Goal: Task Accomplishment & Management: Manage account settings

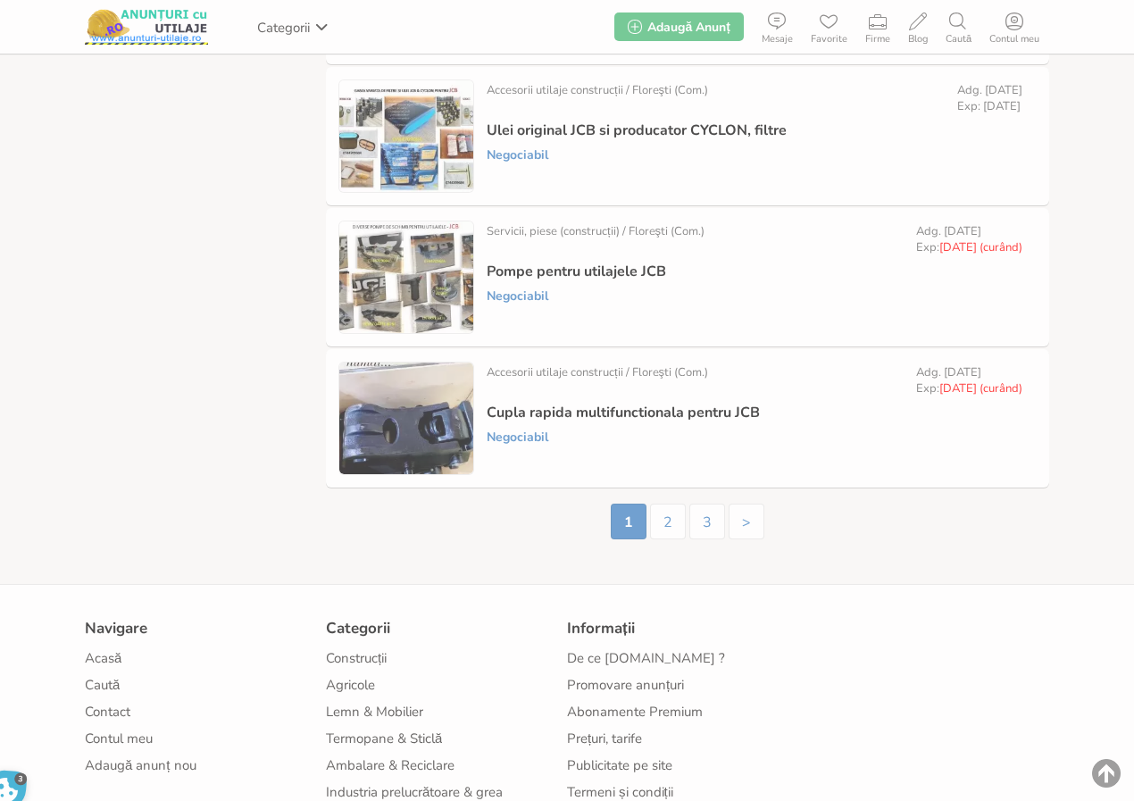
scroll to position [3026, 0]
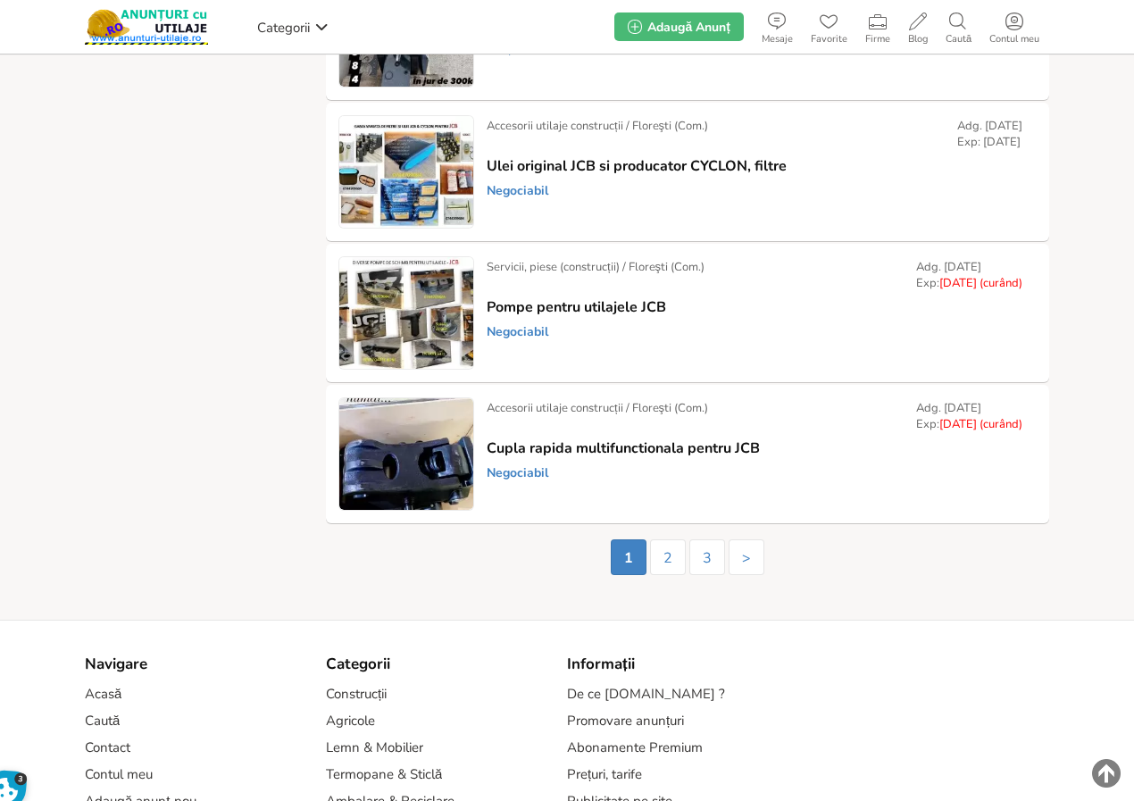
click at [0, 0] on link "Prelungește" at bounding box center [0, 0] width 0 height 0
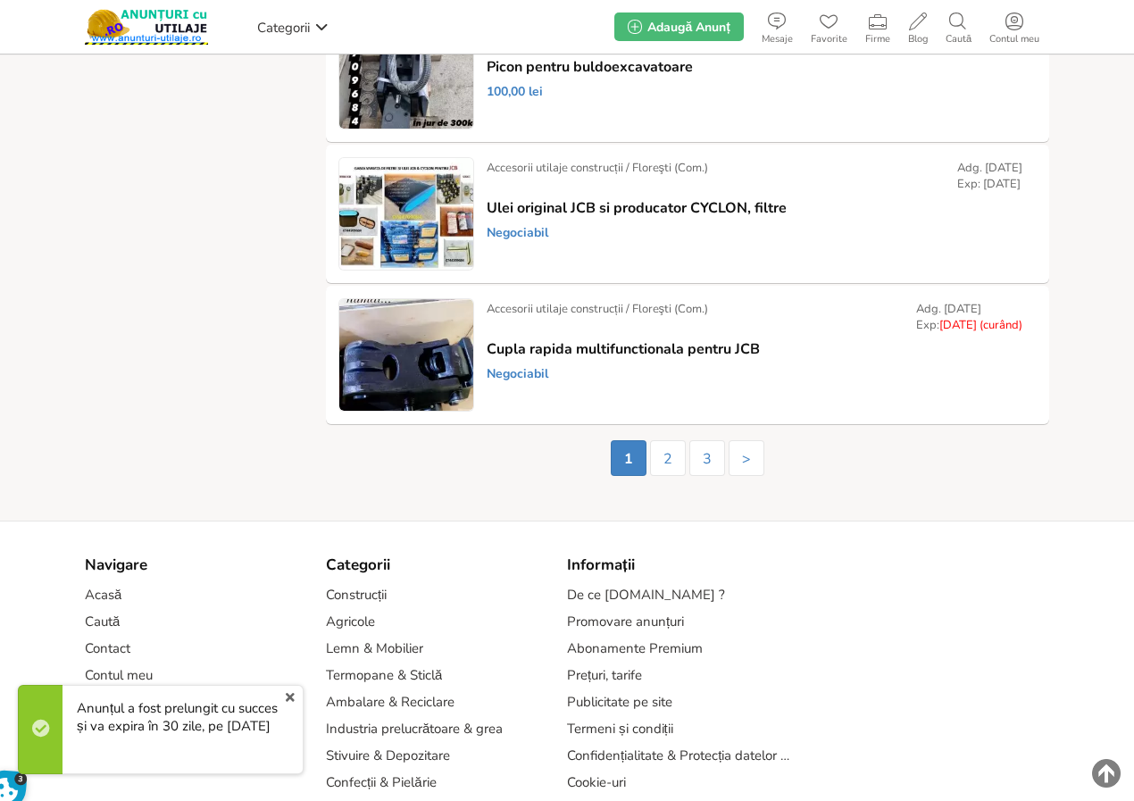
scroll to position [3115, 0]
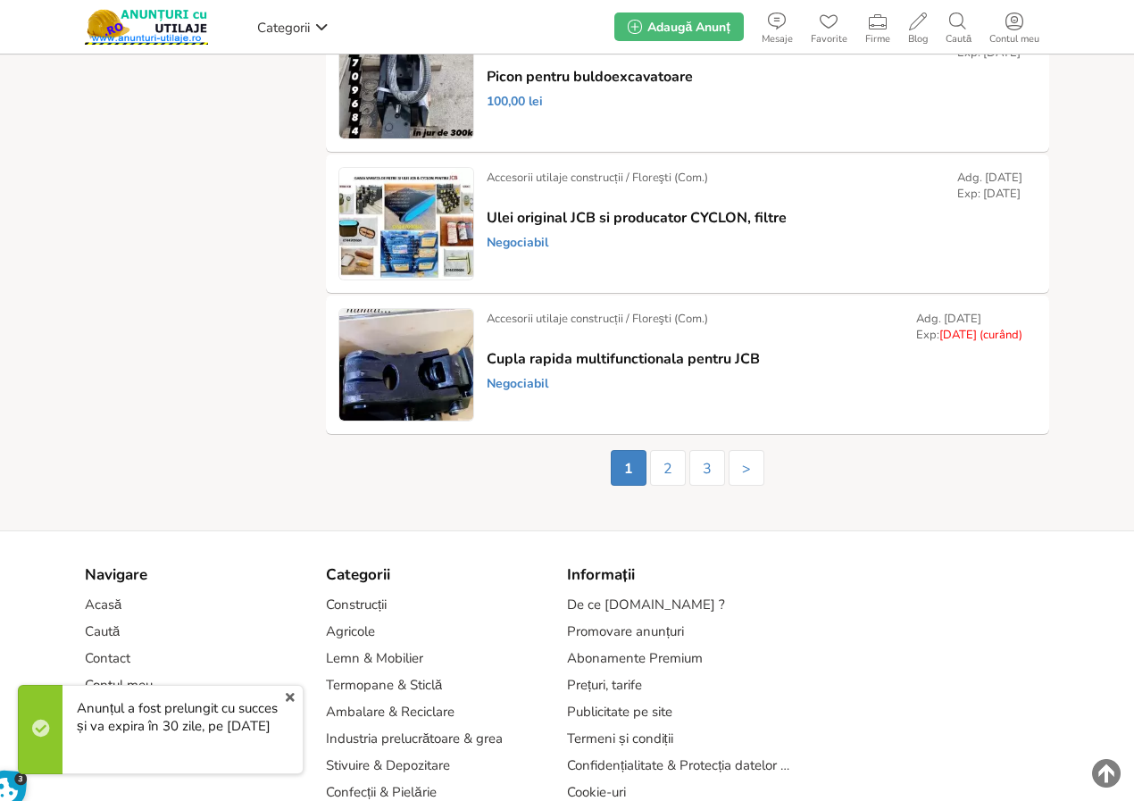
click at [0, 0] on link "Prelungește" at bounding box center [0, 0] width 0 height 0
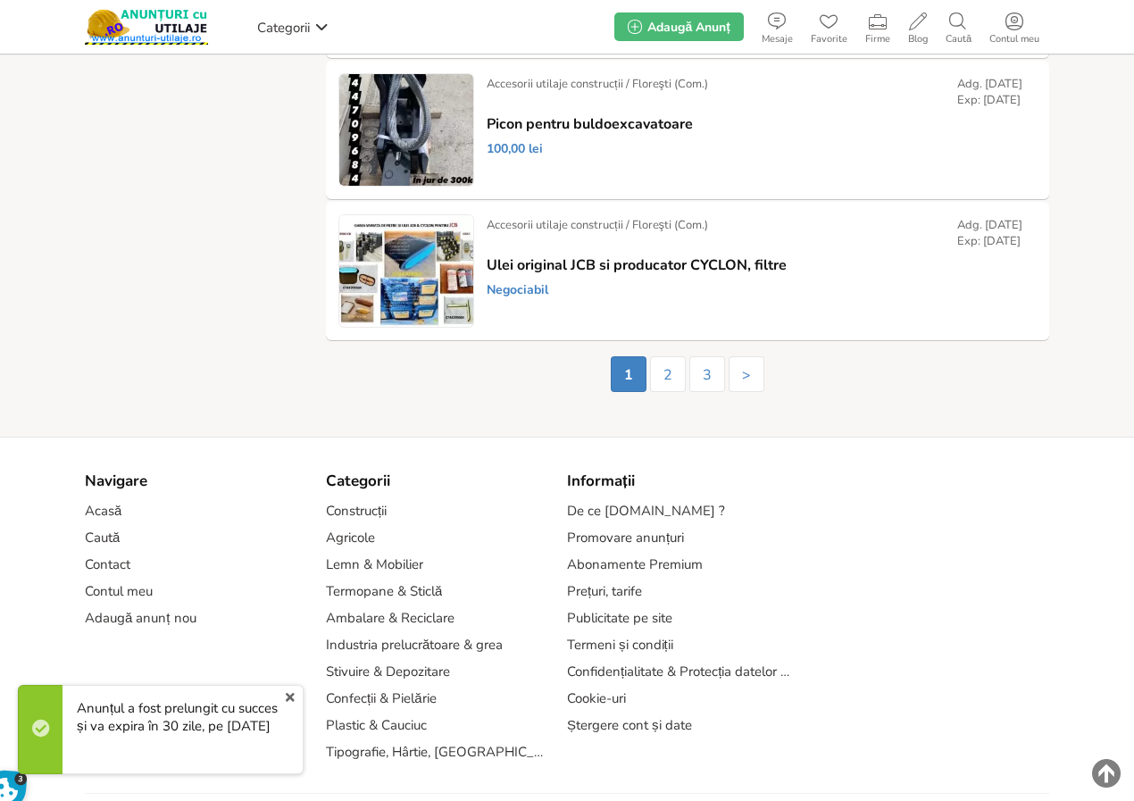
scroll to position [3309, 0]
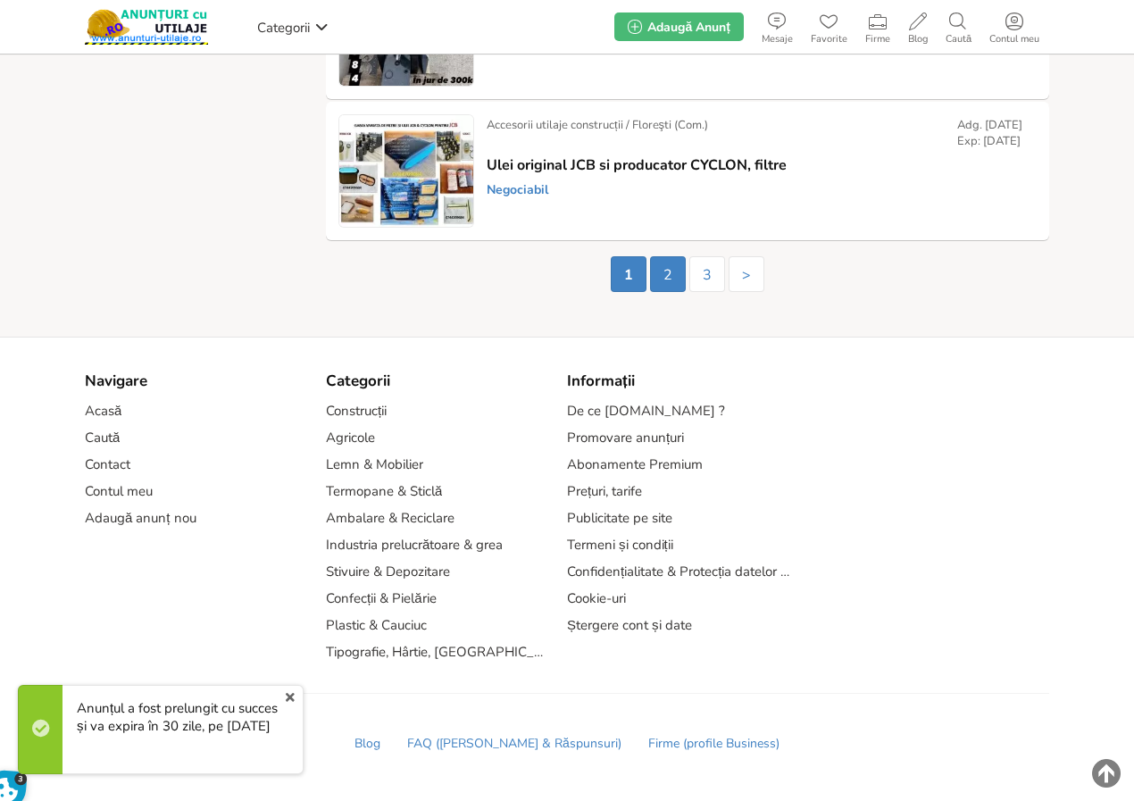
click at [670, 278] on link "2" at bounding box center [668, 274] width 36 height 36
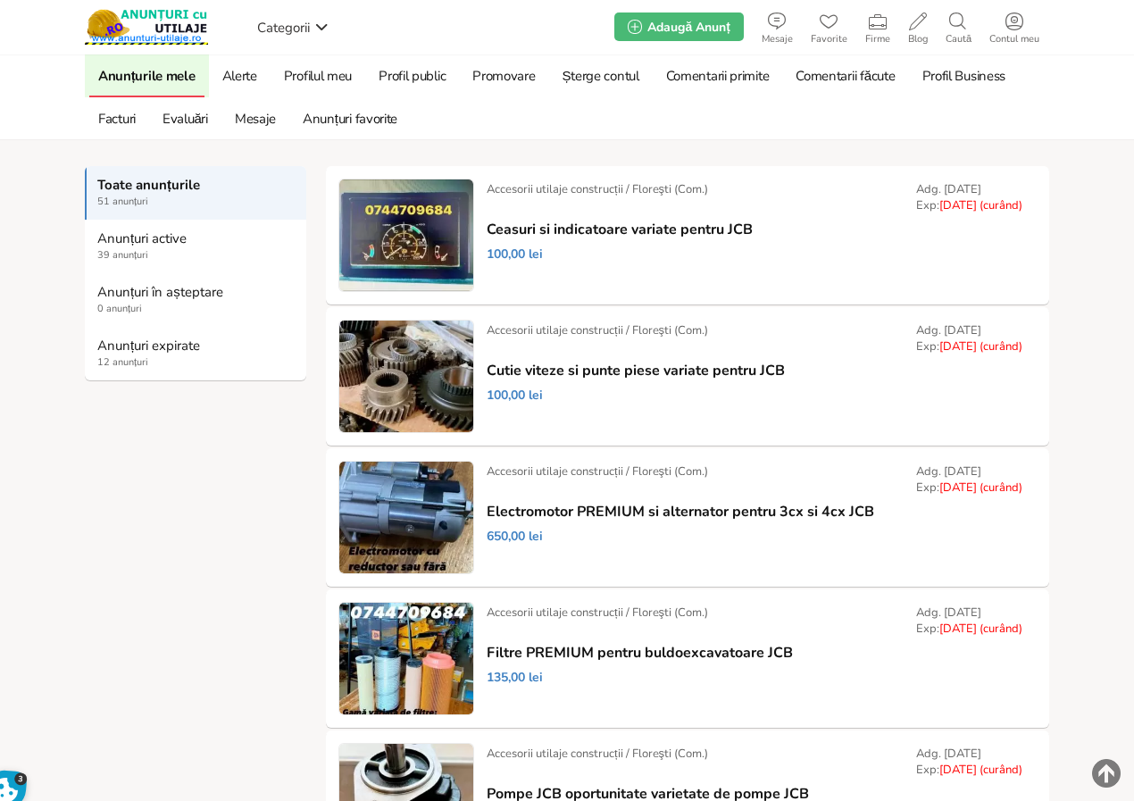
click at [0, 0] on link "Prelungește" at bounding box center [0, 0] width 0 height 0
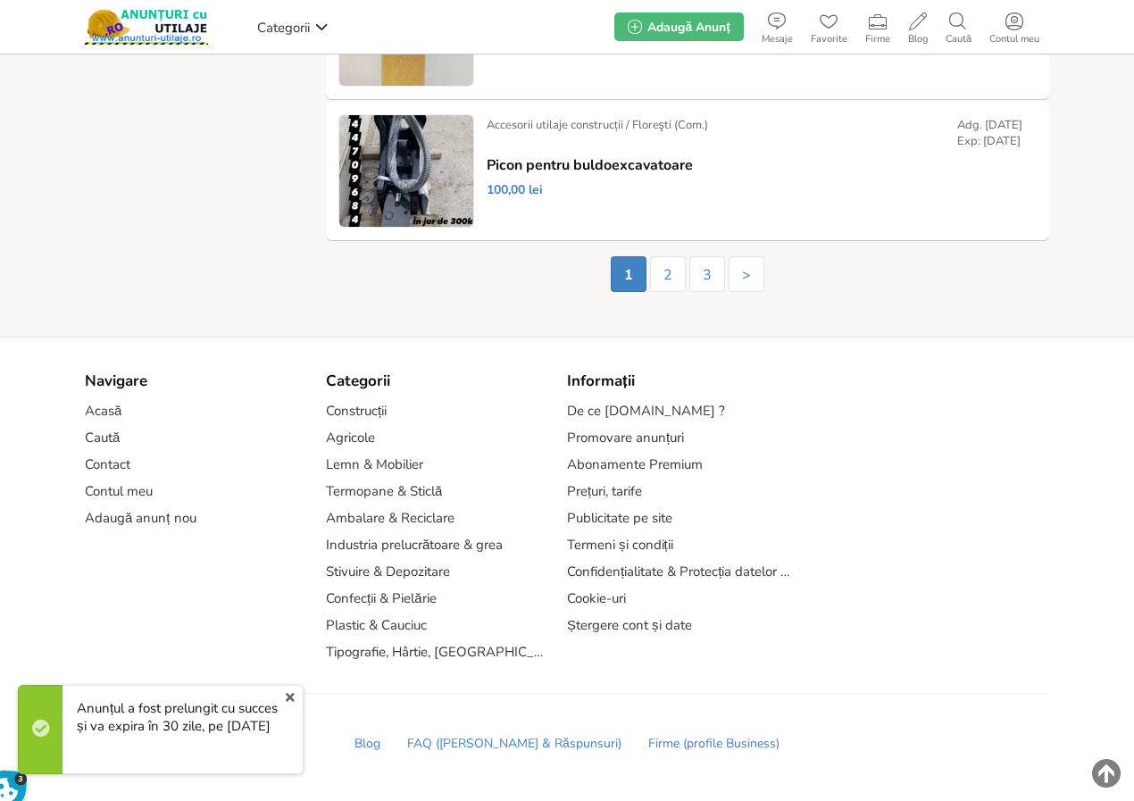
scroll to position [3309, 0]
click at [667, 278] on link "2" at bounding box center [668, 274] width 36 height 36
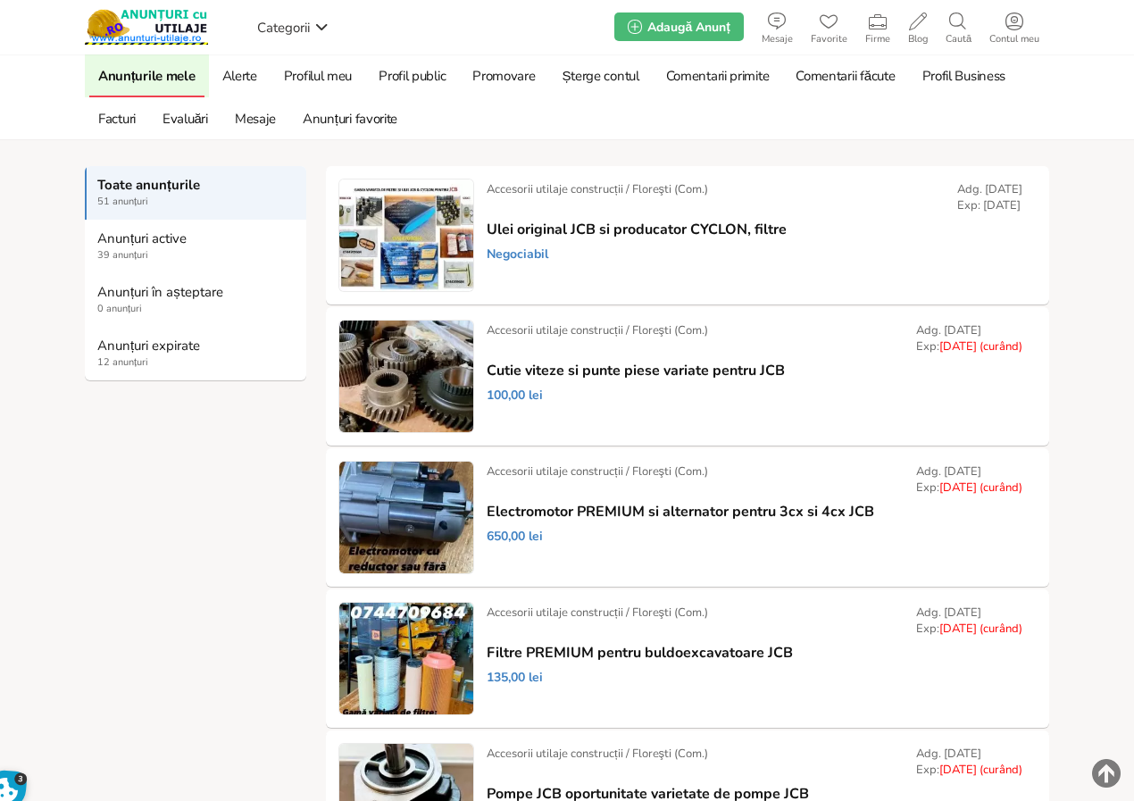
click at [0, 0] on link "Prelungește" at bounding box center [0, 0] width 0 height 0
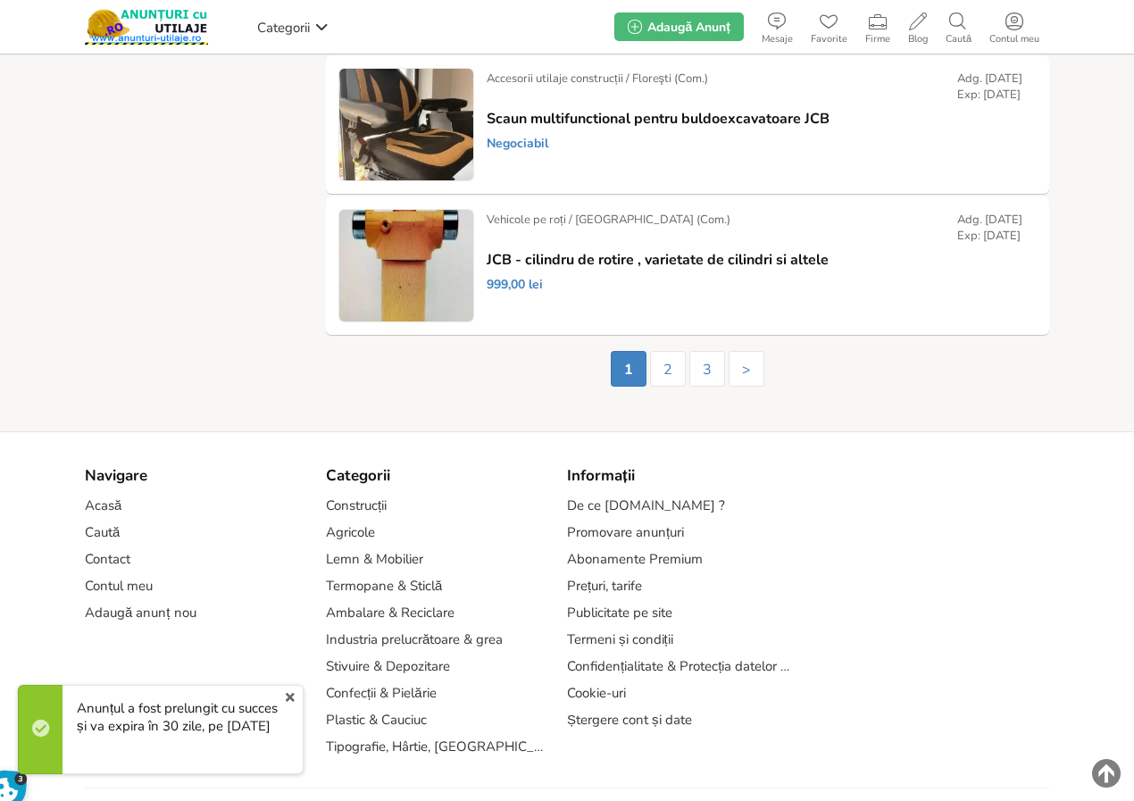
scroll to position [3204, 0]
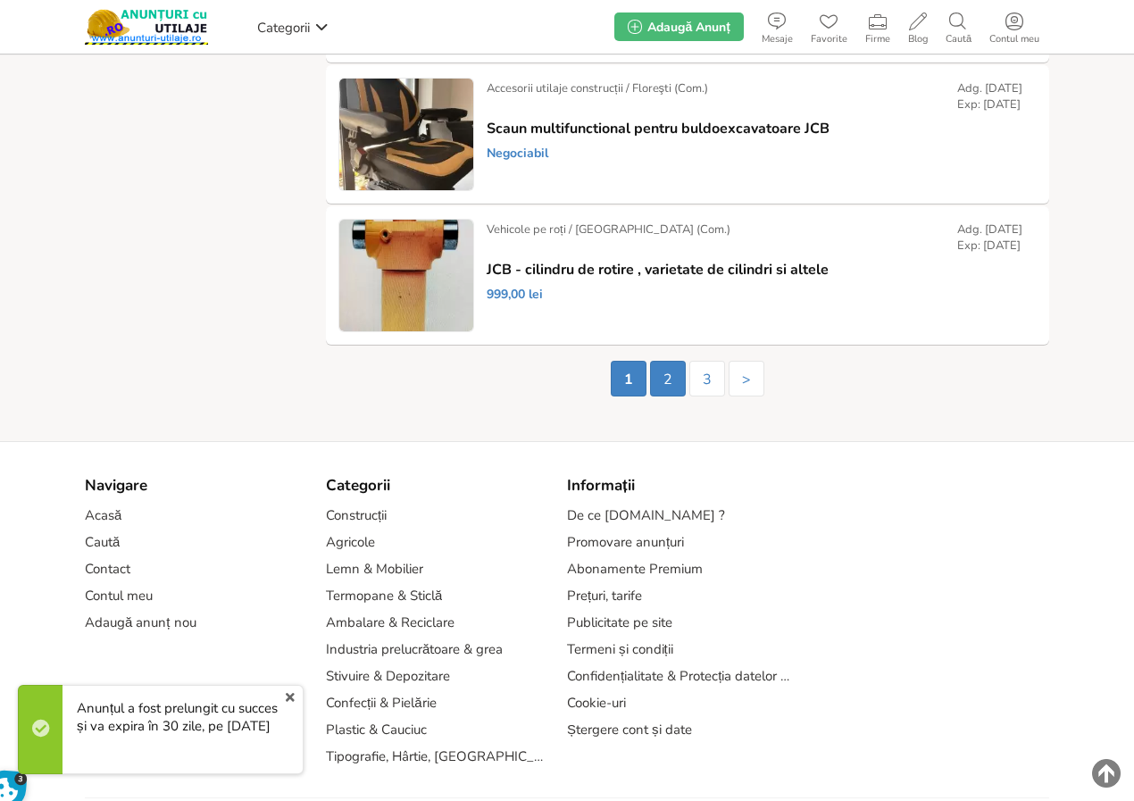
click at [670, 380] on link "2" at bounding box center [668, 379] width 36 height 36
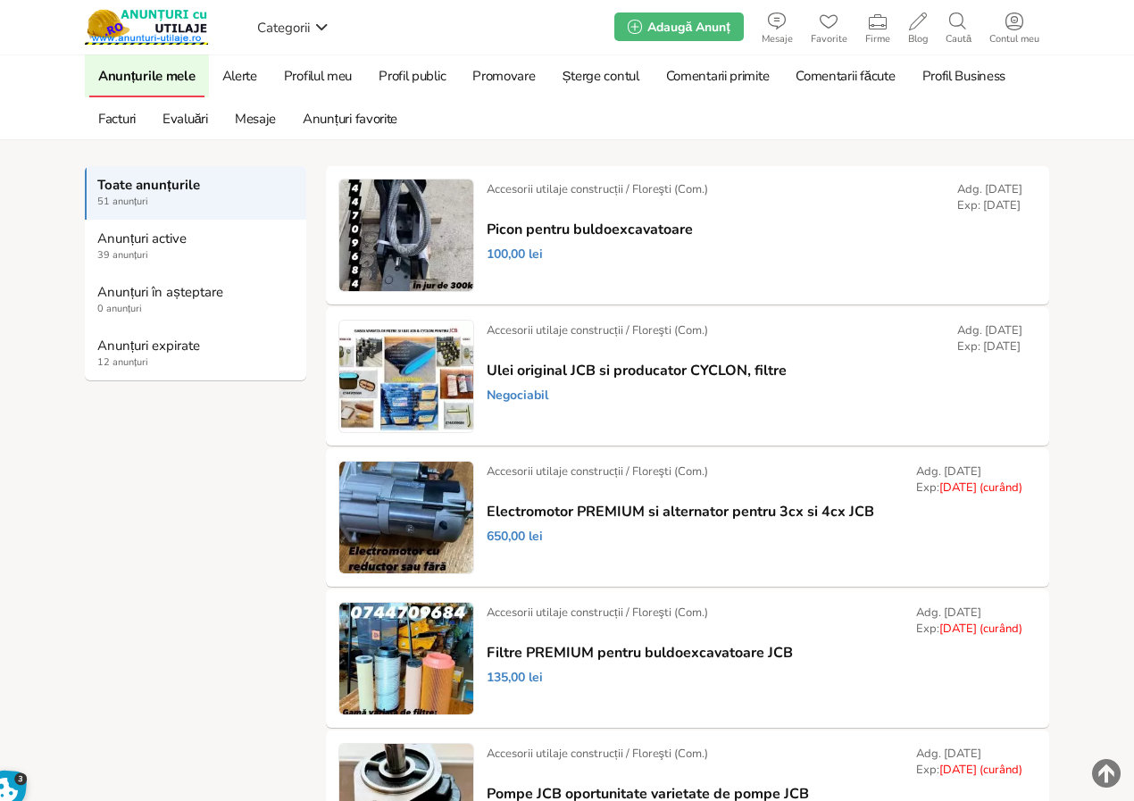
click at [0, 0] on link "Prelungește" at bounding box center [0, 0] width 0 height 0
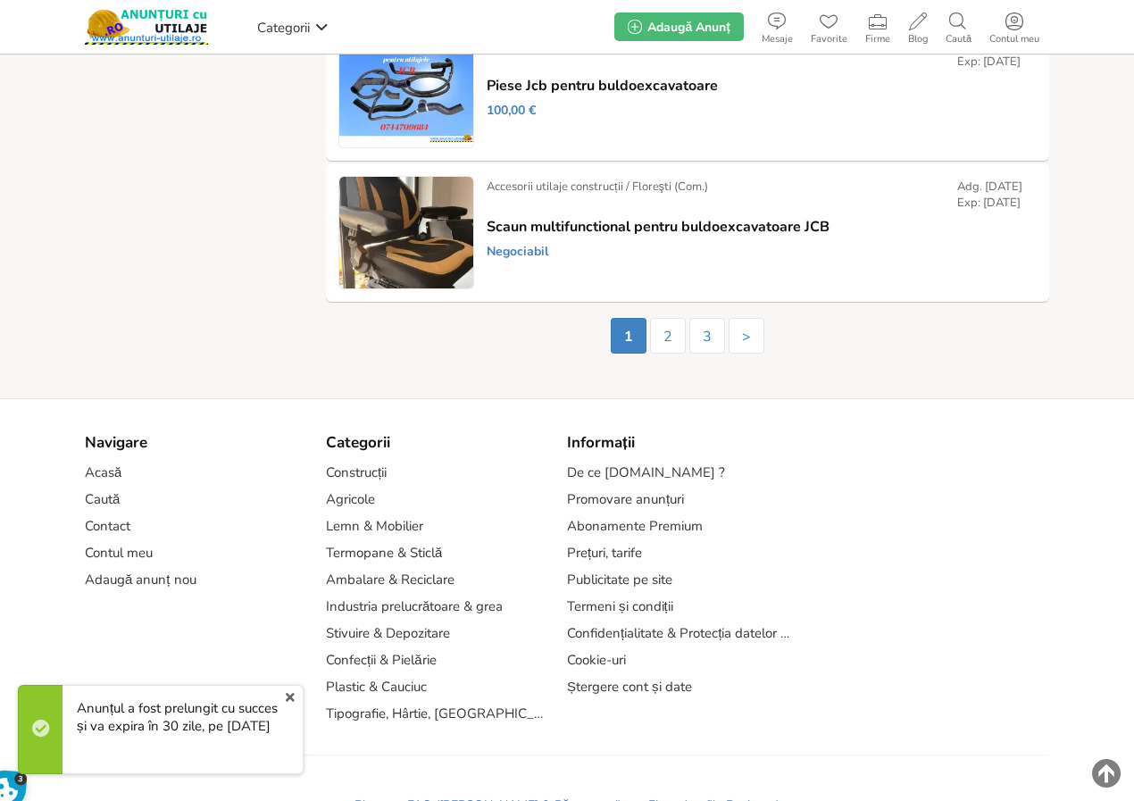
scroll to position [3309, 0]
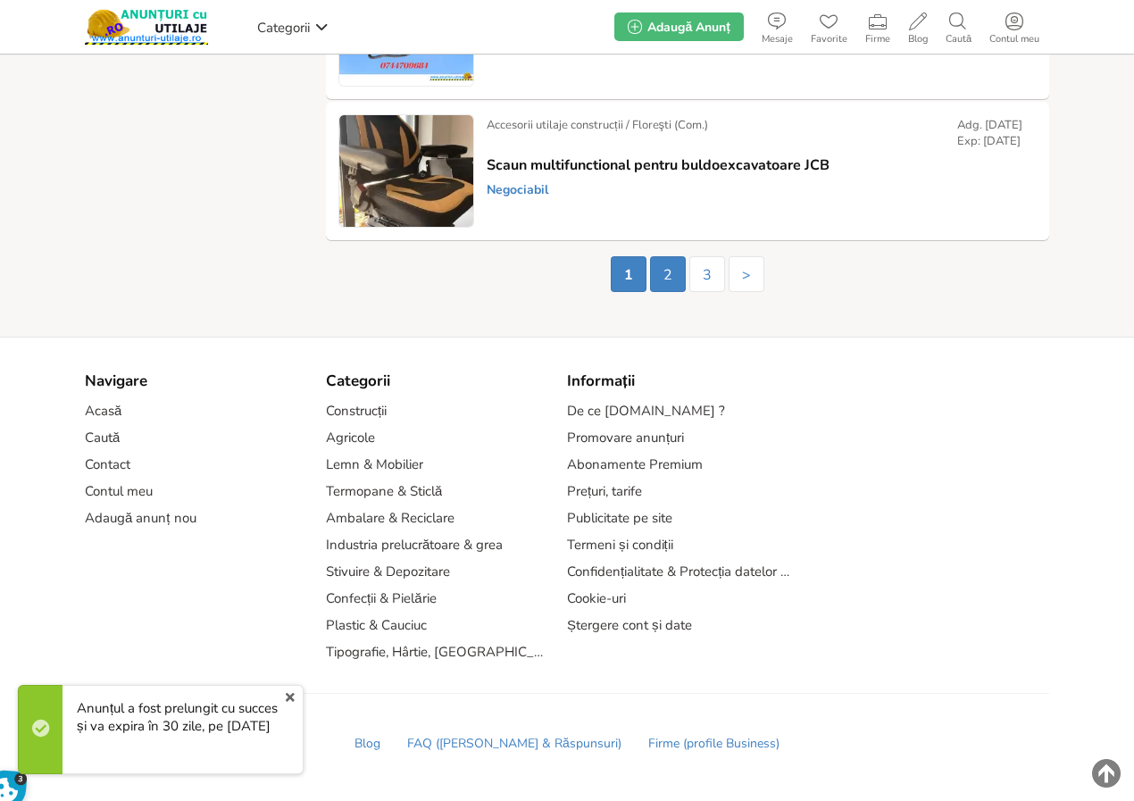
click at [667, 278] on link "2" at bounding box center [668, 274] width 36 height 36
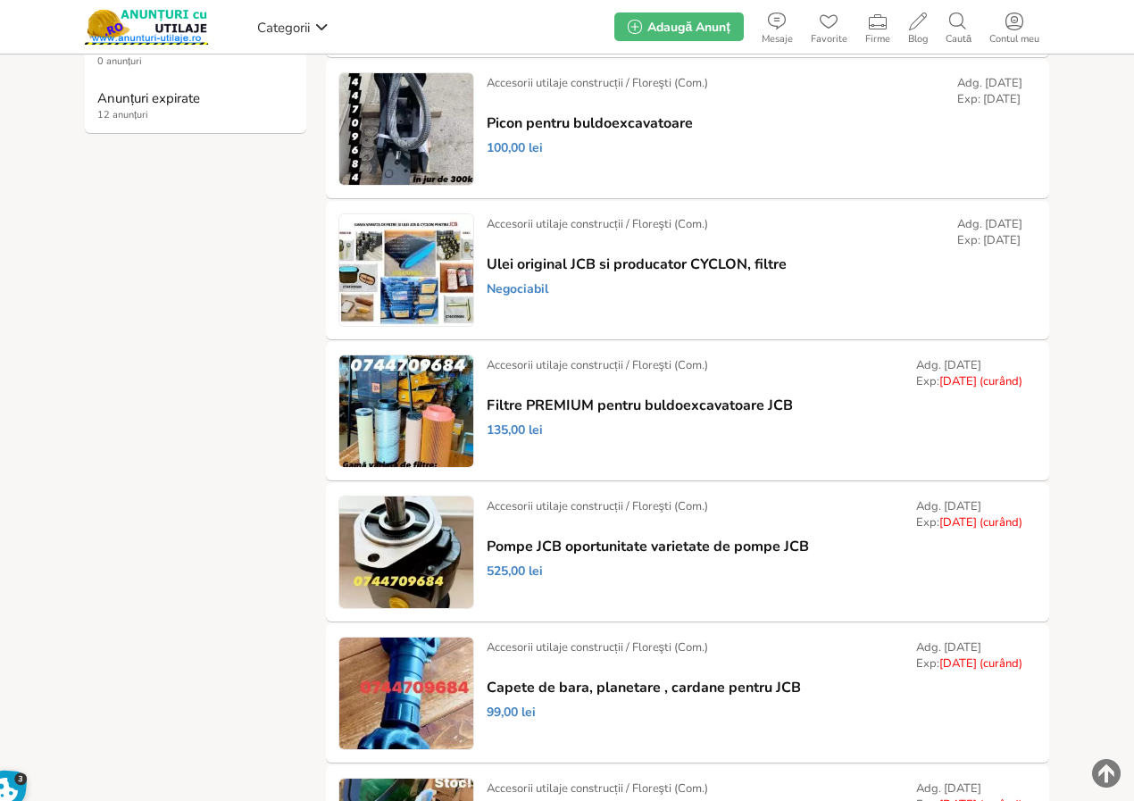
scroll to position [268, 0]
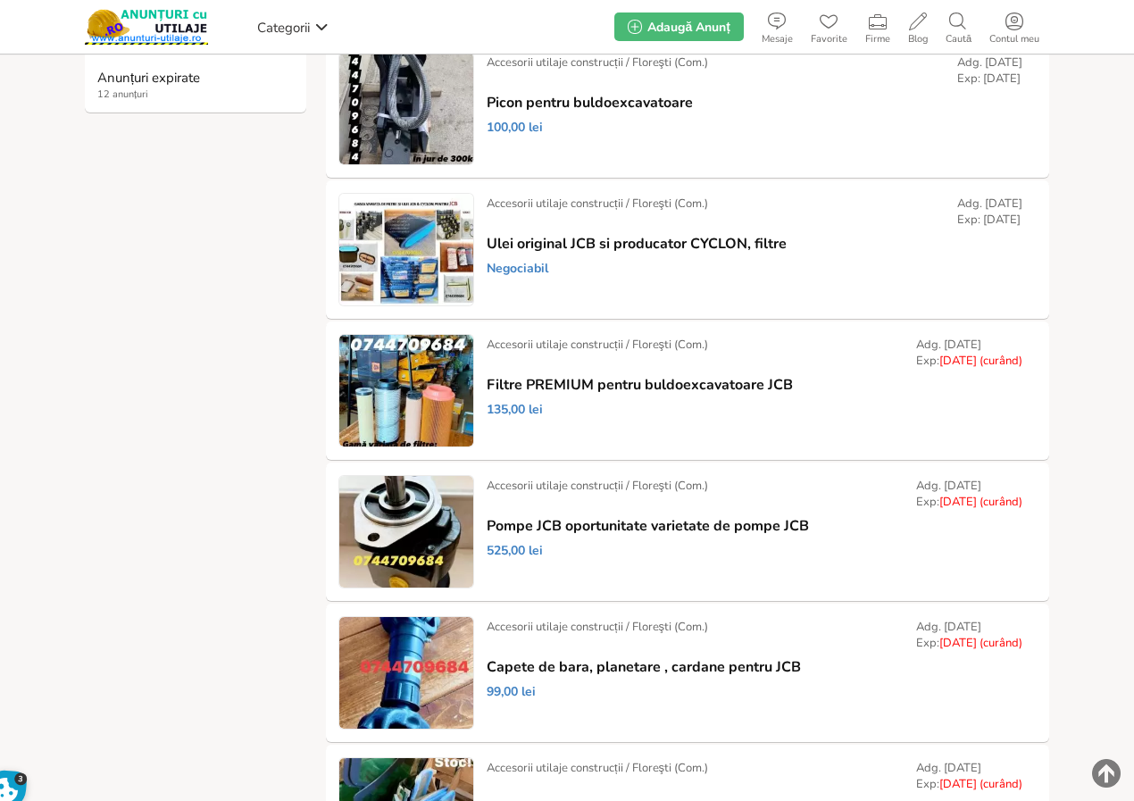
click at [0, 0] on link "Prelungește" at bounding box center [0, 0] width 0 height 0
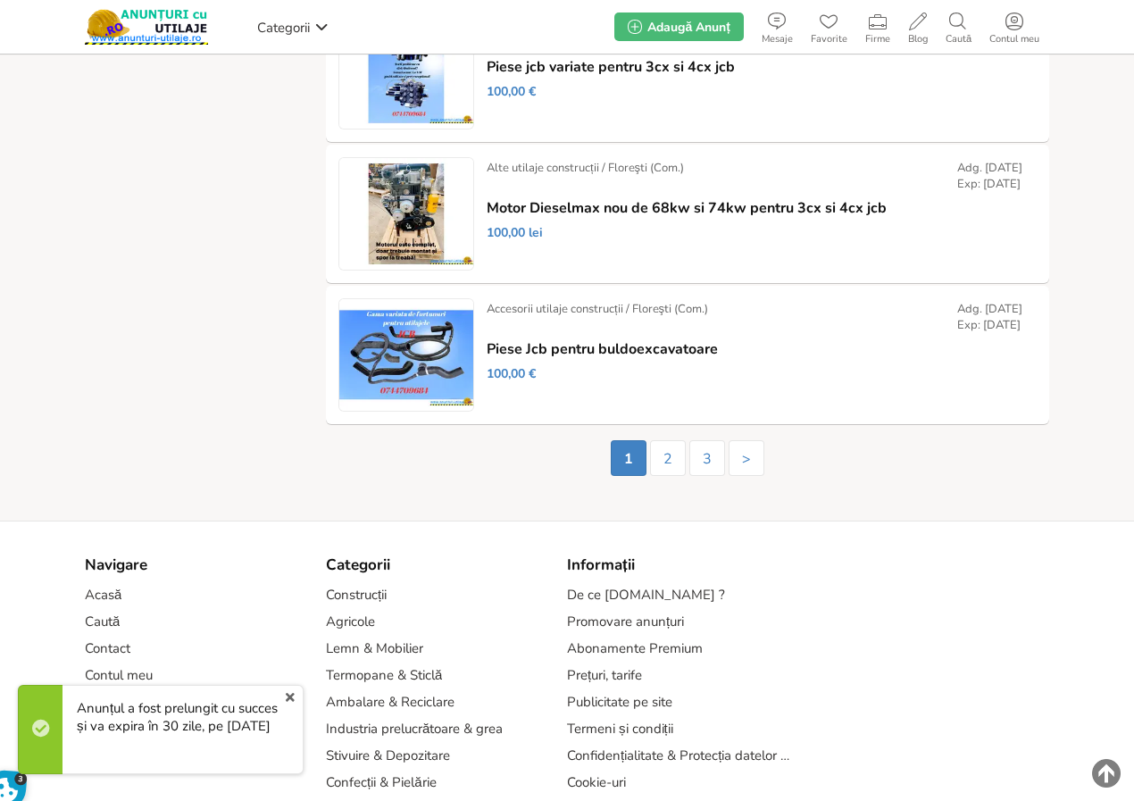
scroll to position [3115, 0]
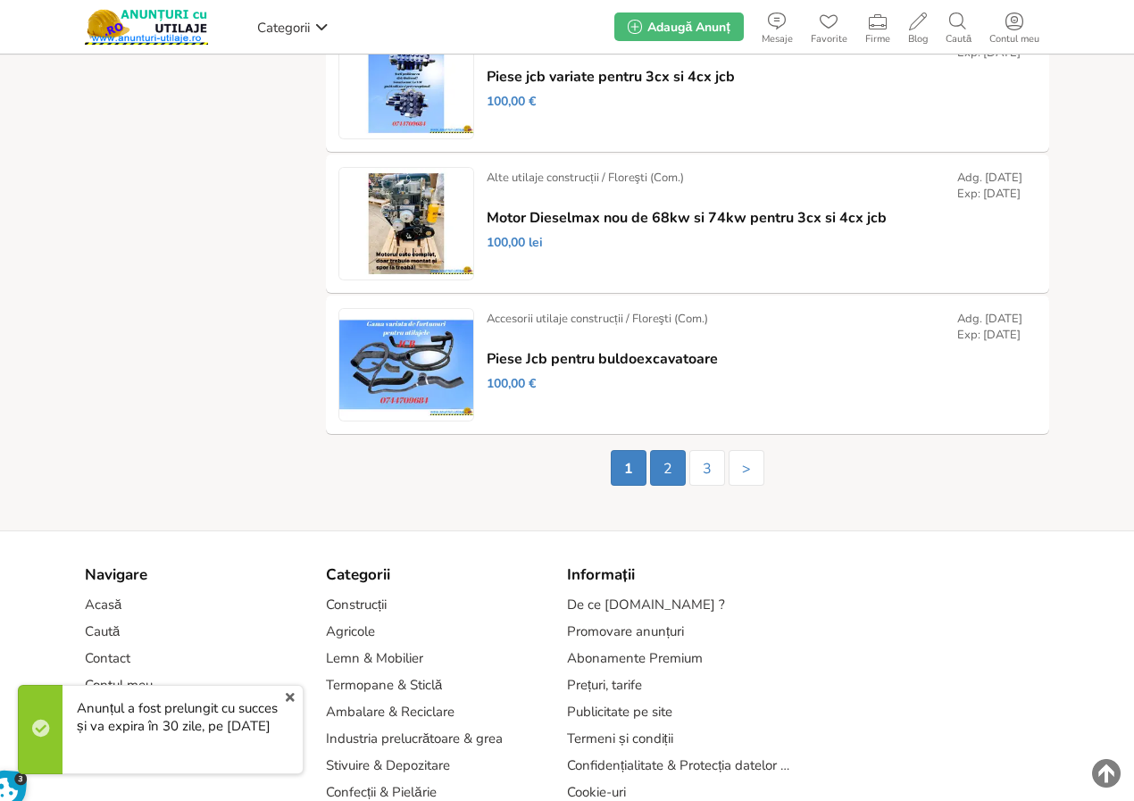
click at [662, 466] on link "2" at bounding box center [668, 468] width 36 height 36
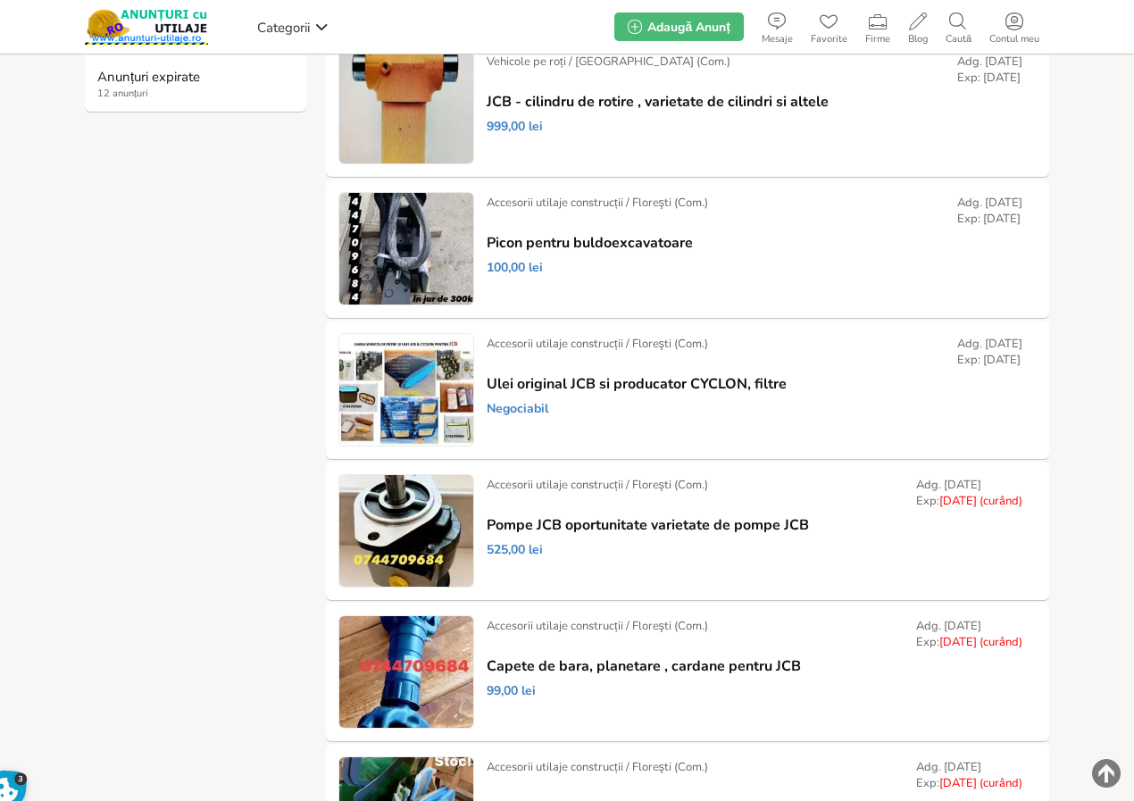
scroll to position [446, 0]
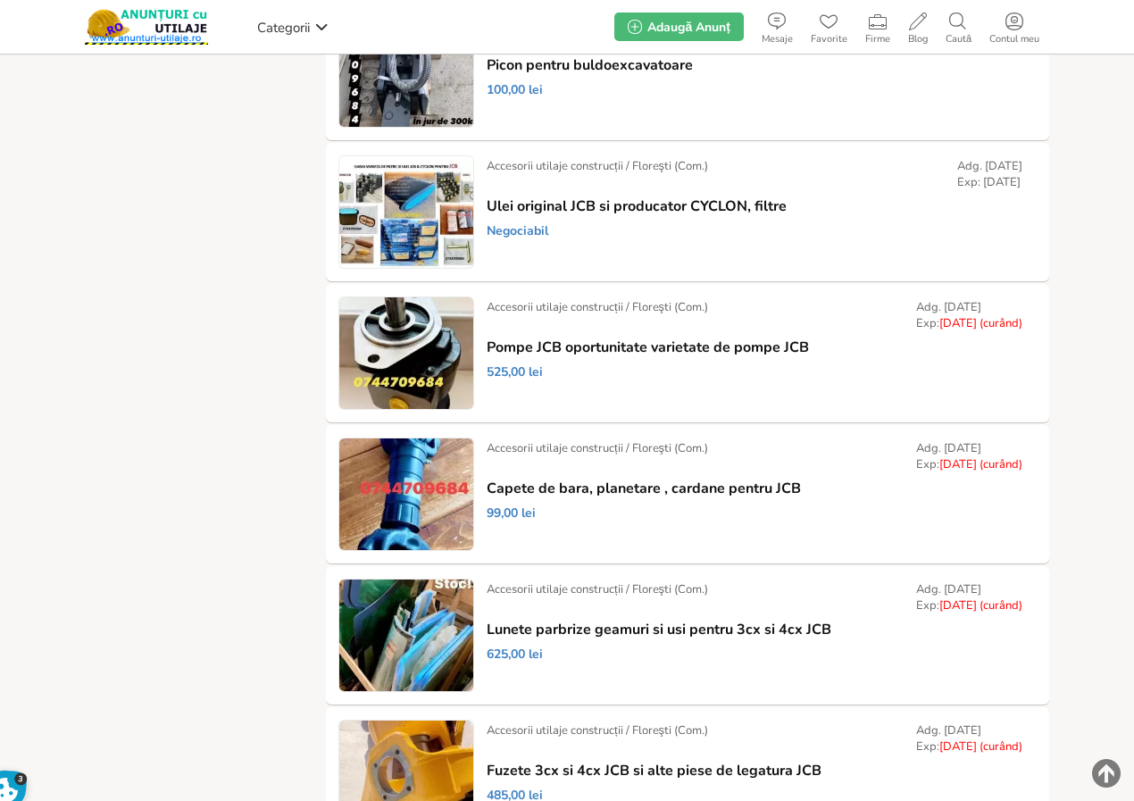
click at [0, 0] on link "Prelungește" at bounding box center [0, 0] width 0 height 0
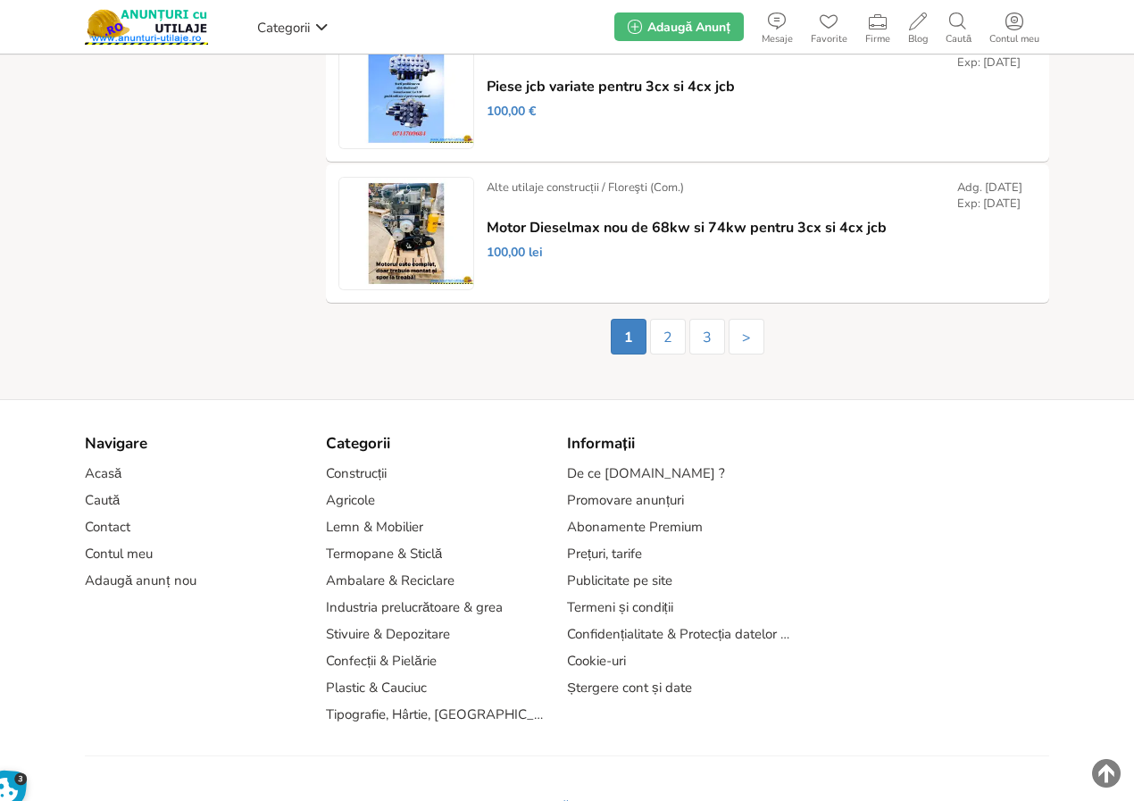
scroll to position [3303, 0]
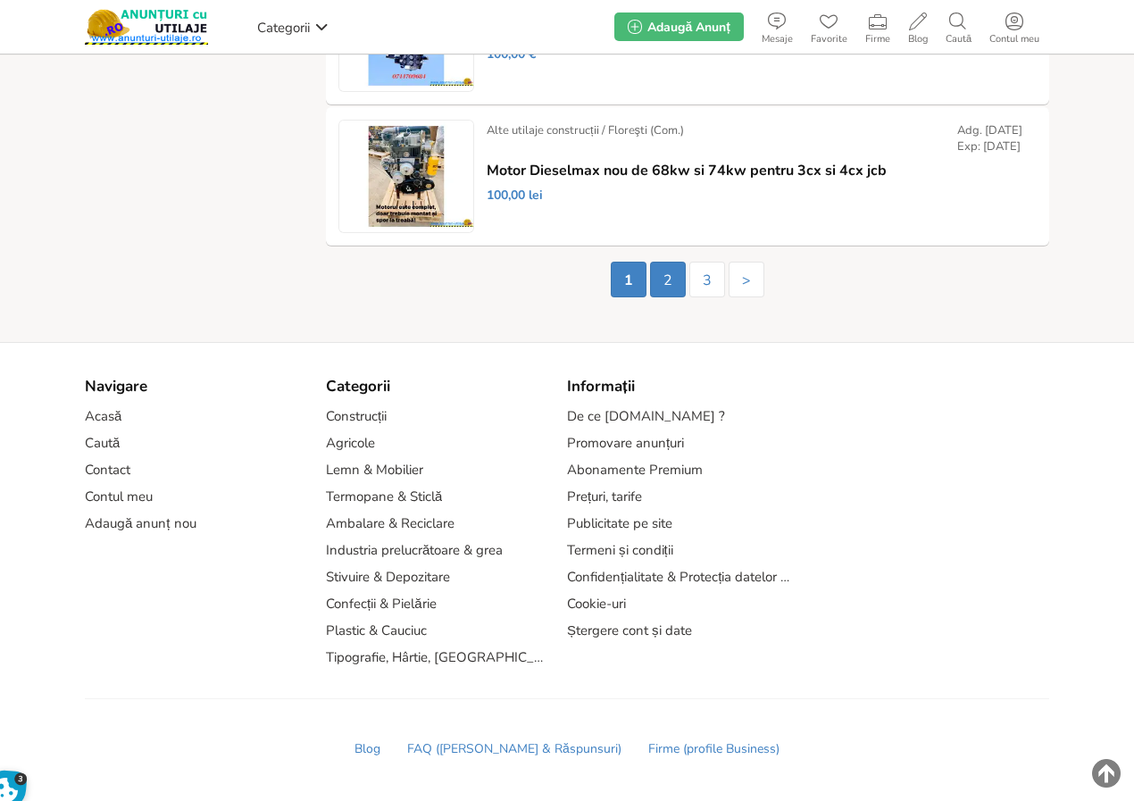
click at [665, 282] on link "2" at bounding box center [668, 280] width 36 height 36
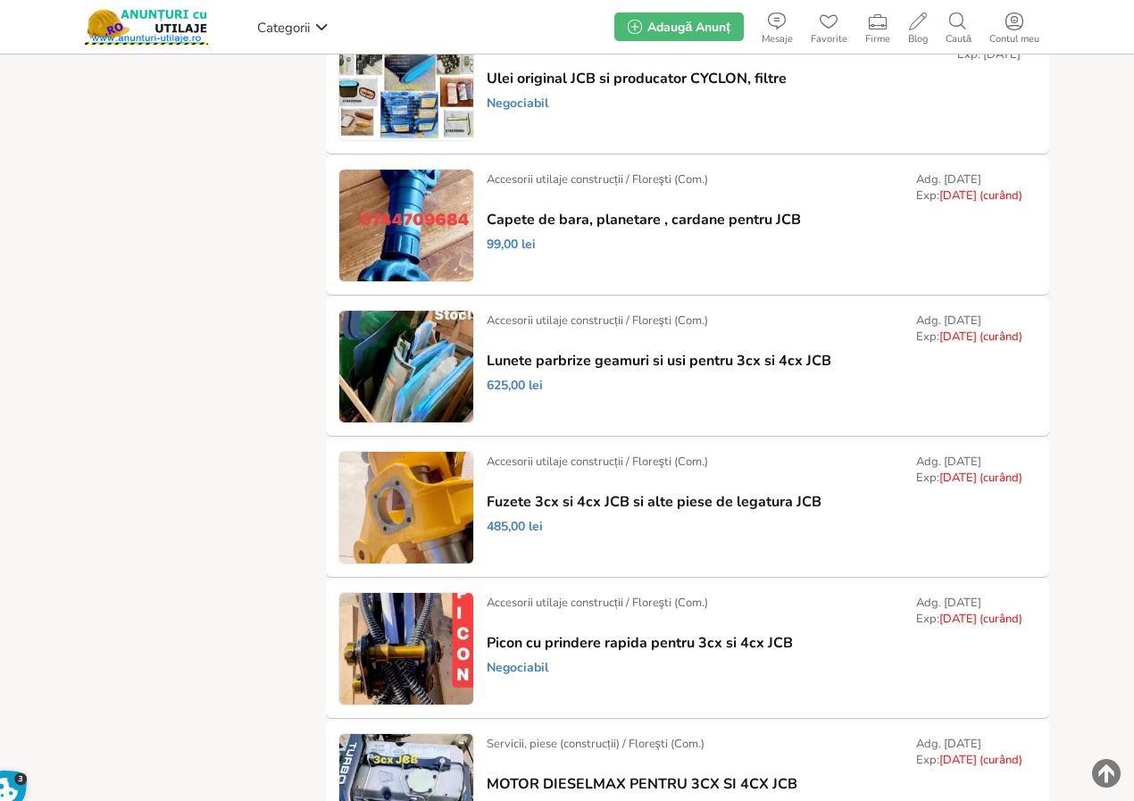
scroll to position [714, 0]
click at [0, 0] on link "Prelungește" at bounding box center [0, 0] width 0 height 0
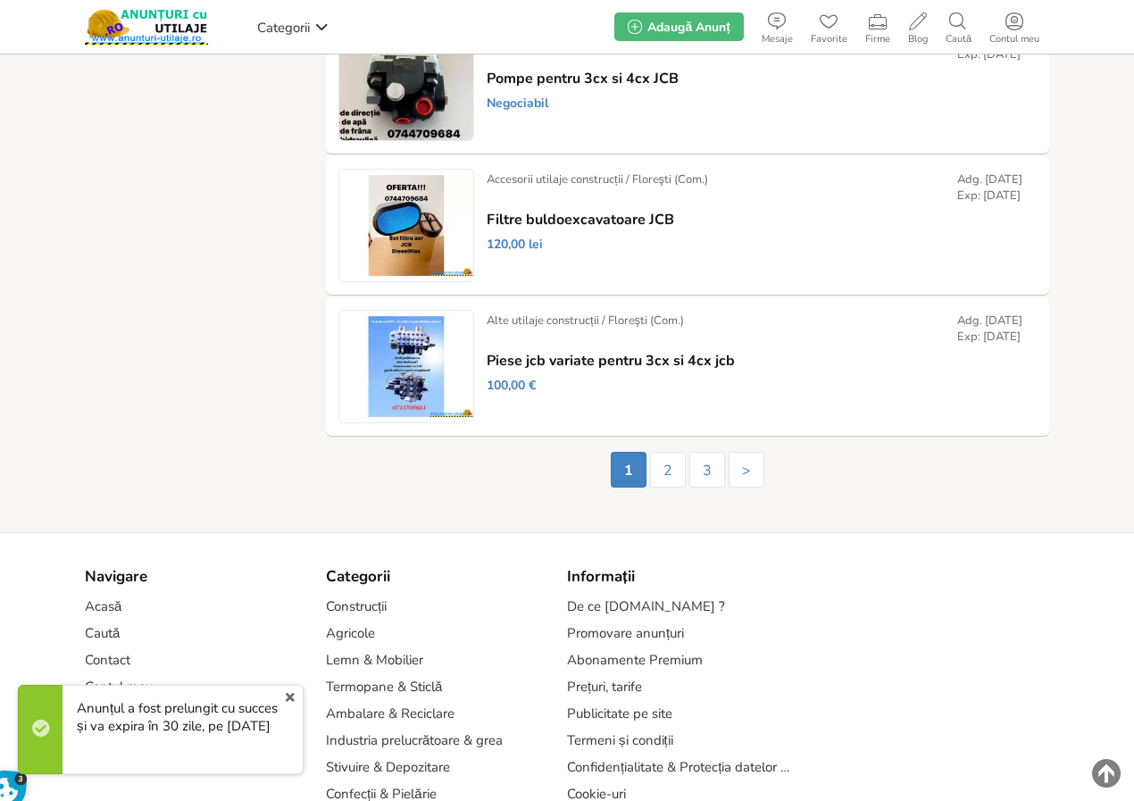
scroll to position [3309, 0]
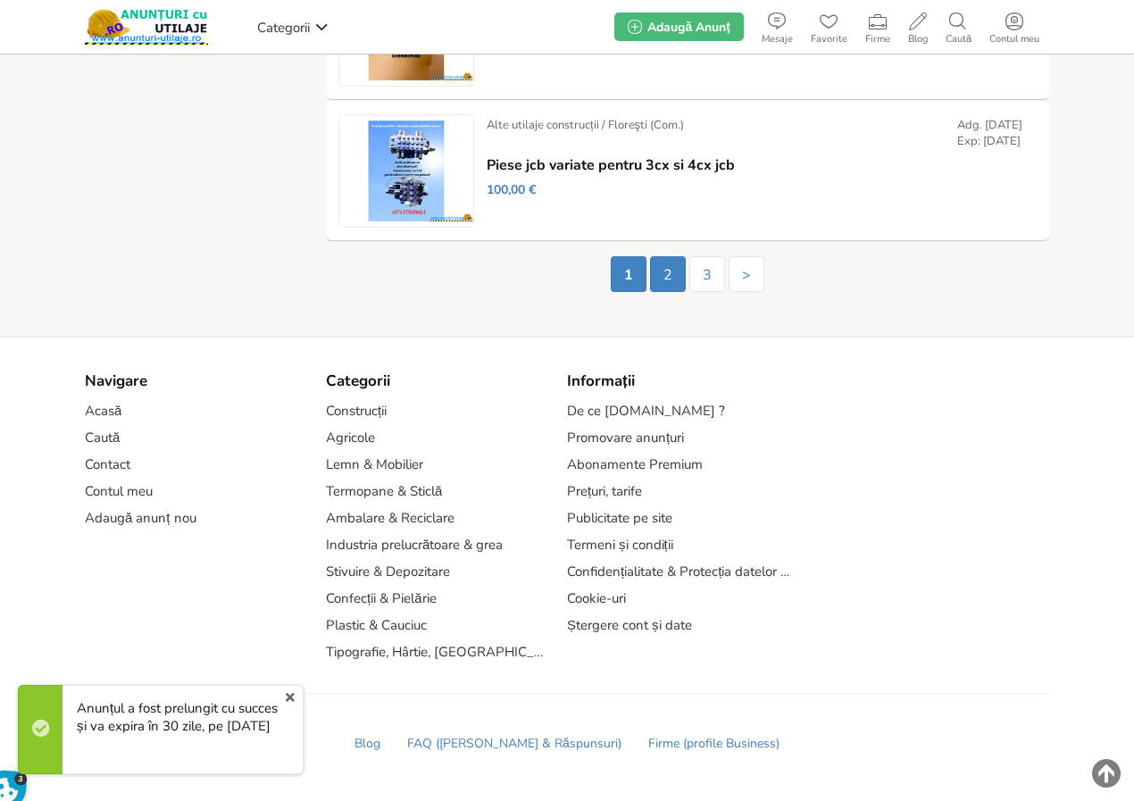
click at [666, 277] on link "2" at bounding box center [668, 274] width 36 height 36
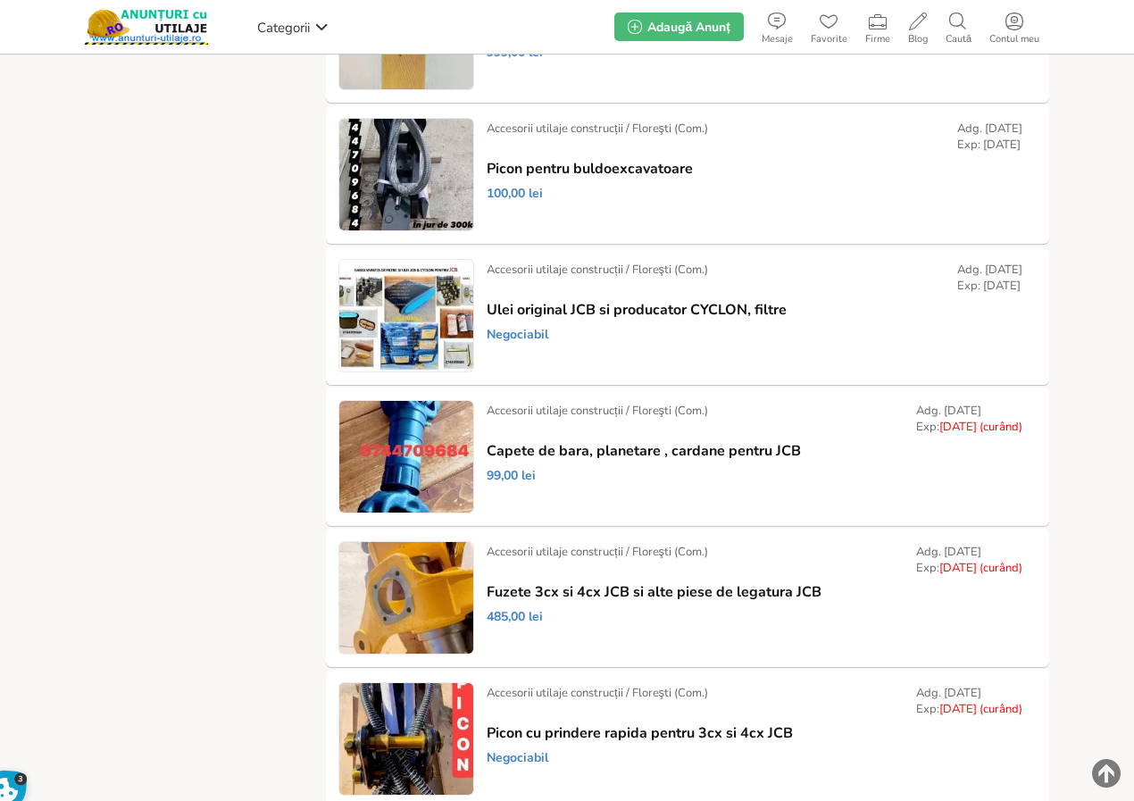
scroll to position [615, 0]
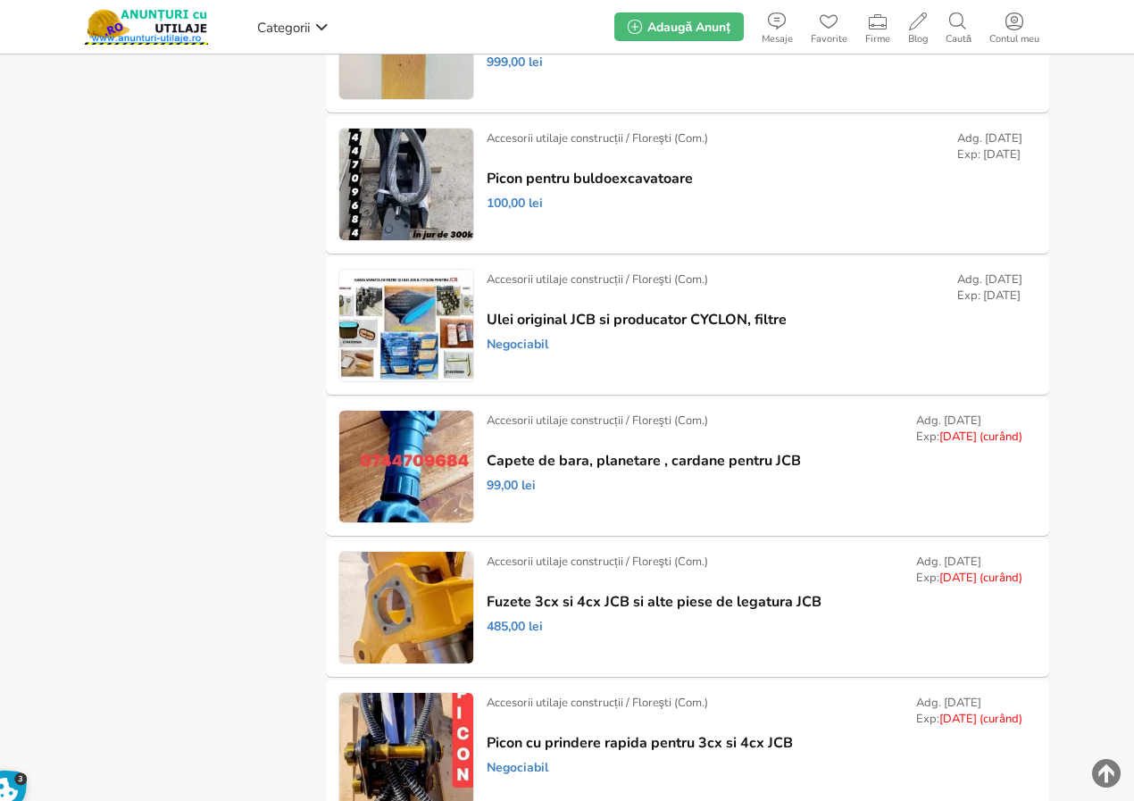
click at [0, 0] on link "Prelungește" at bounding box center [0, 0] width 0 height 0
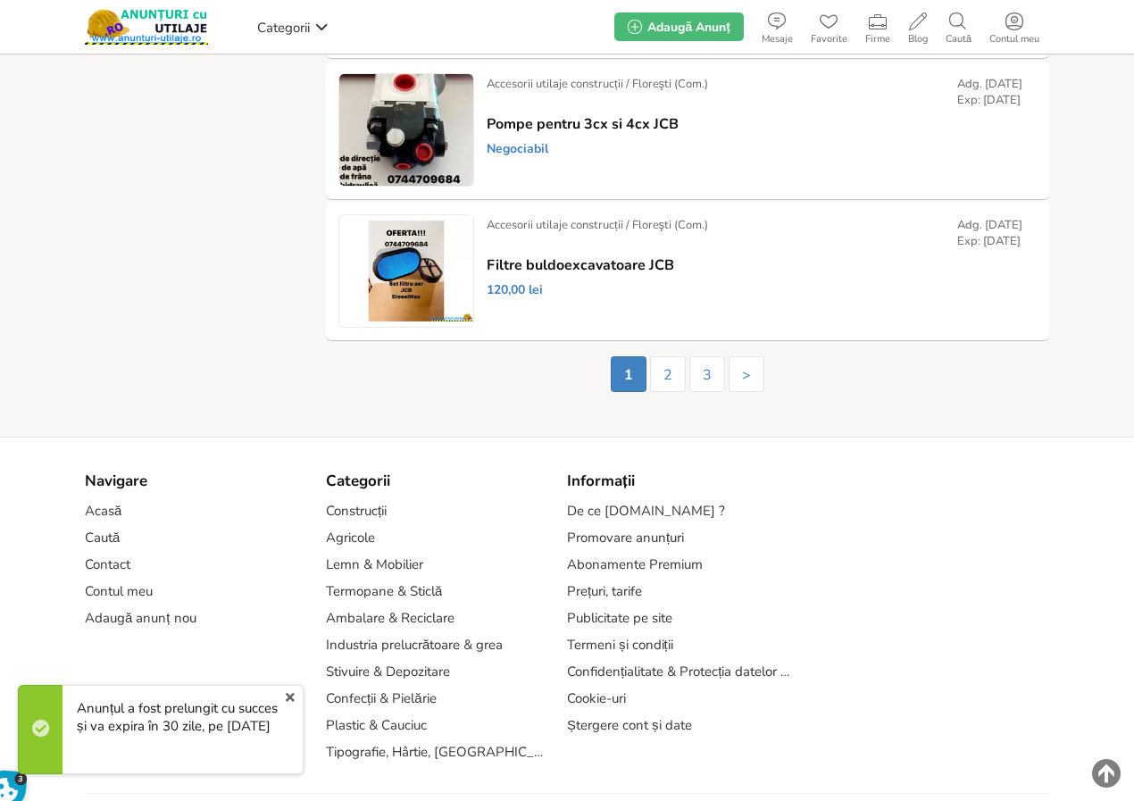
scroll to position [3284, 0]
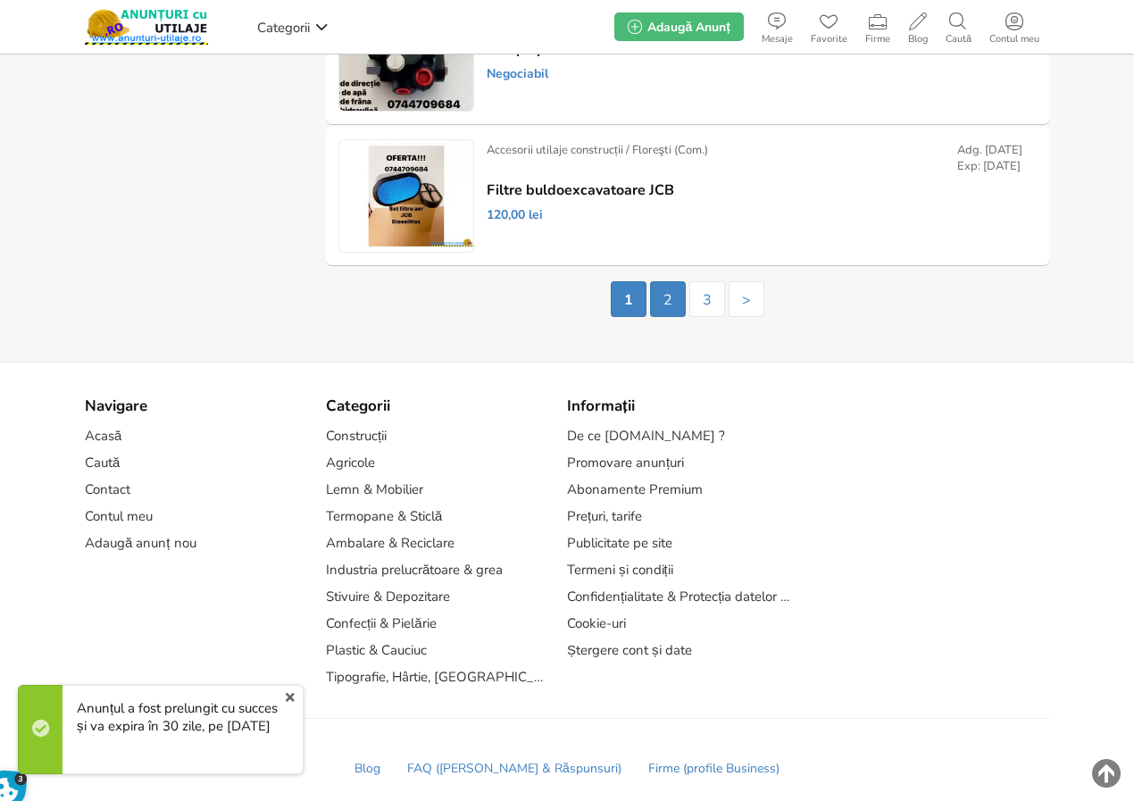
click at [663, 300] on link "2" at bounding box center [668, 299] width 36 height 36
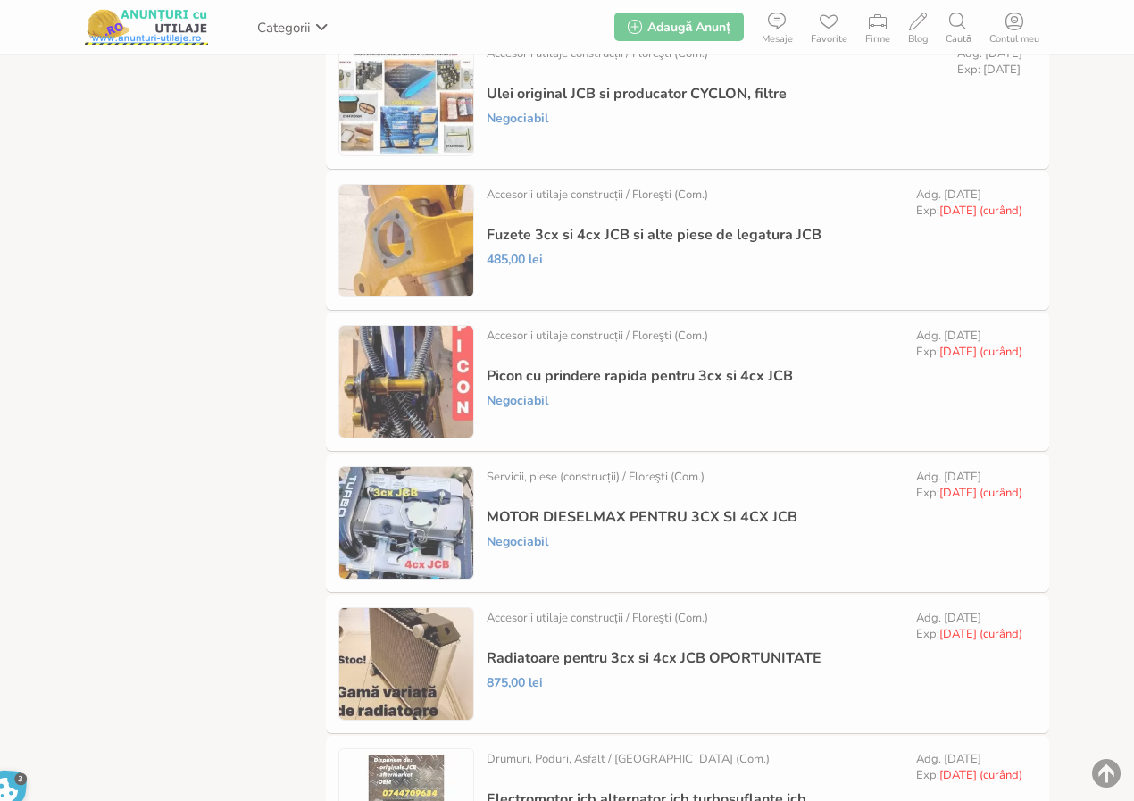
scroll to position [972, 0]
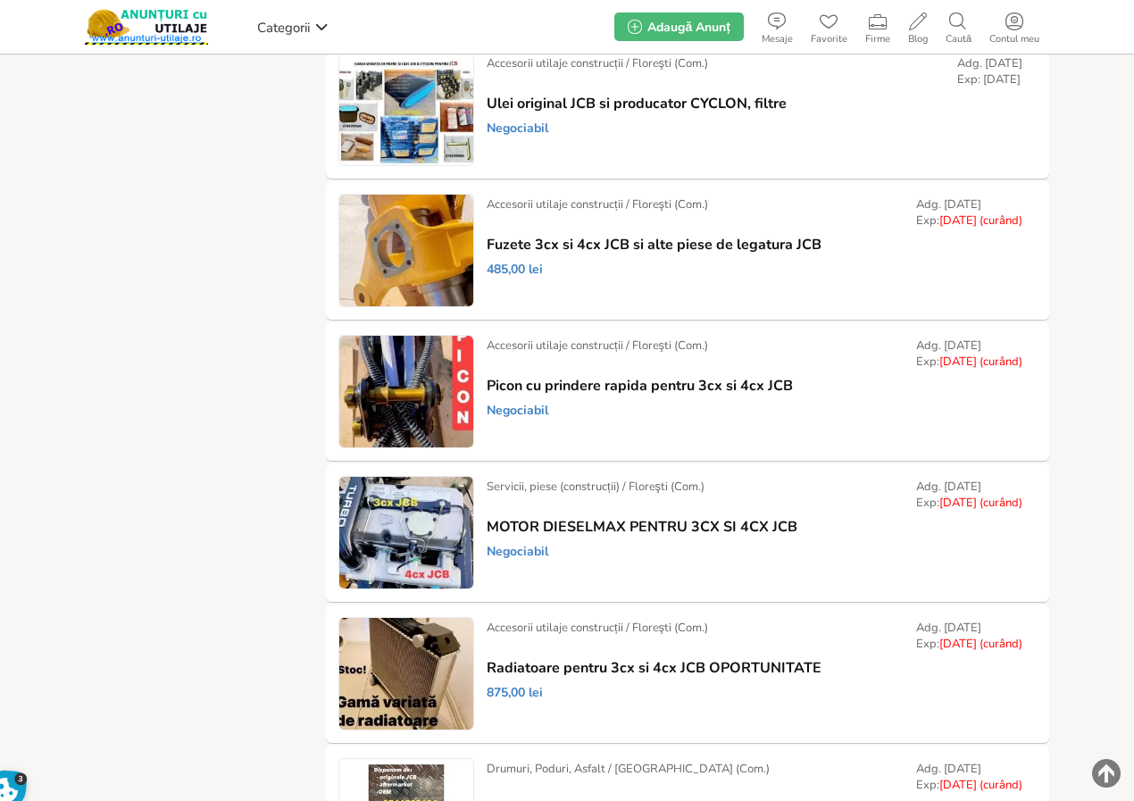
click at [0, 0] on link "Prelungește" at bounding box center [0, 0] width 0 height 0
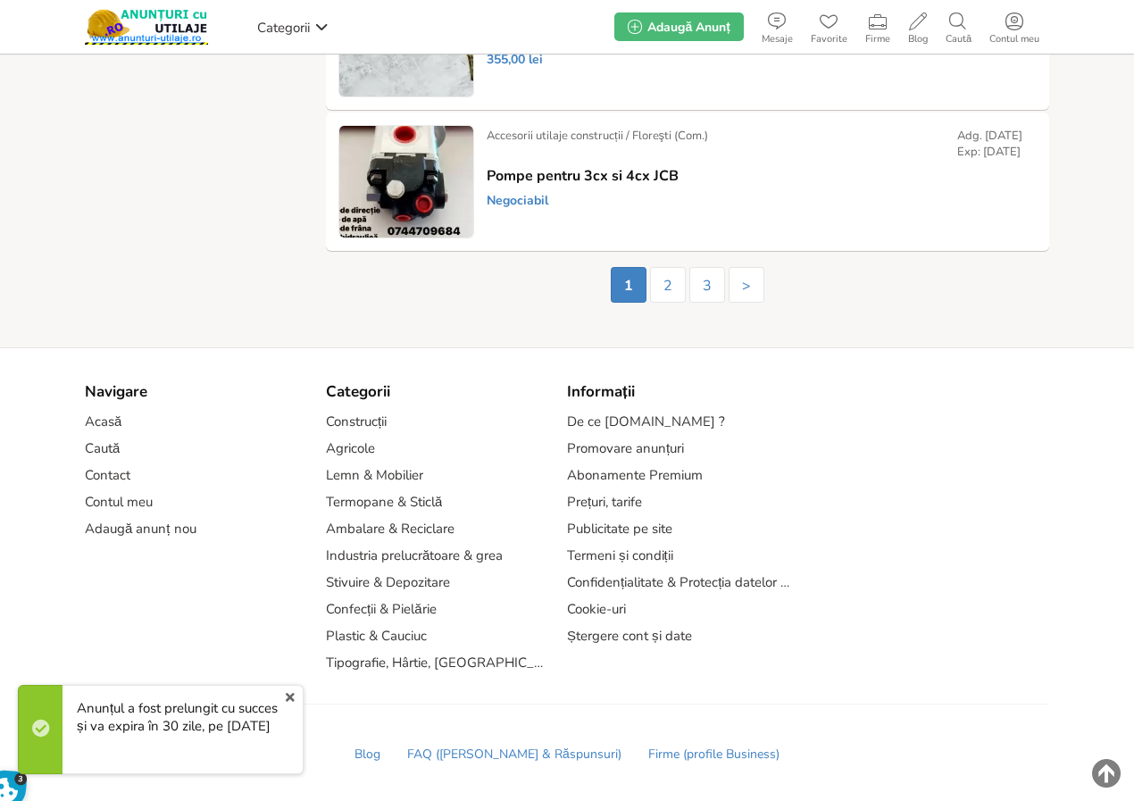
scroll to position [3309, 0]
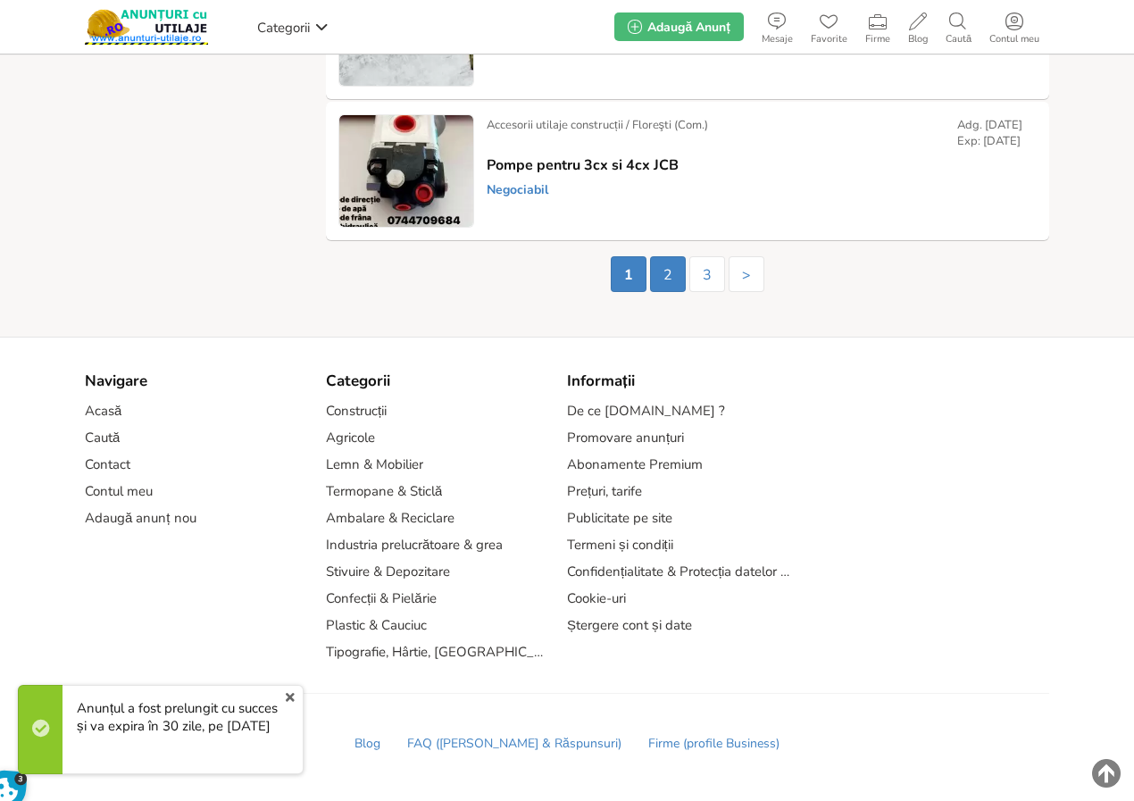
click at [662, 277] on link "2" at bounding box center [668, 274] width 36 height 36
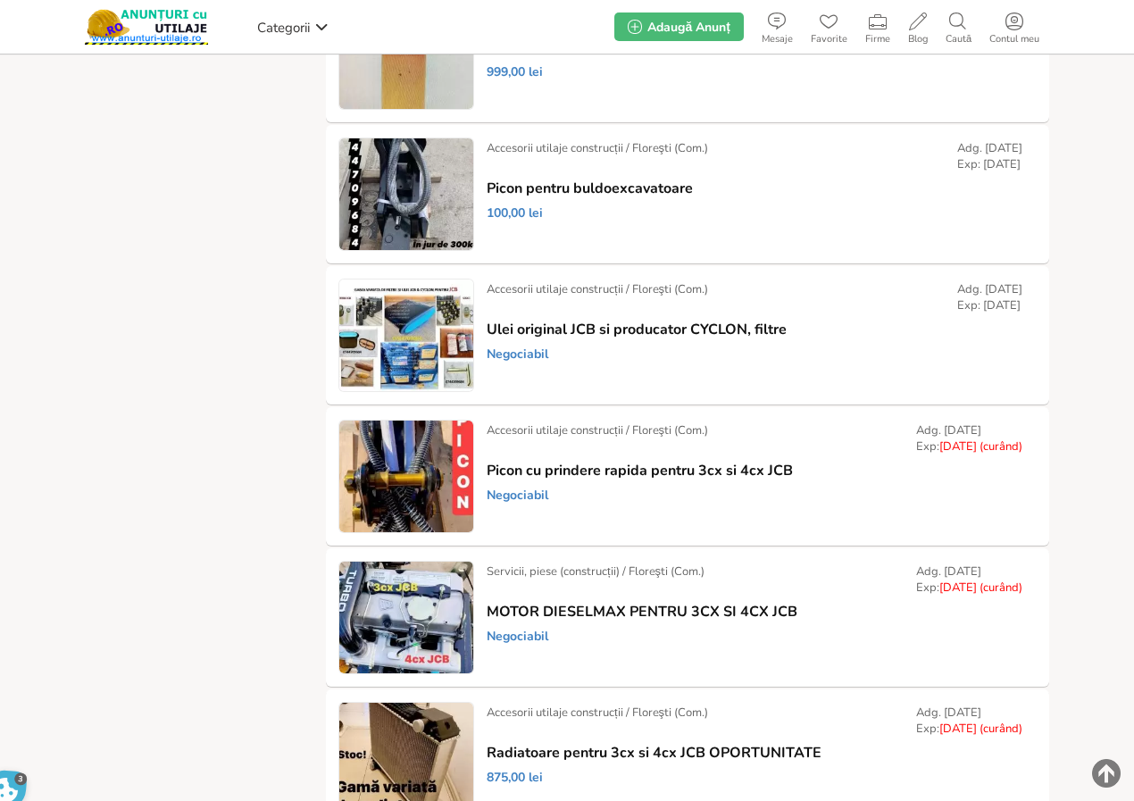
scroll to position [982, 0]
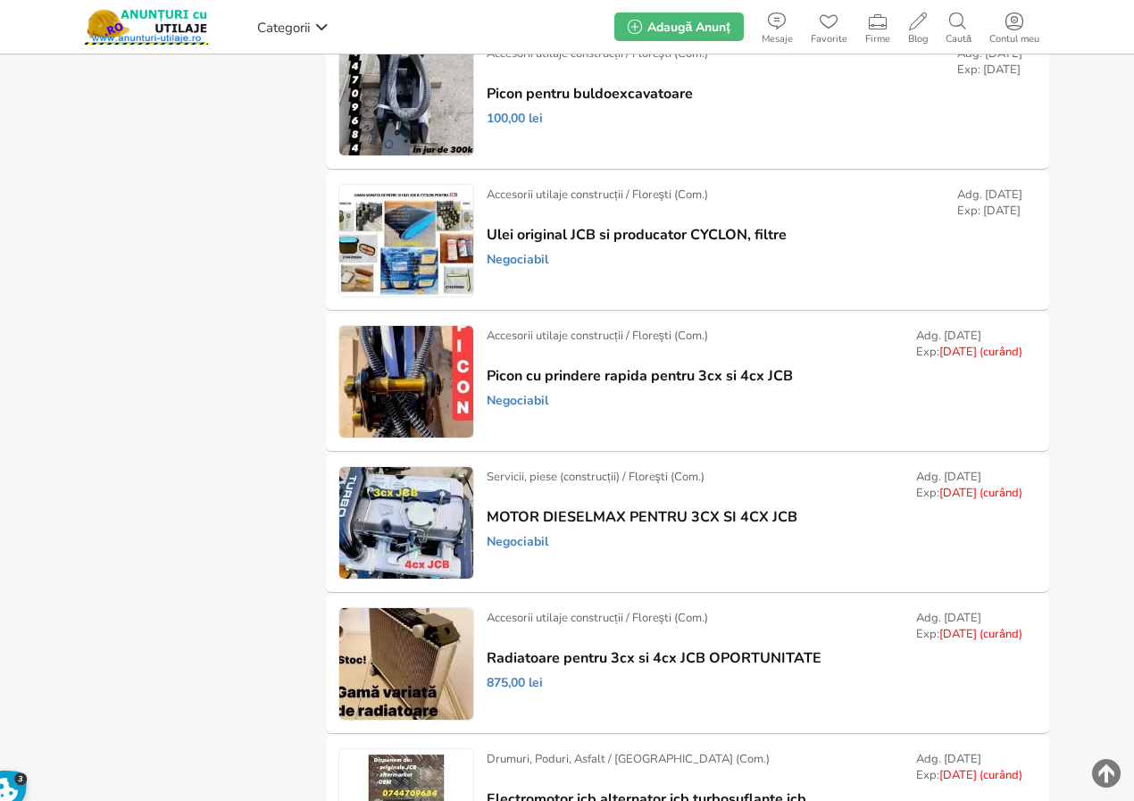
click at [0, 0] on link "Prelungește" at bounding box center [0, 0] width 0 height 0
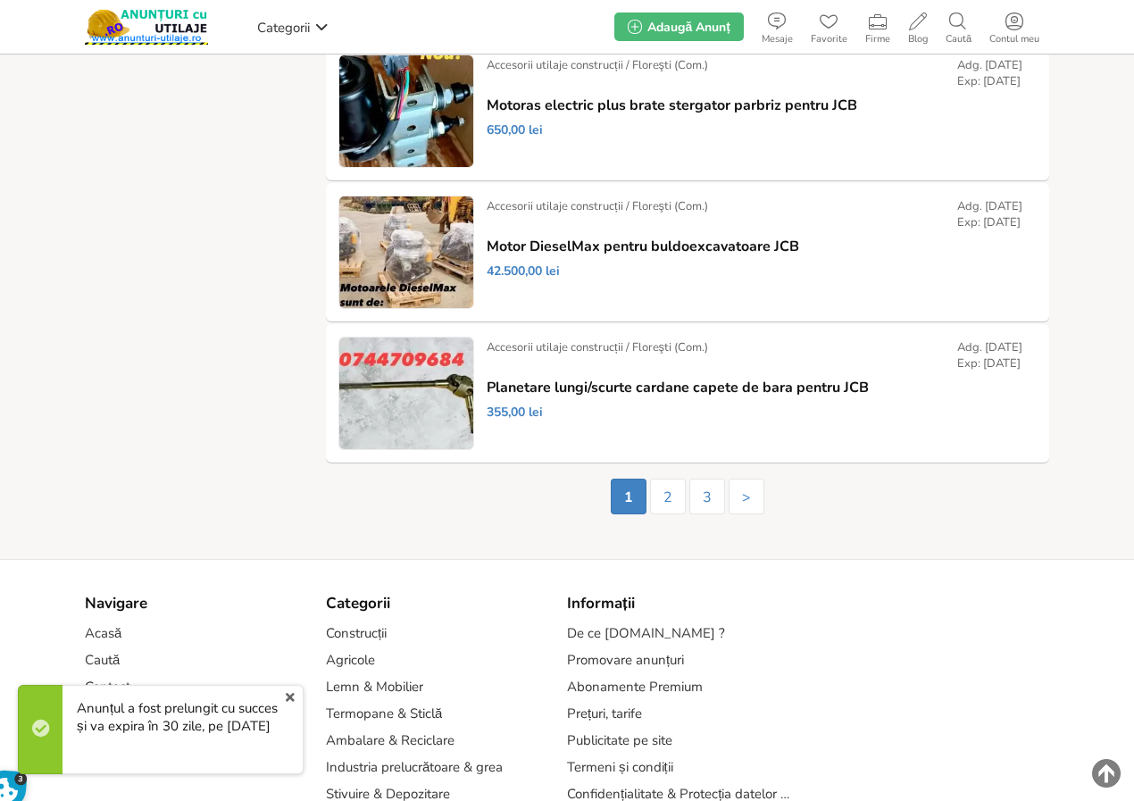
scroll to position [3204, 0]
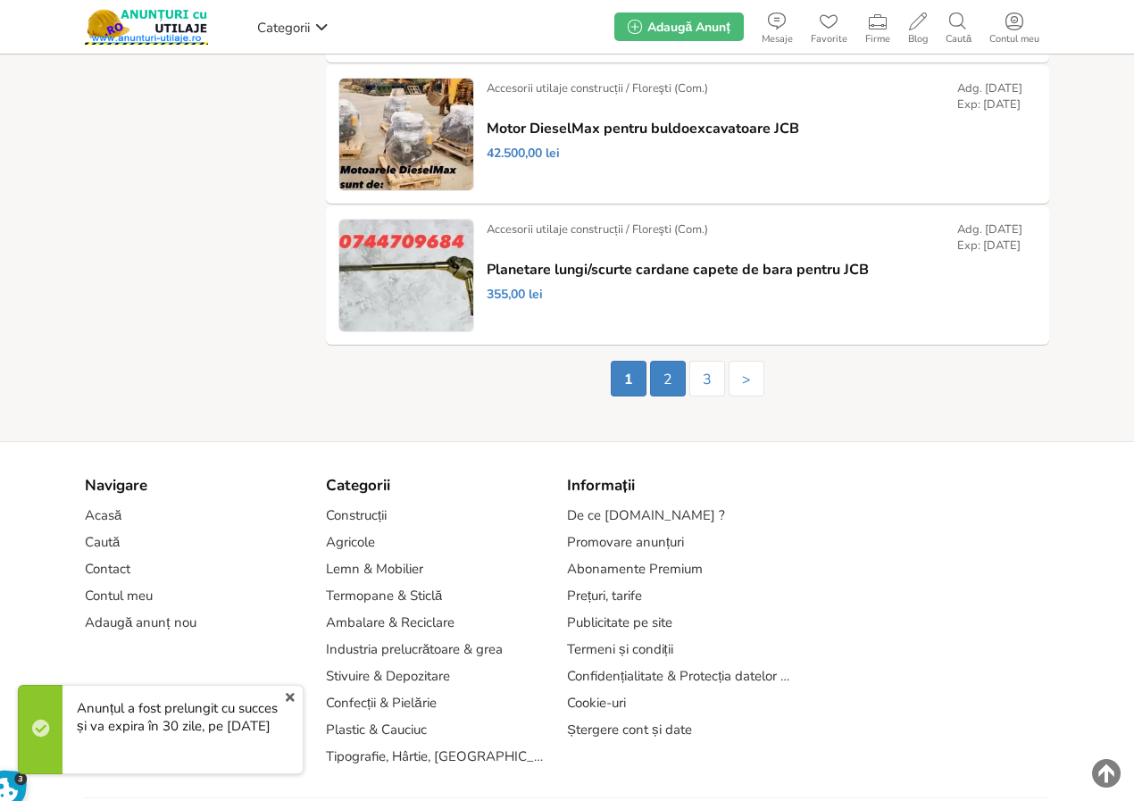
click at [662, 380] on link "2" at bounding box center [668, 379] width 36 height 36
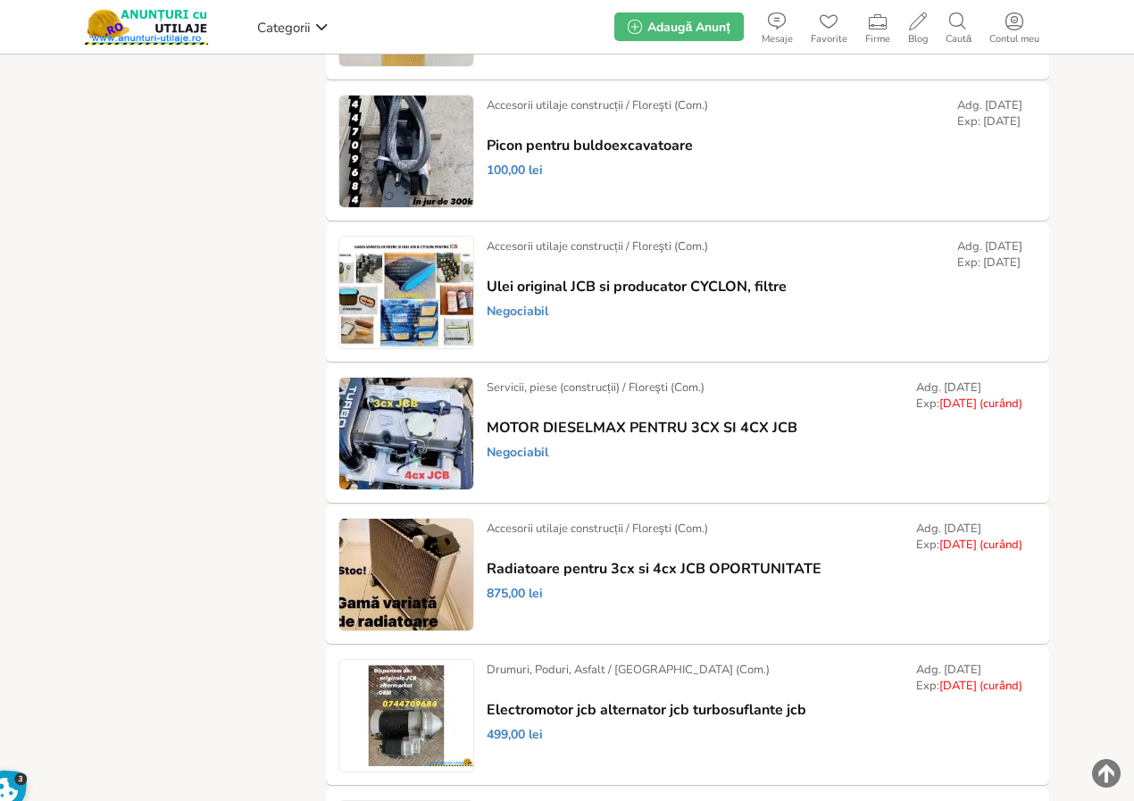
scroll to position [1061, 0]
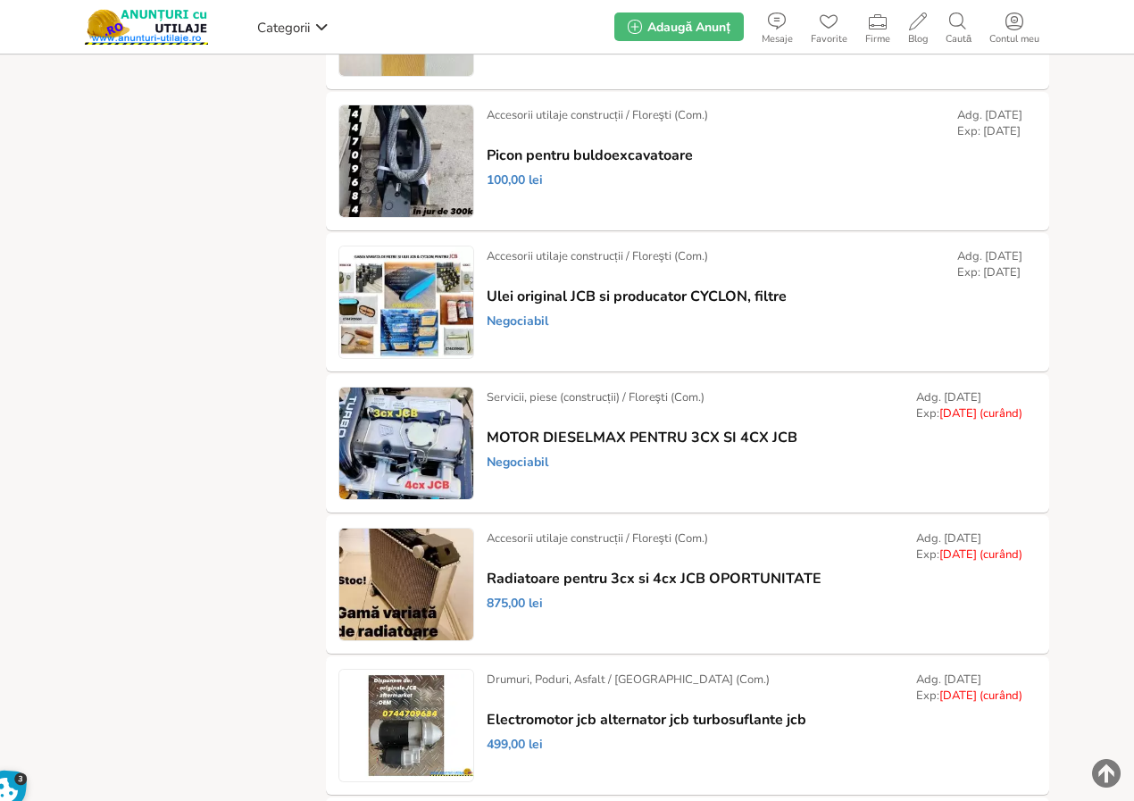
click at [0, 0] on link "Prelungește" at bounding box center [0, 0] width 0 height 0
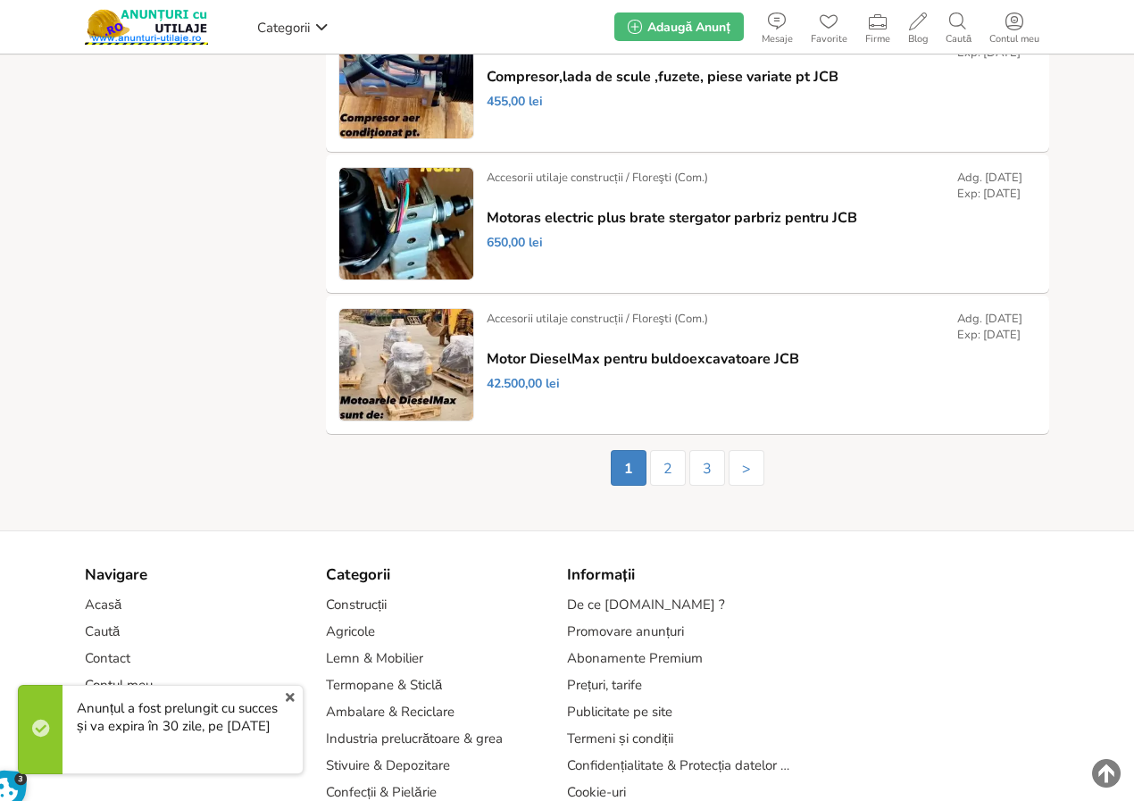
scroll to position [3204, 0]
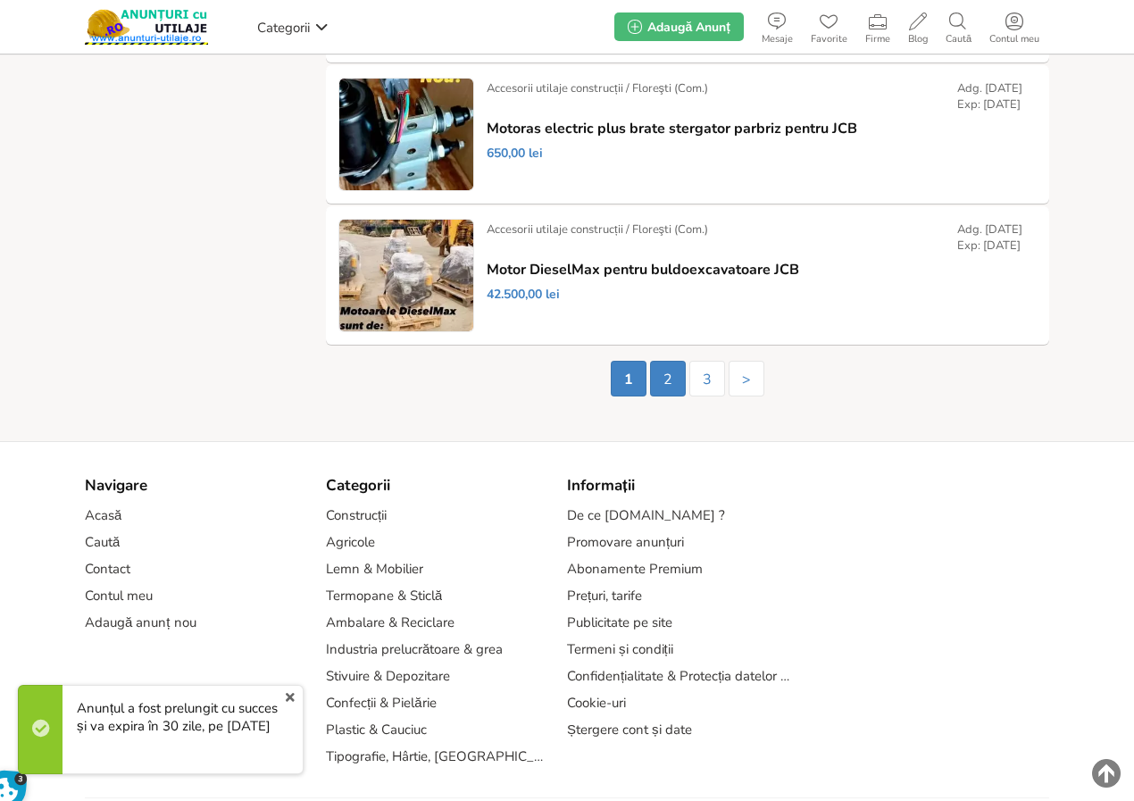
click at [668, 382] on link "2" at bounding box center [668, 379] width 36 height 36
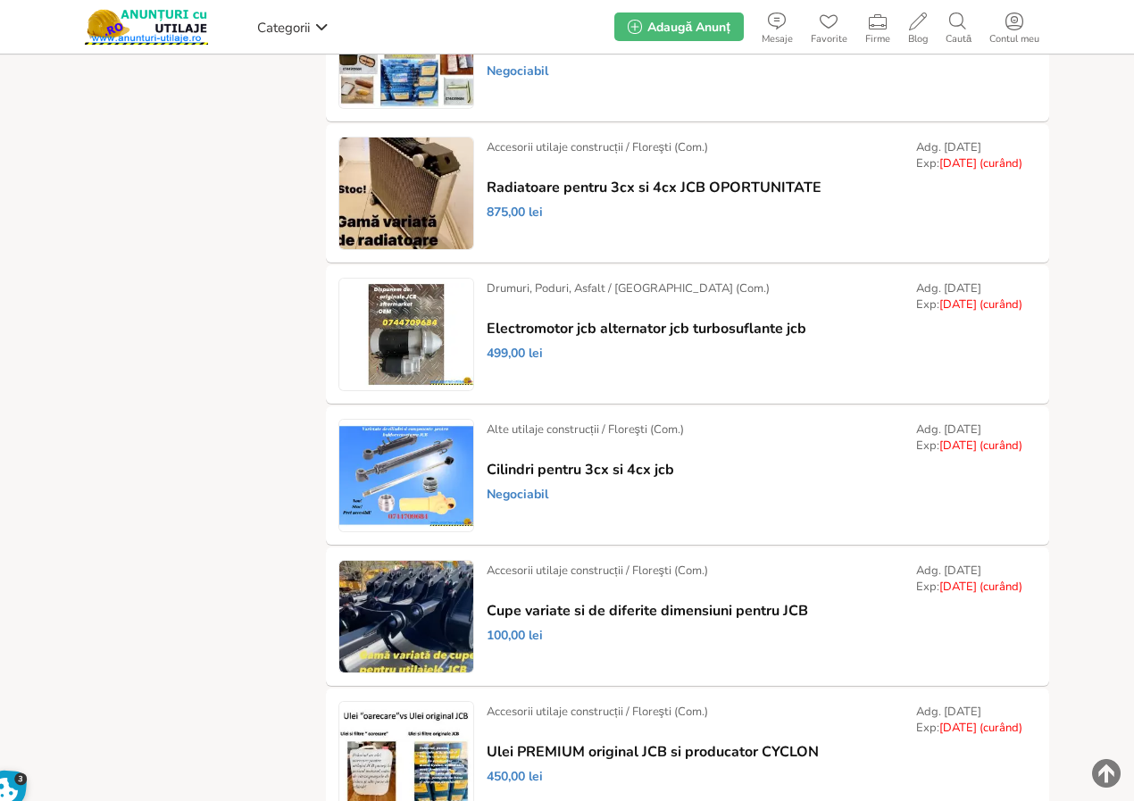
scroll to position [1498, 0]
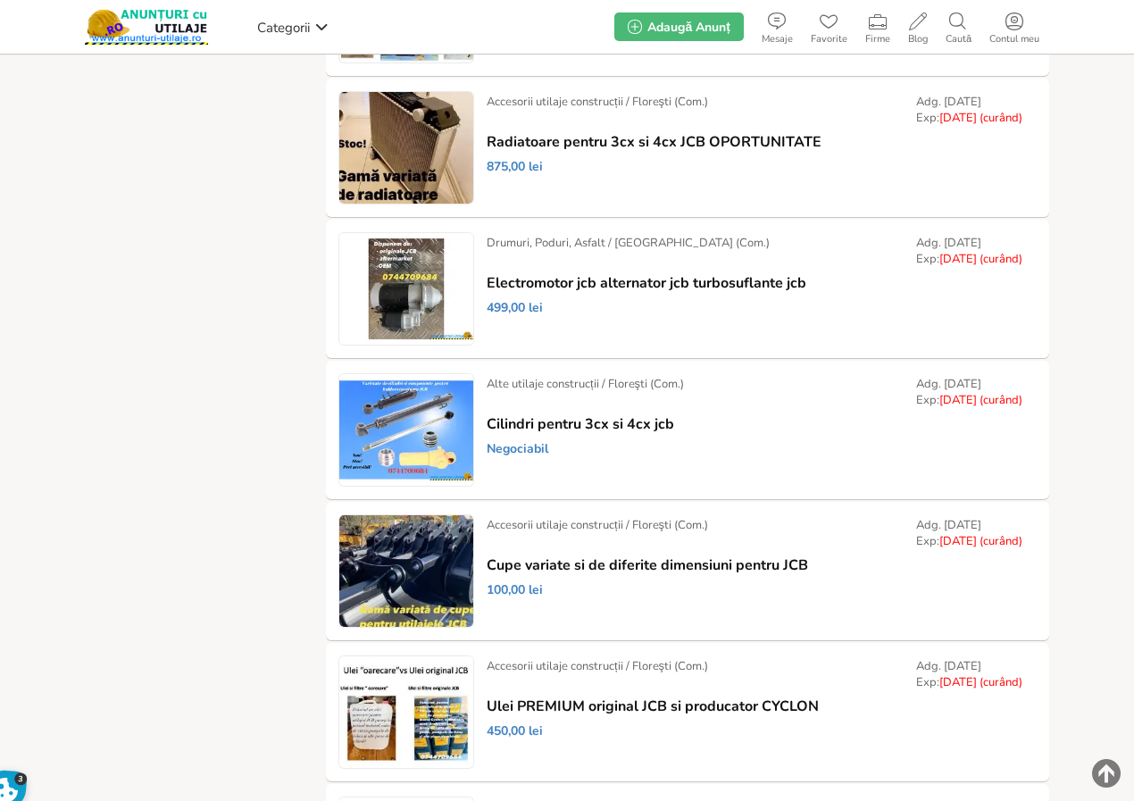
click at [0, 0] on link "Prelungește" at bounding box center [0, 0] width 0 height 0
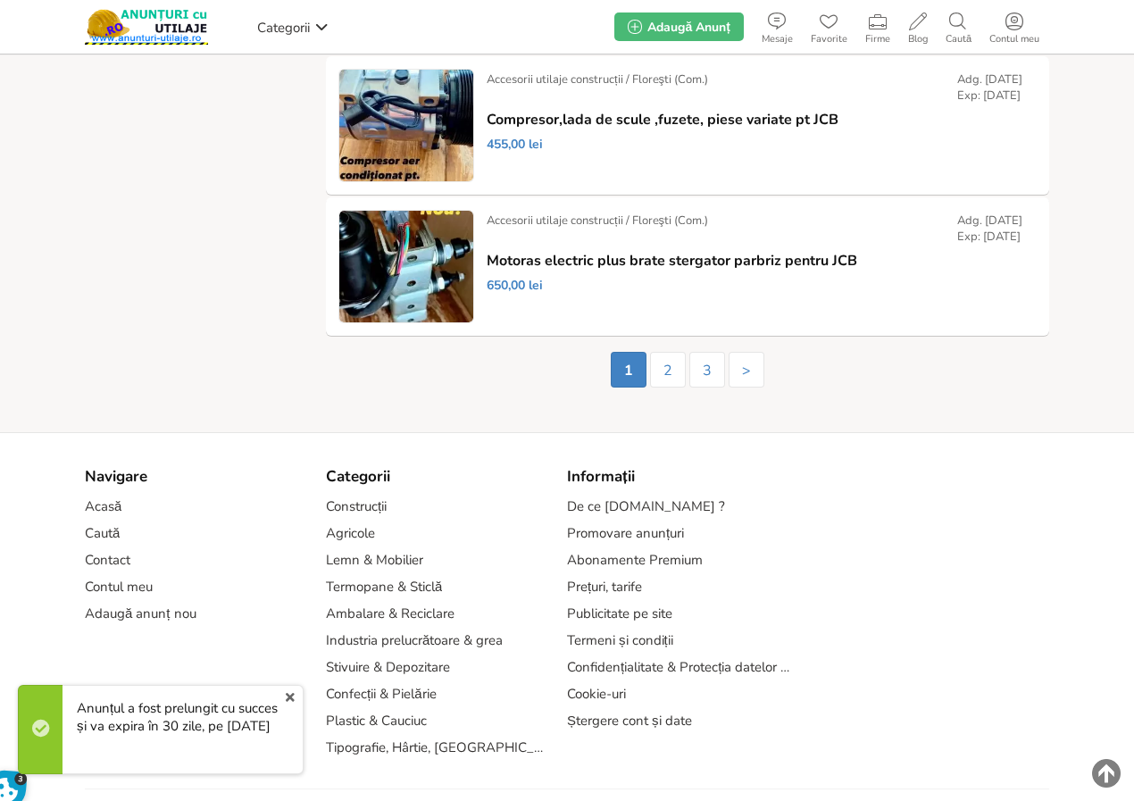
scroll to position [3204, 0]
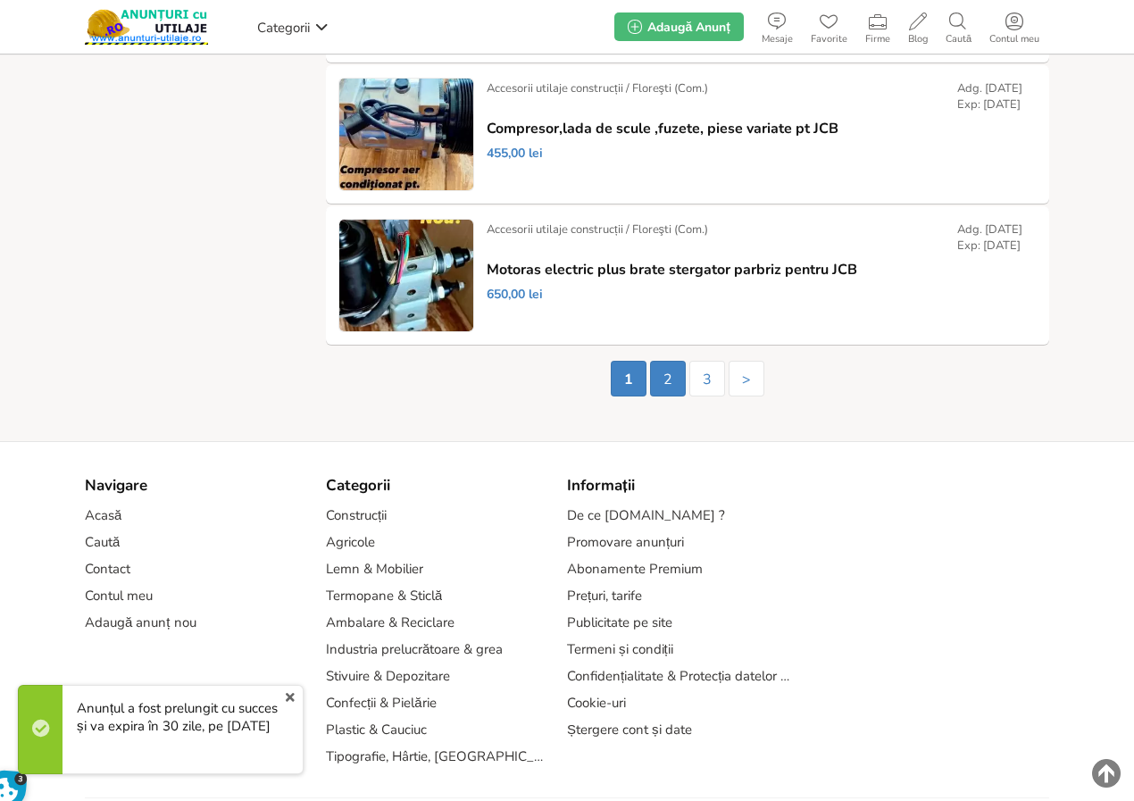
click at [668, 381] on link "2" at bounding box center [668, 379] width 36 height 36
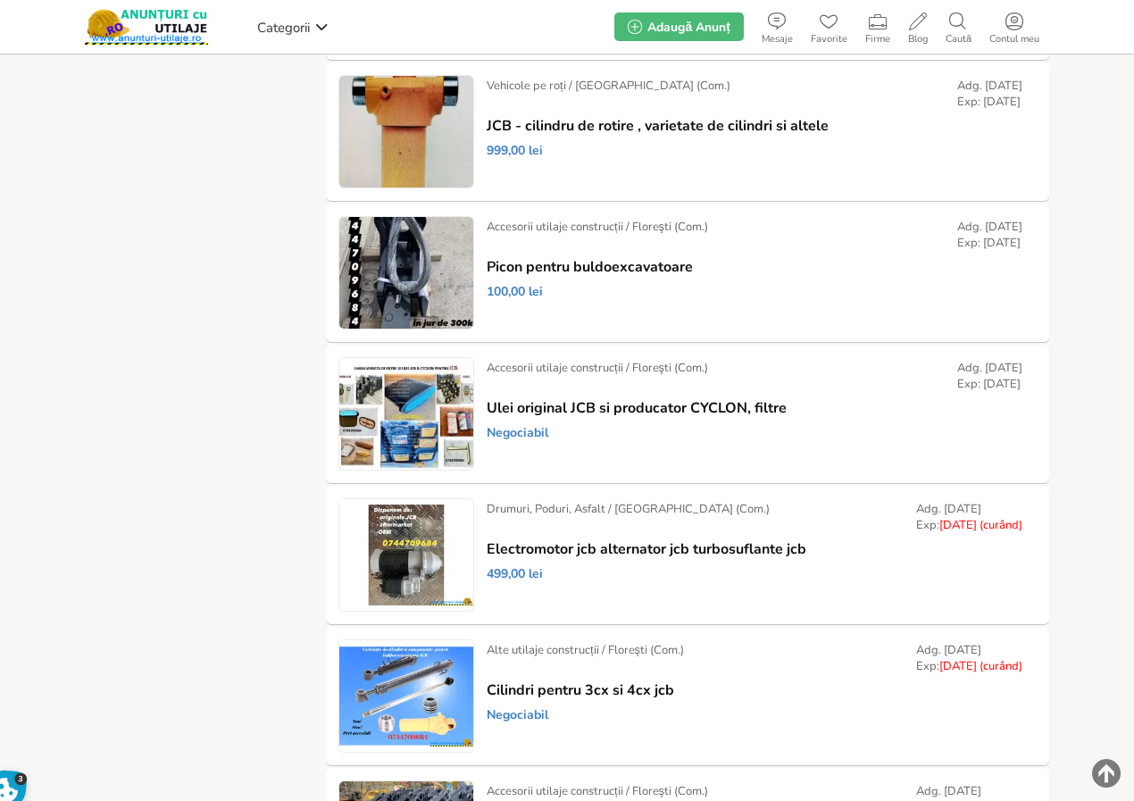
scroll to position [1329, 0]
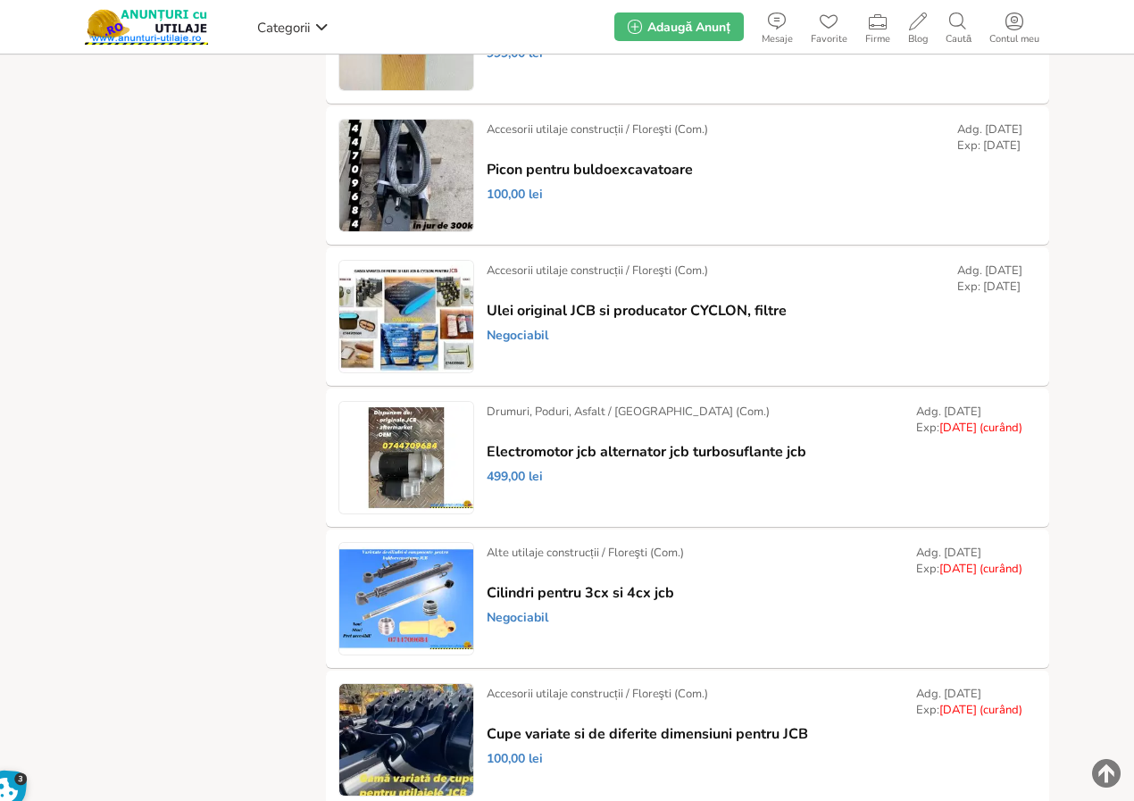
click at [0, 0] on link "Prelungește" at bounding box center [0, 0] width 0 height 0
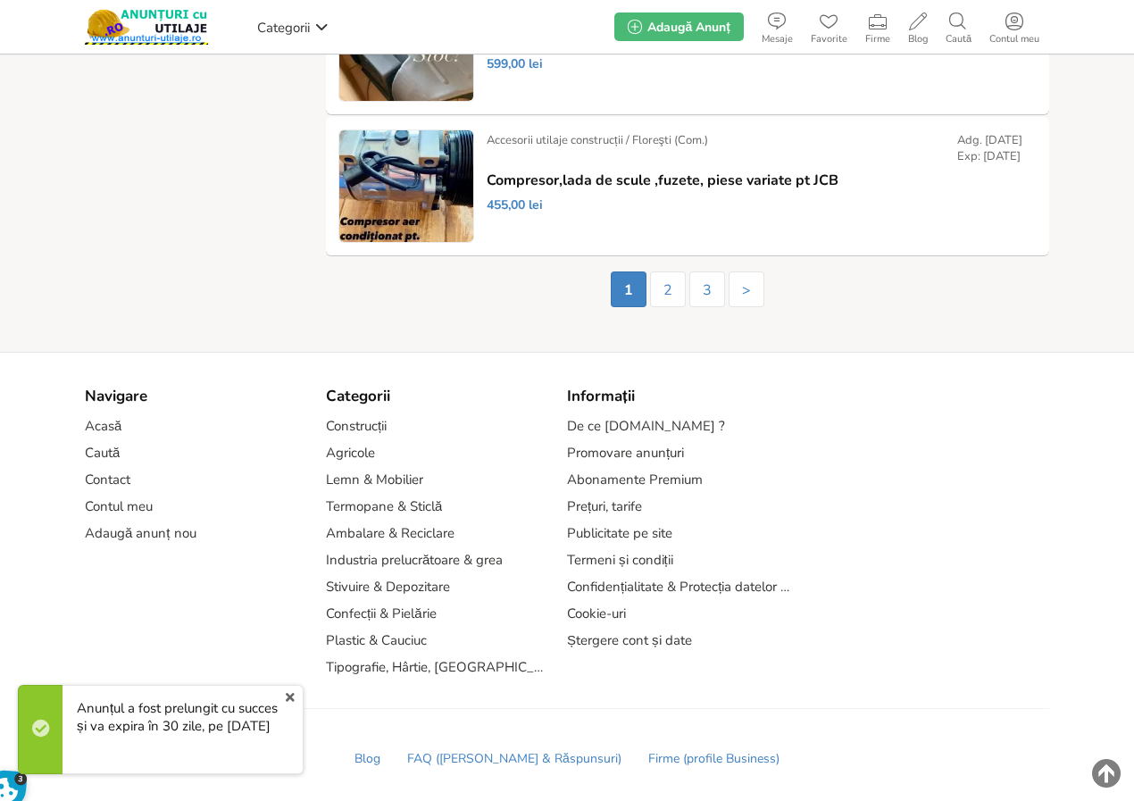
scroll to position [3284, 0]
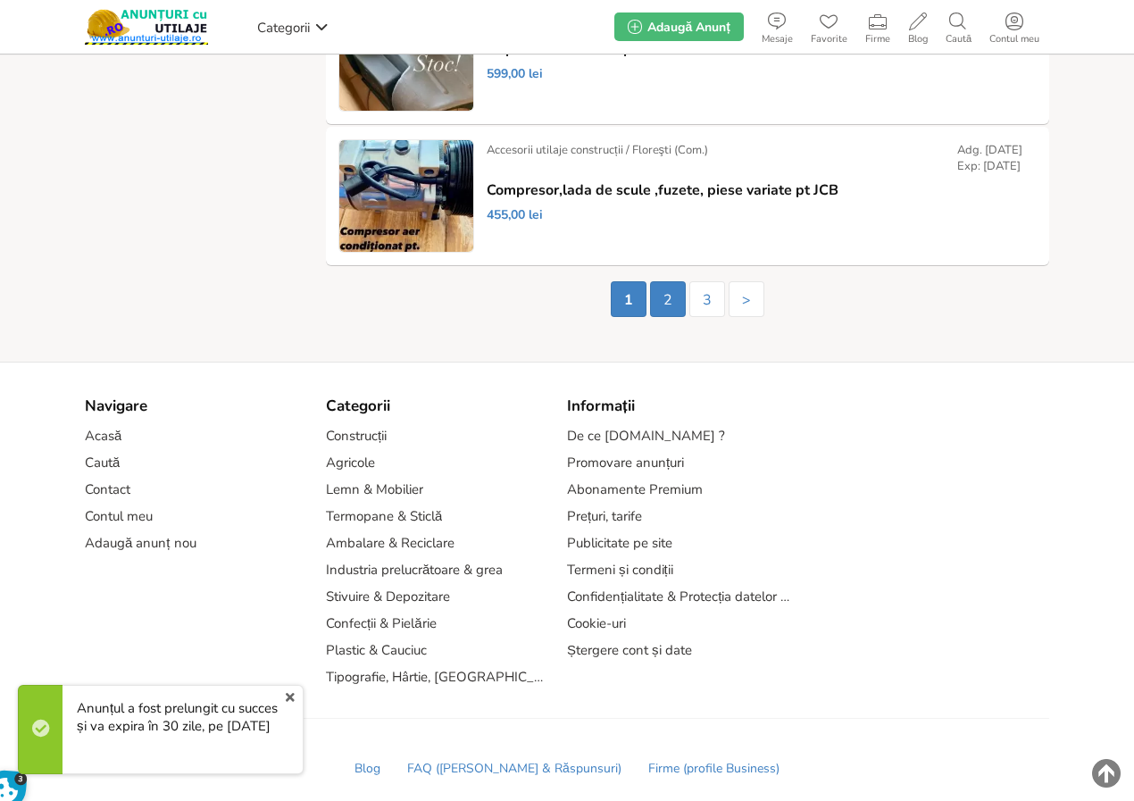
click at [664, 305] on link "2" at bounding box center [668, 299] width 36 height 36
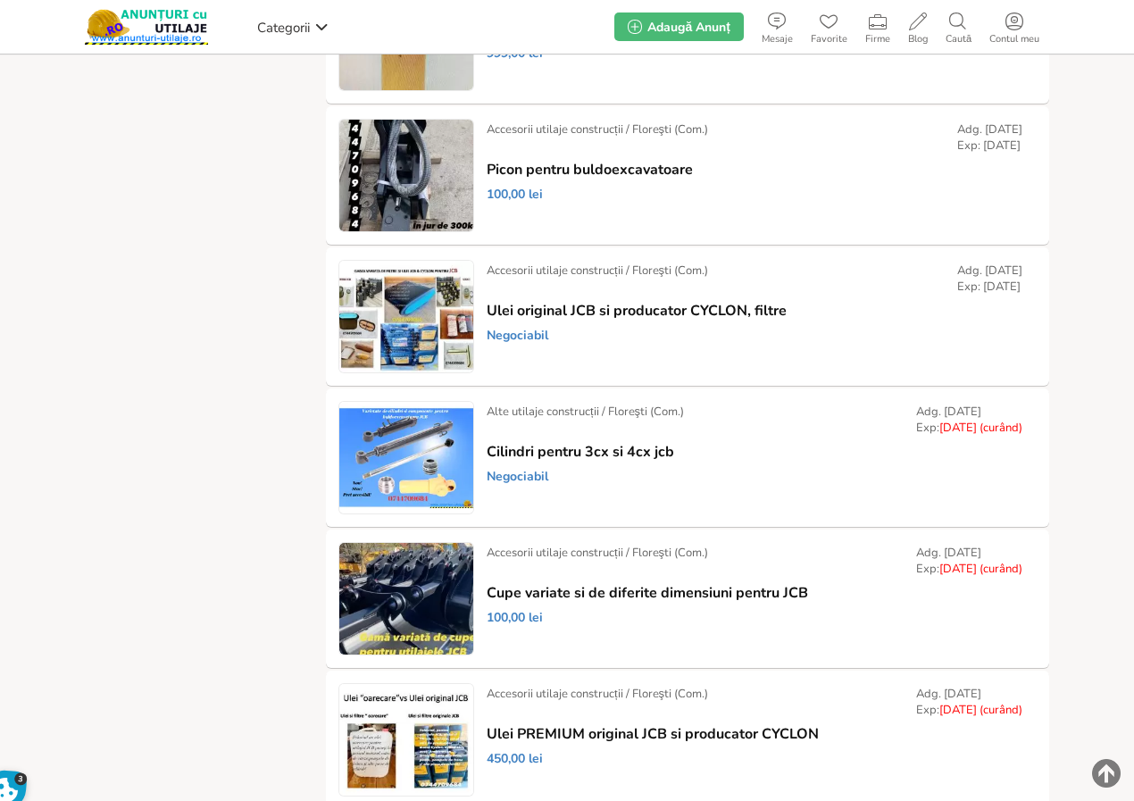
scroll to position [1518, 0]
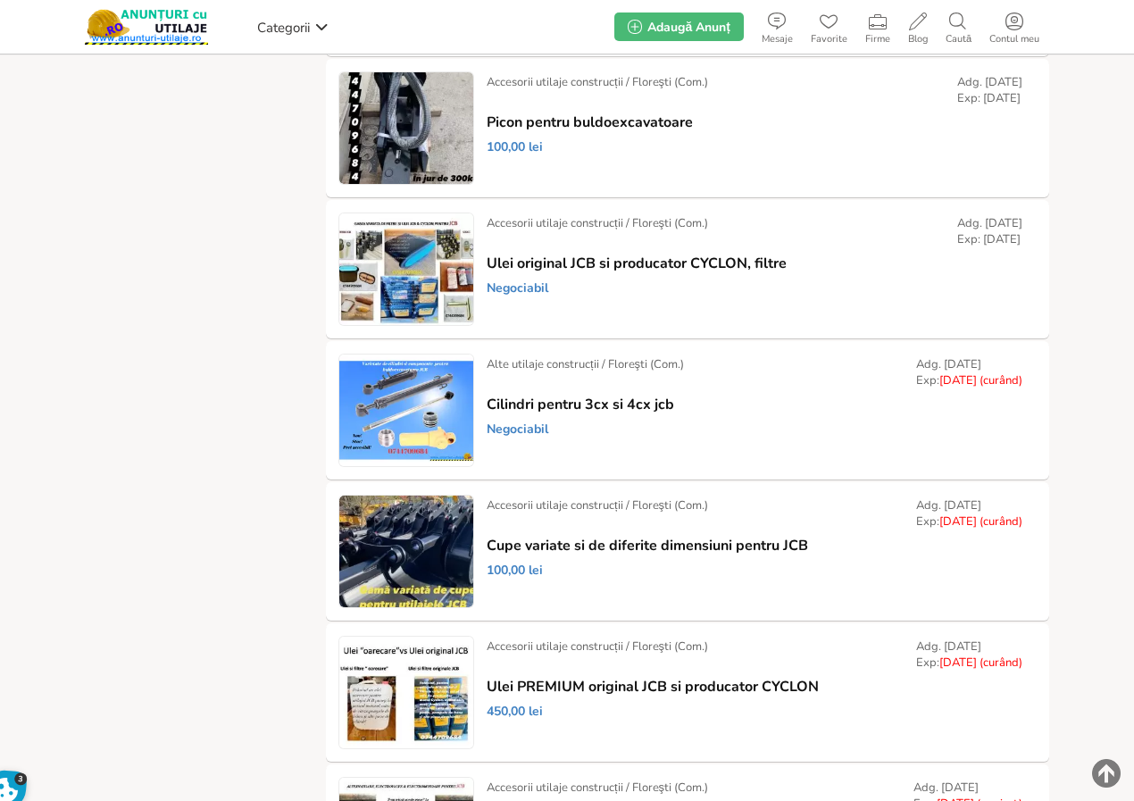
click at [0, 0] on link "Prelungește" at bounding box center [0, 0] width 0 height 0
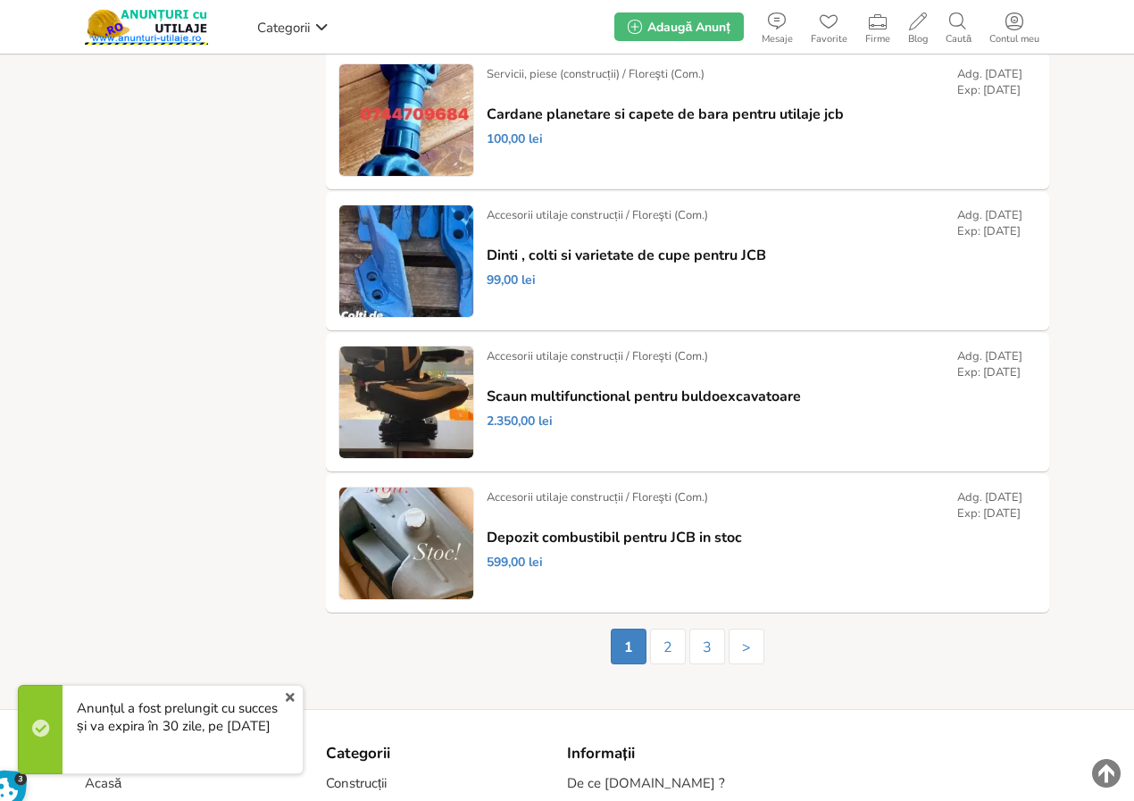
scroll to position [2926, 0]
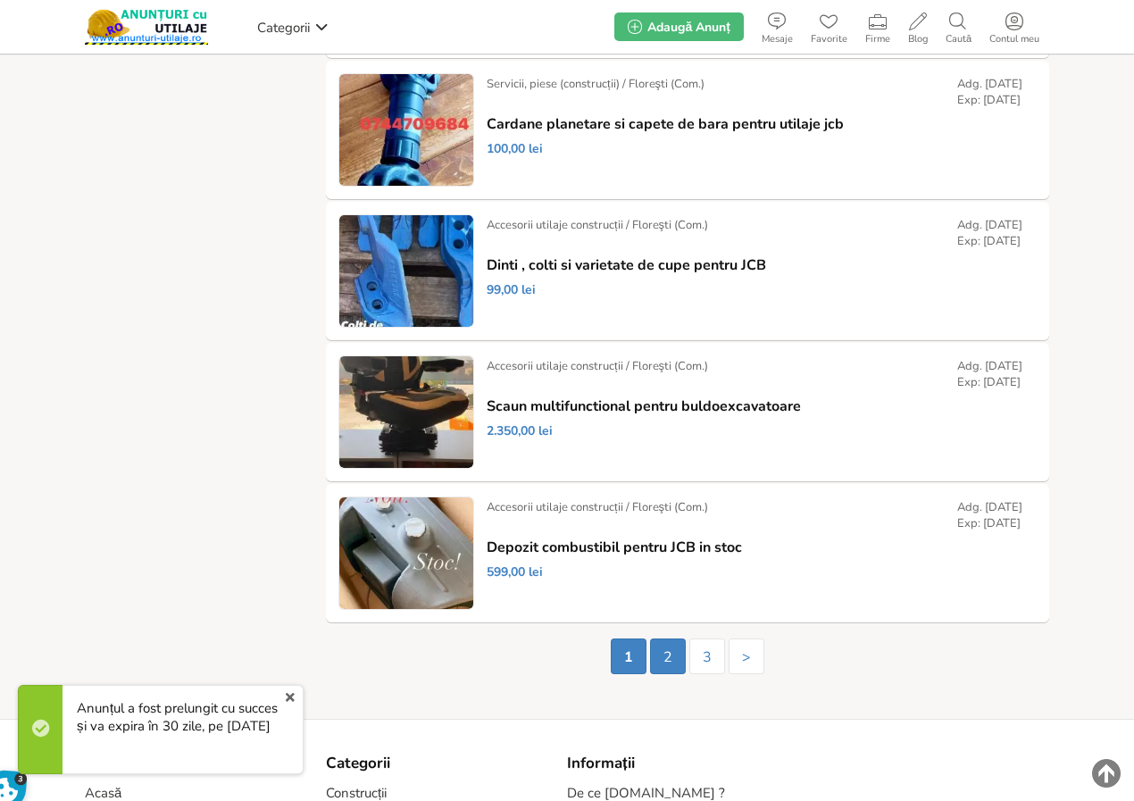
click at [662, 654] on link "2" at bounding box center [668, 656] width 36 height 36
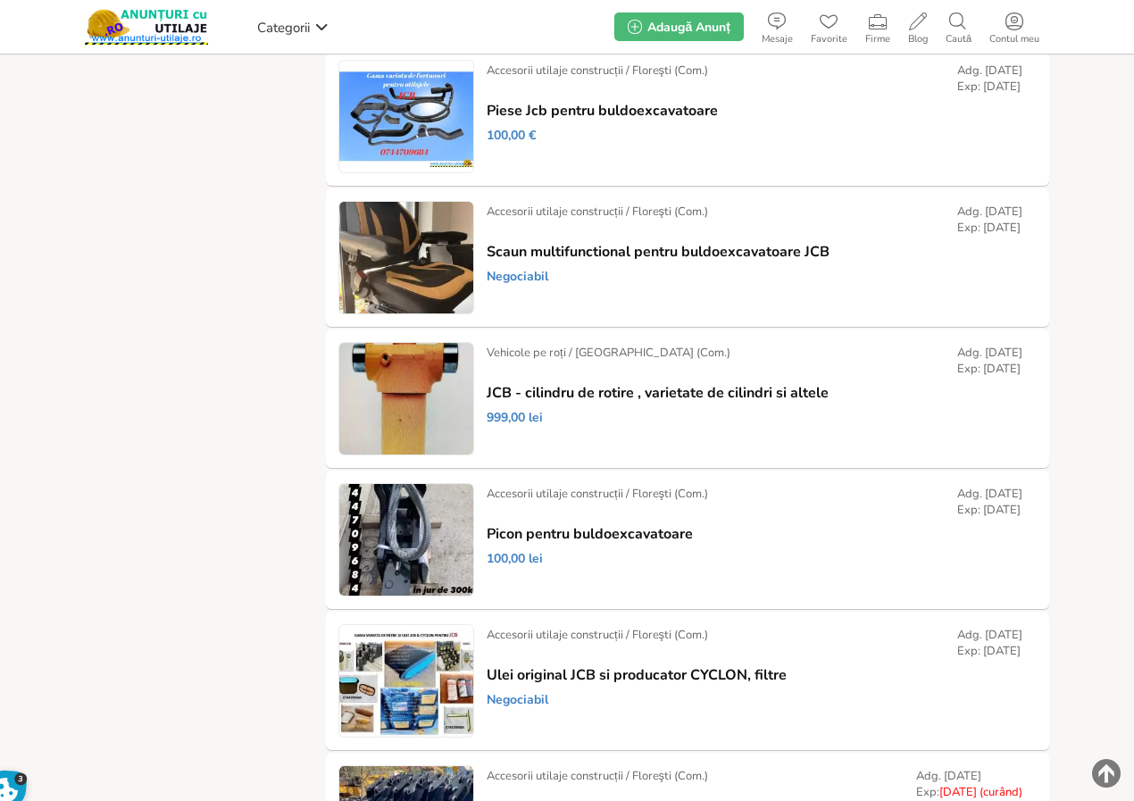
scroll to position [1518, 0]
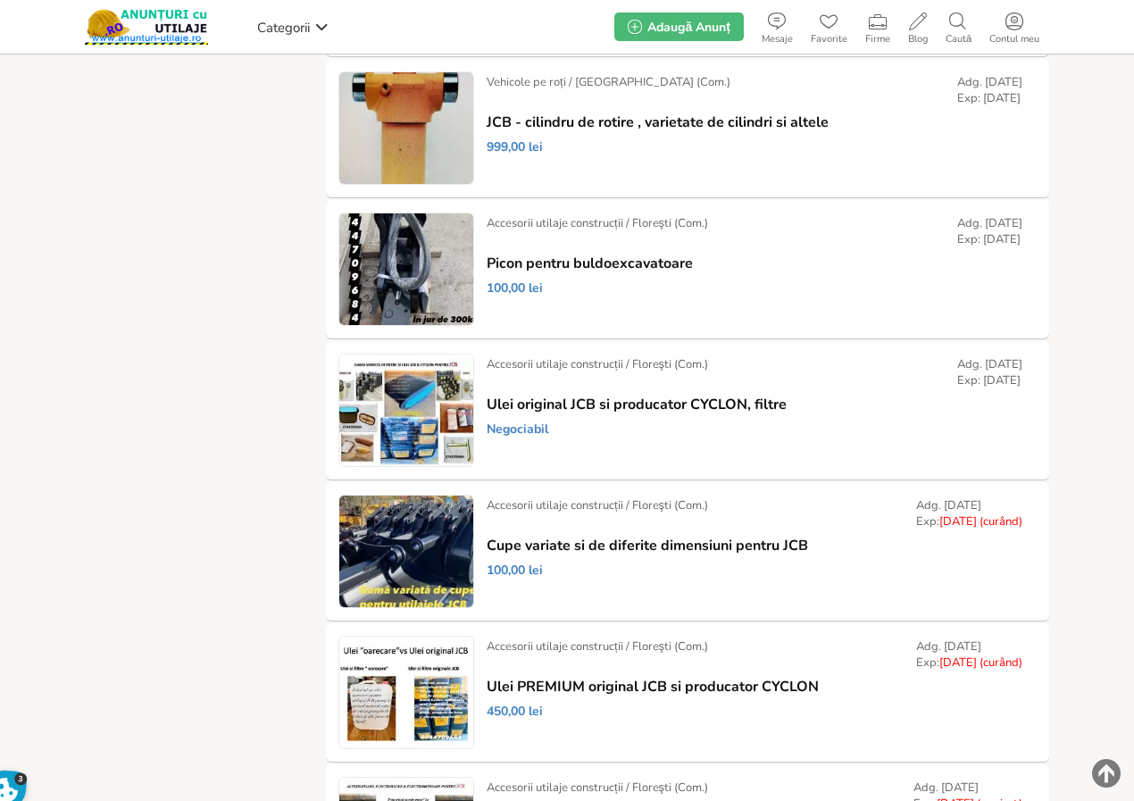
click at [0, 0] on link "Prelungește" at bounding box center [0, 0] width 0 height 0
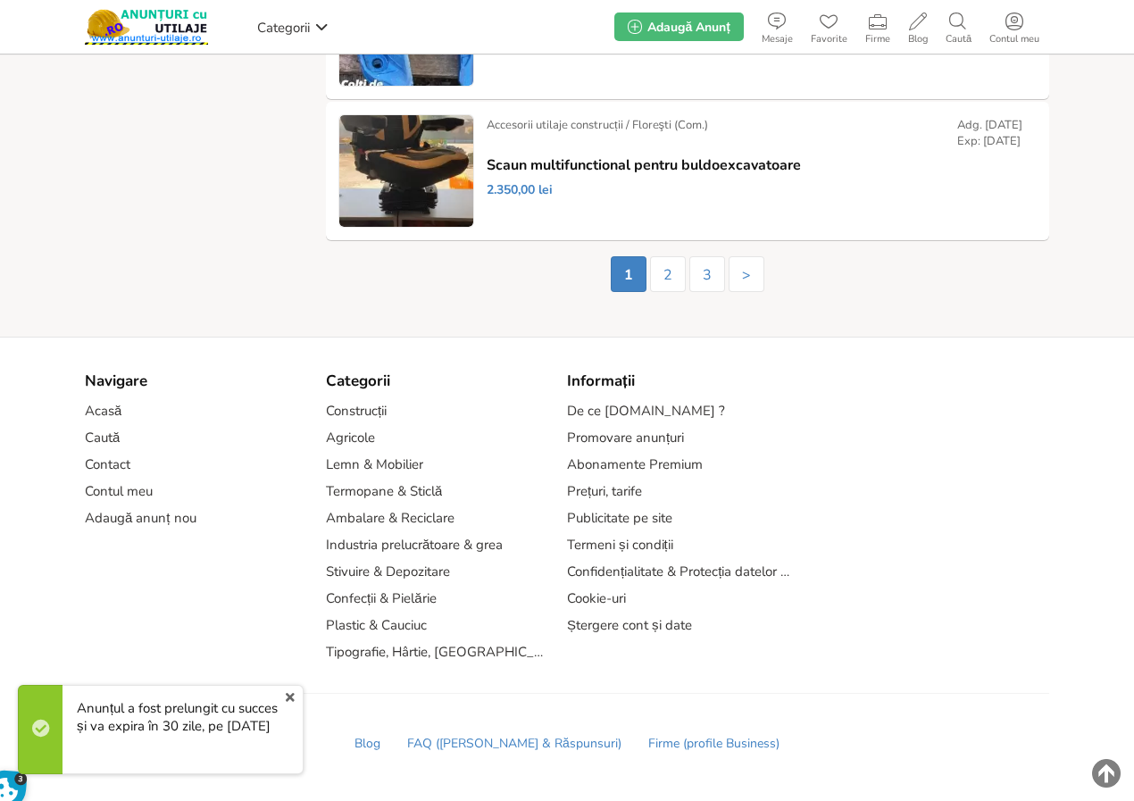
scroll to position [3309, 0]
click at [665, 273] on link "2" at bounding box center [668, 274] width 36 height 36
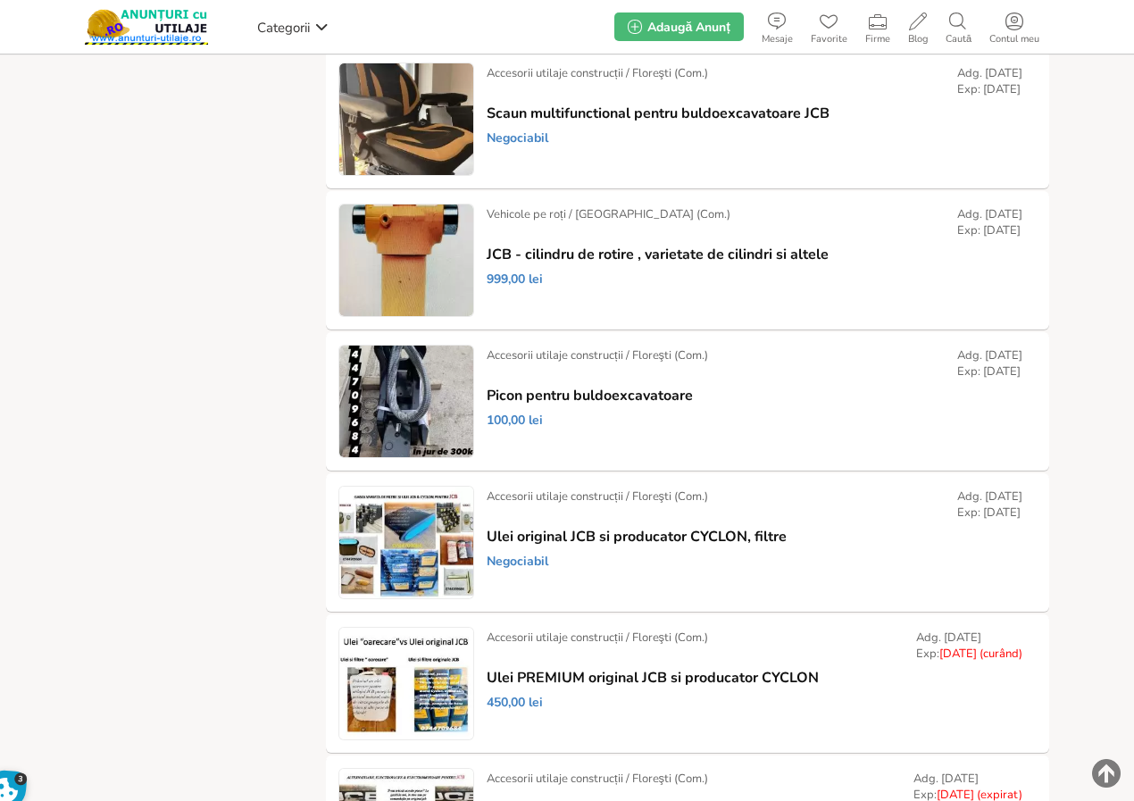
scroll to position [1597, 0]
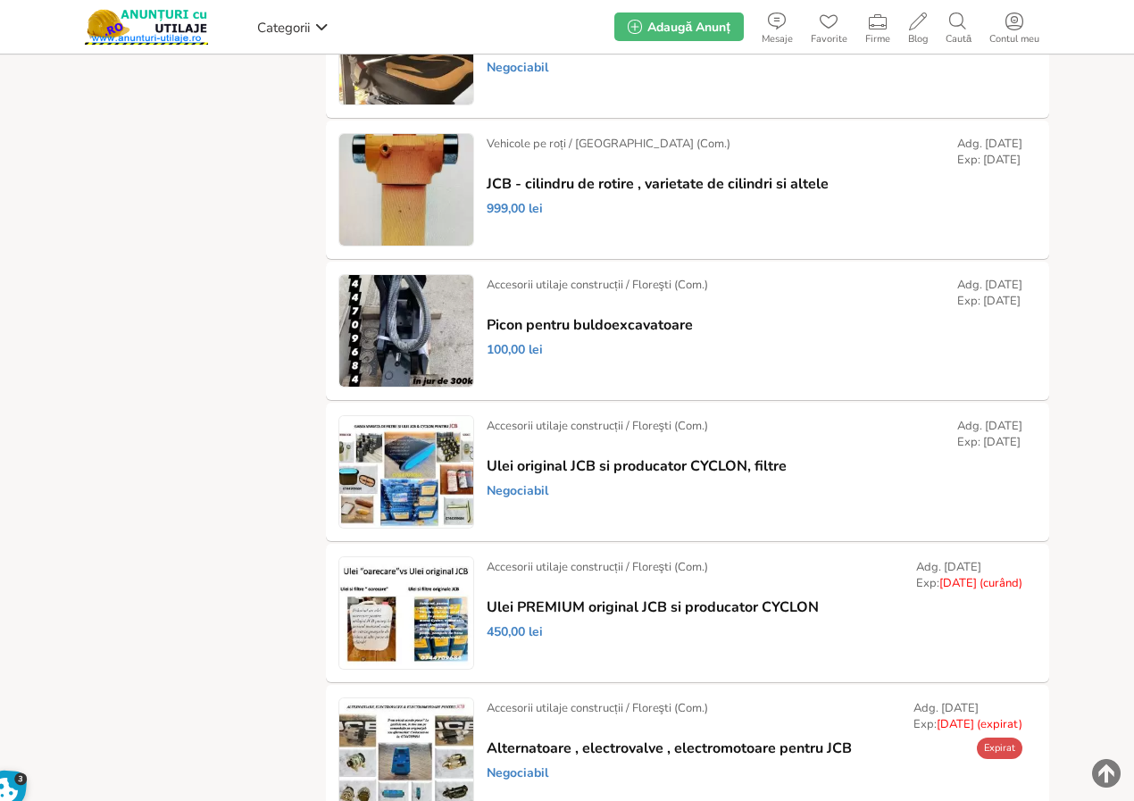
click at [0, 0] on link "Prelungește" at bounding box center [0, 0] width 0 height 0
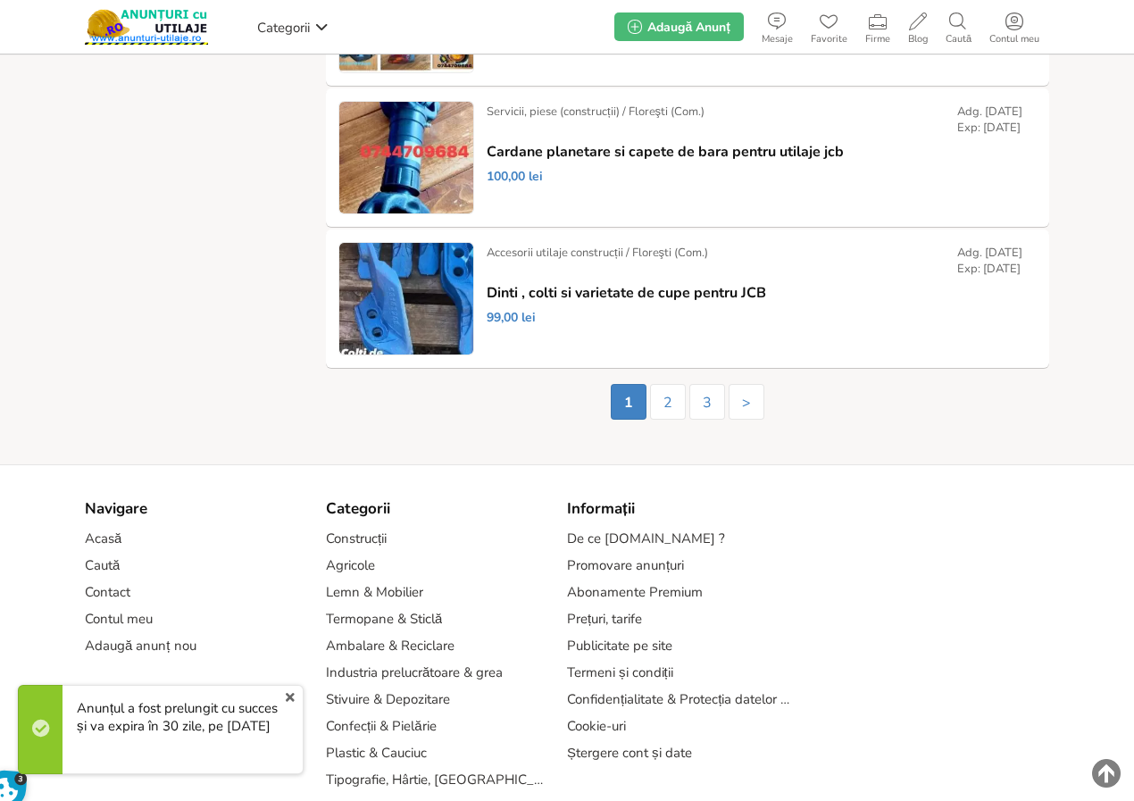
scroll to position [3194, 0]
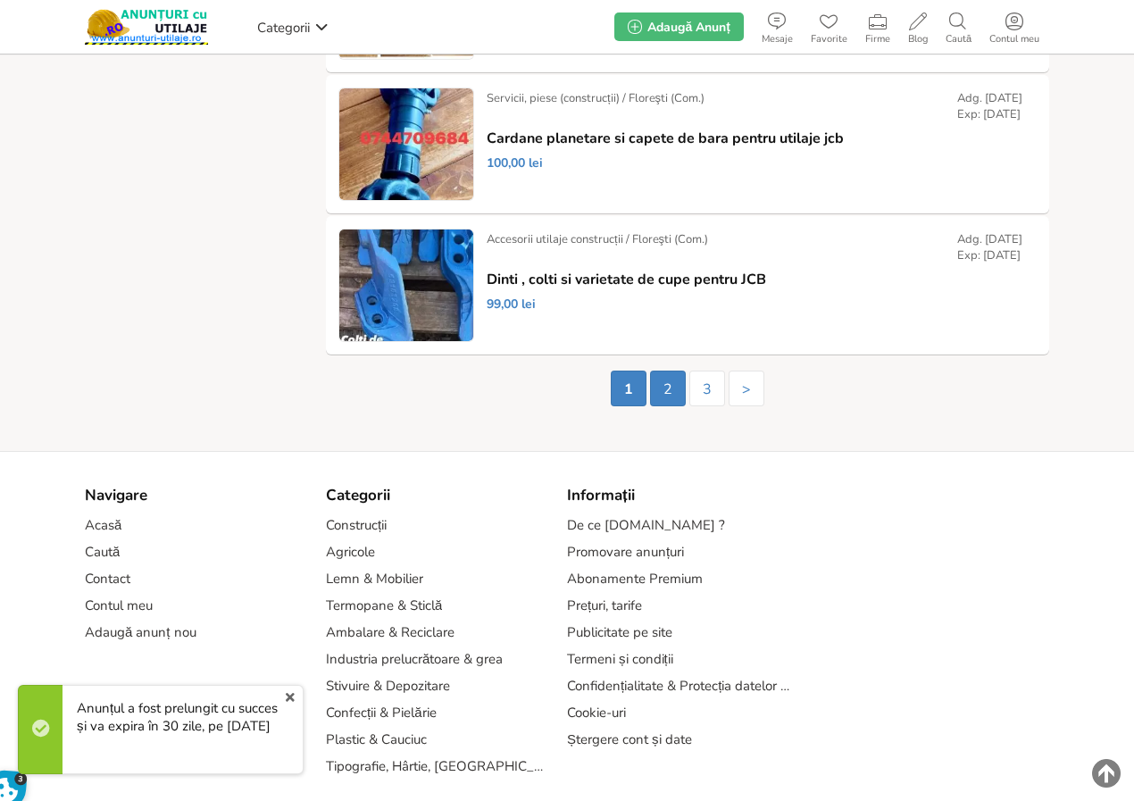
click at [664, 395] on link "2" at bounding box center [668, 388] width 36 height 36
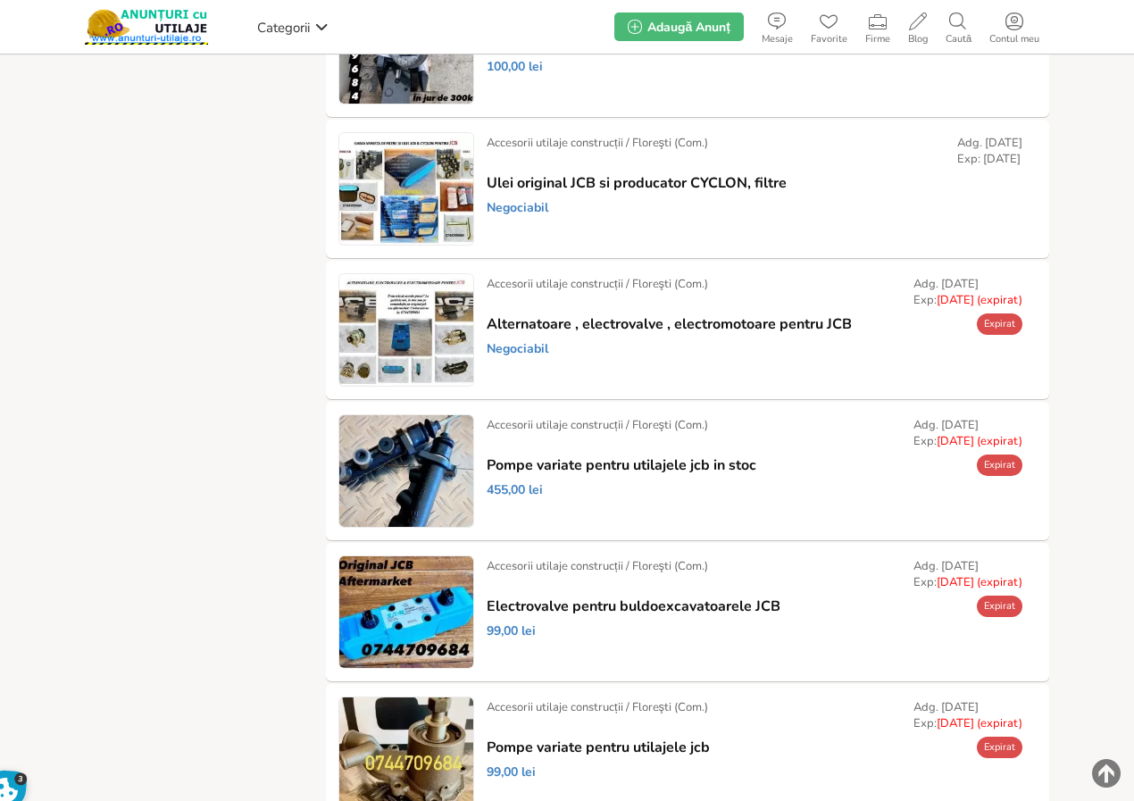
scroll to position [2053, 0]
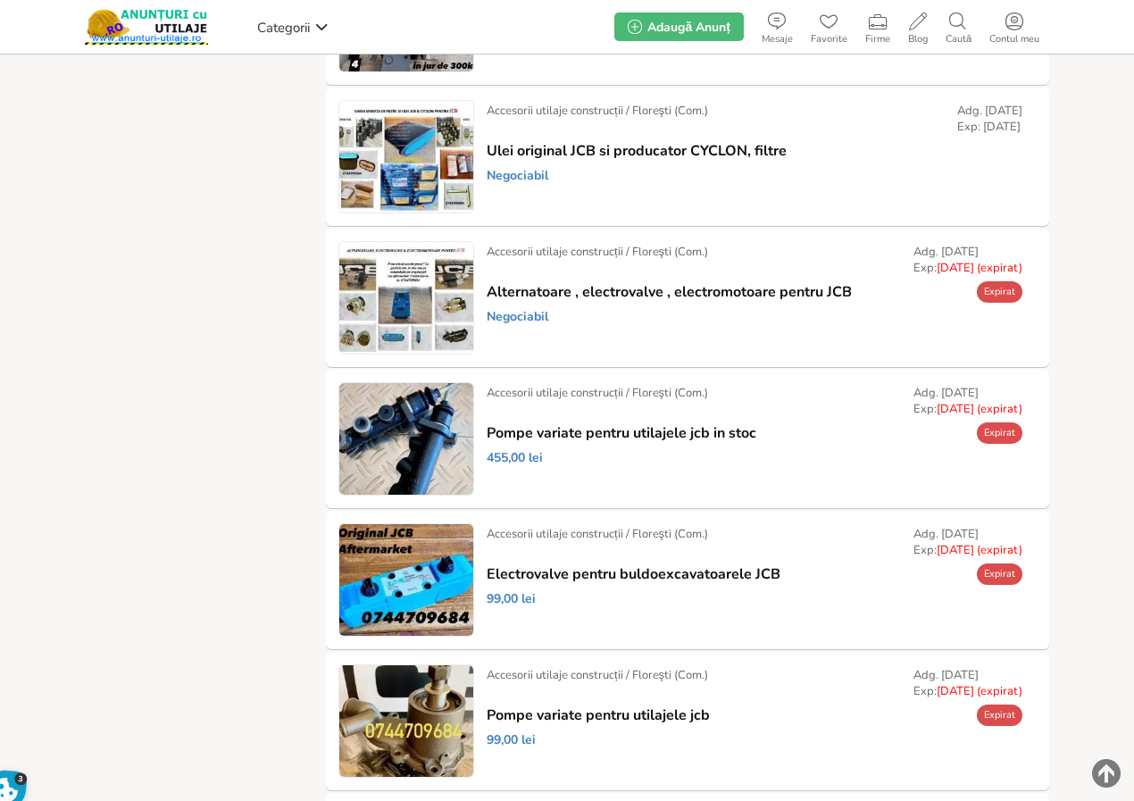
click at [0, 0] on link "Prelungește" at bounding box center [0, 0] width 0 height 0
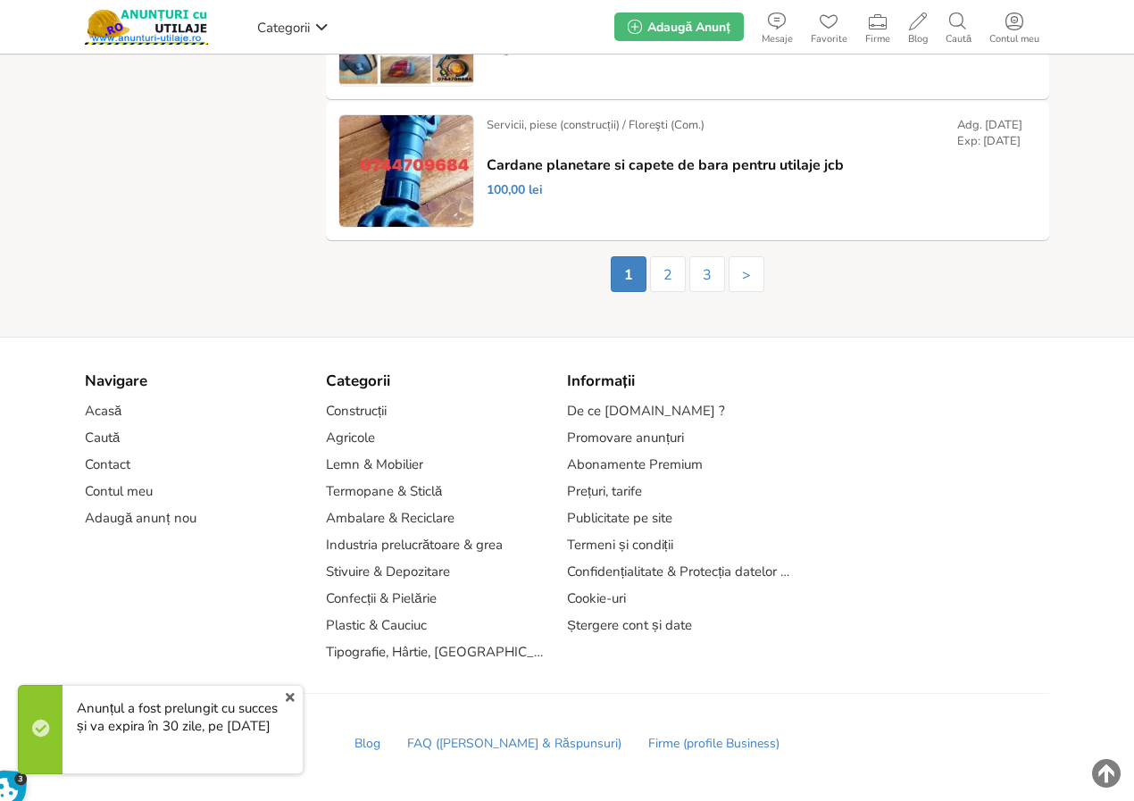
scroll to position [3309, 0]
click at [667, 274] on link "2" at bounding box center [668, 274] width 36 height 36
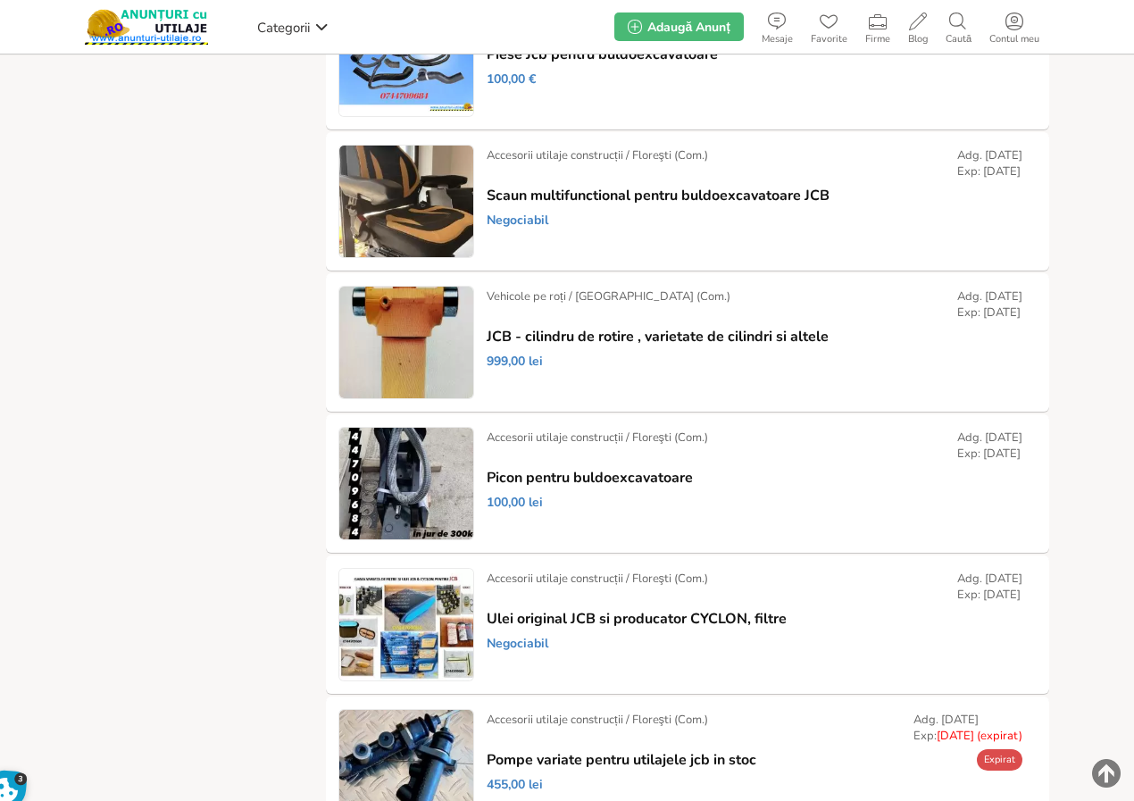
scroll to position [2043, 0]
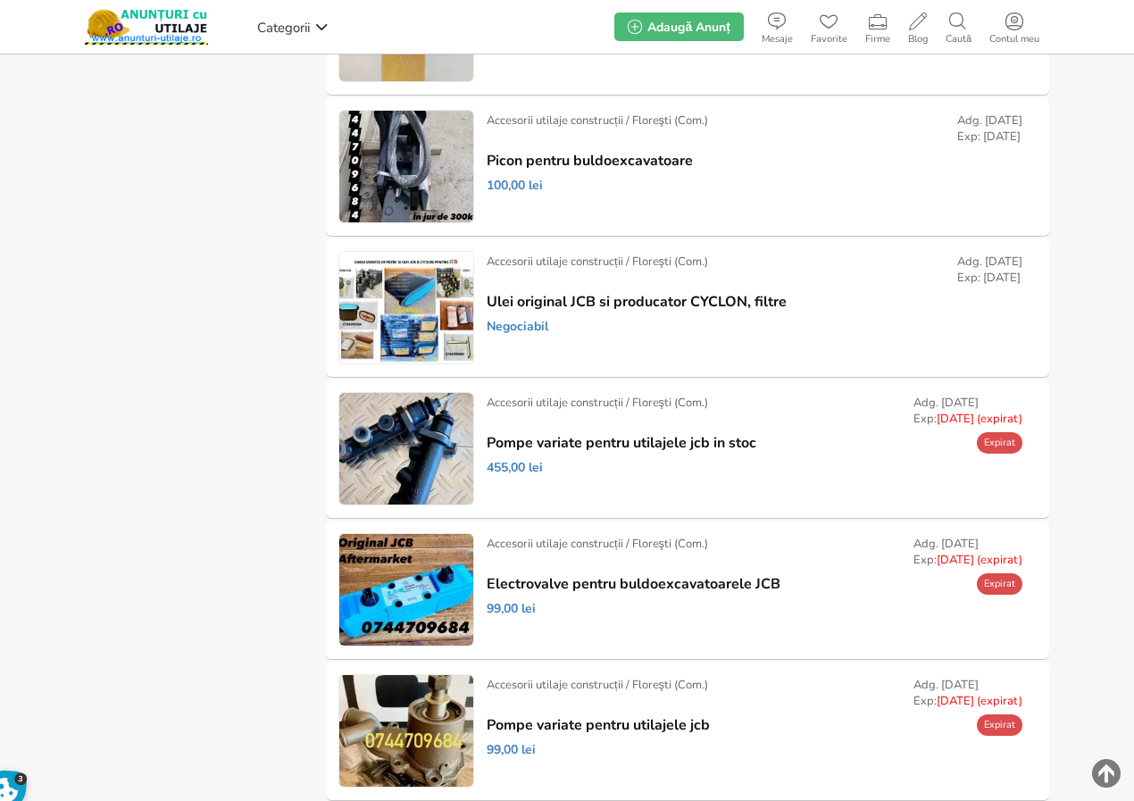
click at [0, 0] on link "Prelungește" at bounding box center [0, 0] width 0 height 0
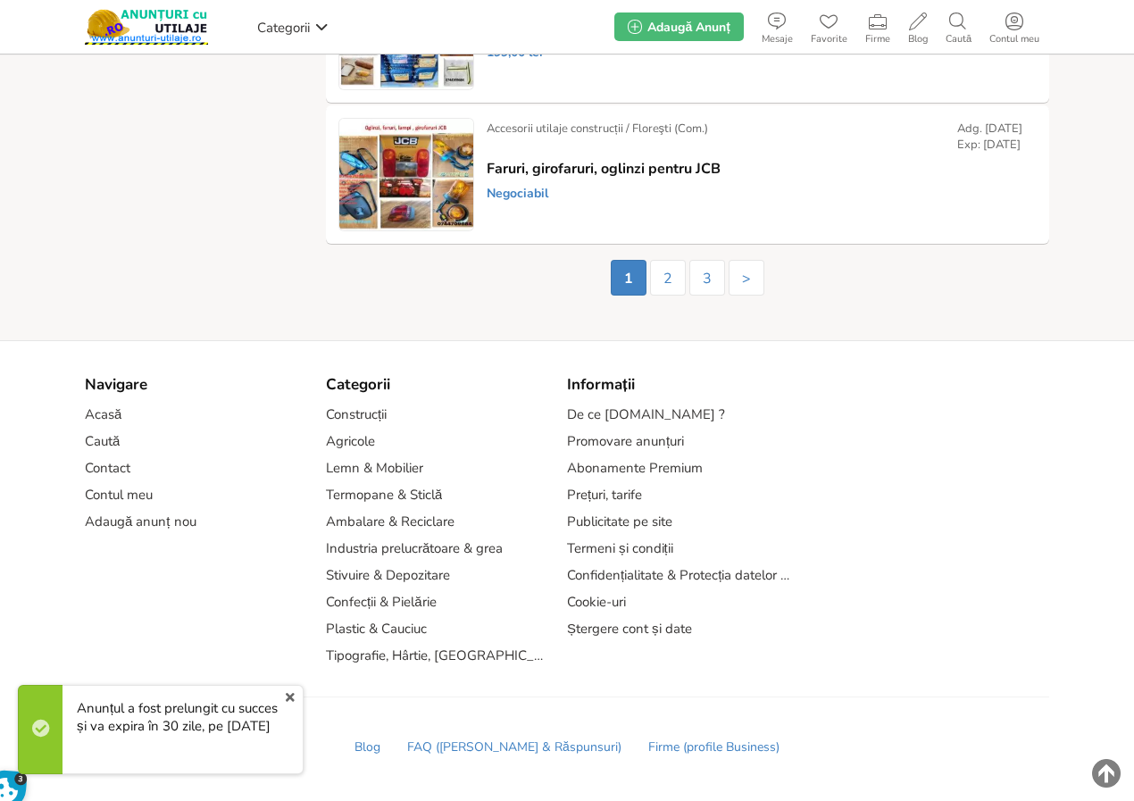
scroll to position [3309, 0]
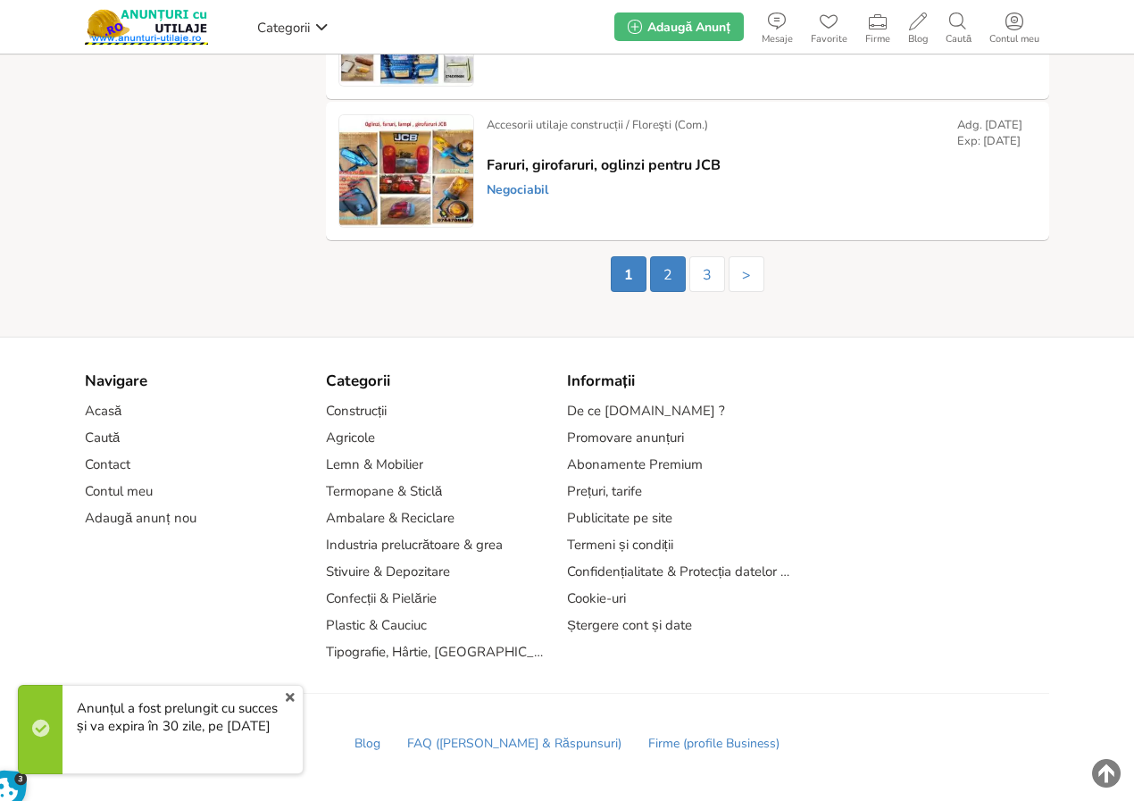
click at [669, 274] on link "2" at bounding box center [668, 274] width 36 height 36
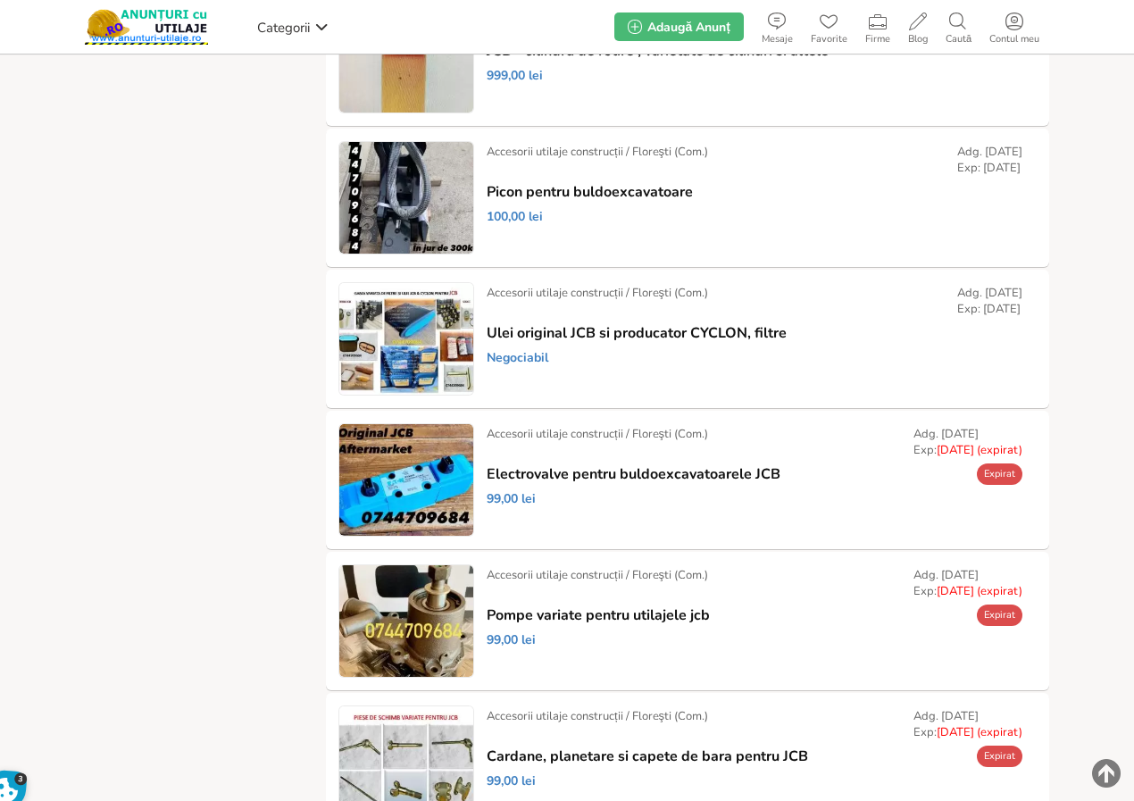
scroll to position [2232, 0]
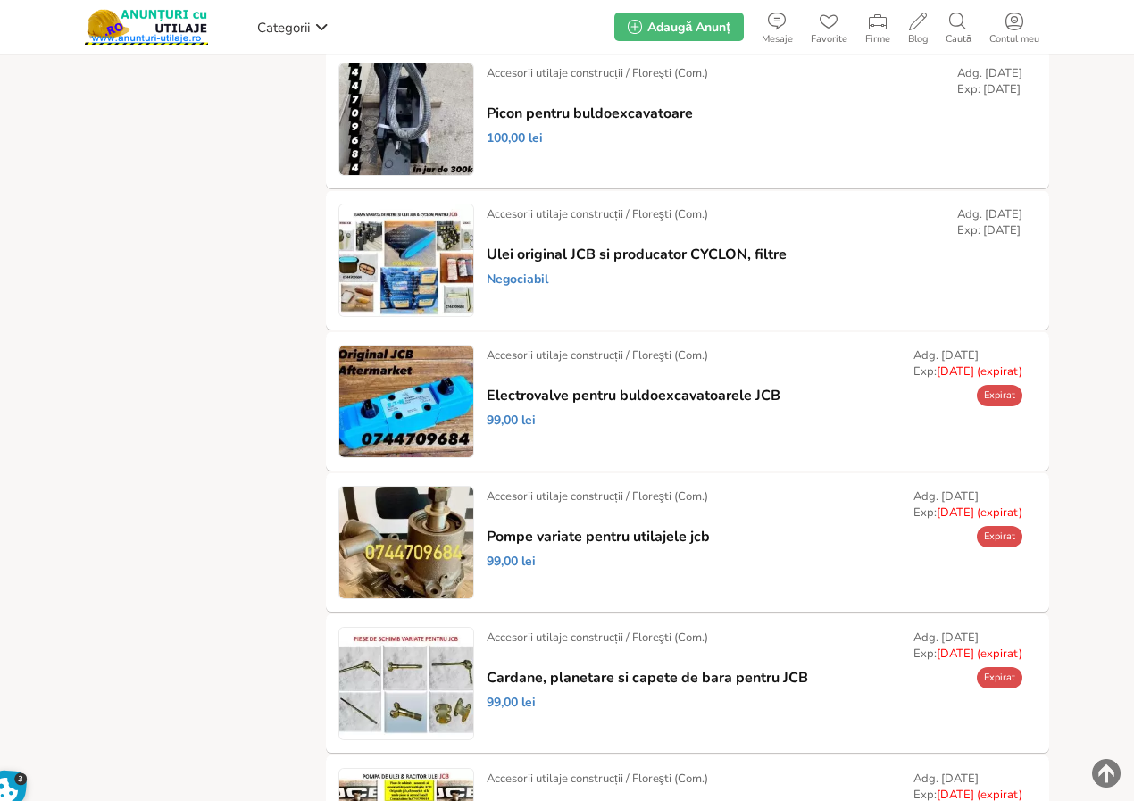
click at [0, 0] on link "Prelungește" at bounding box center [0, 0] width 0 height 0
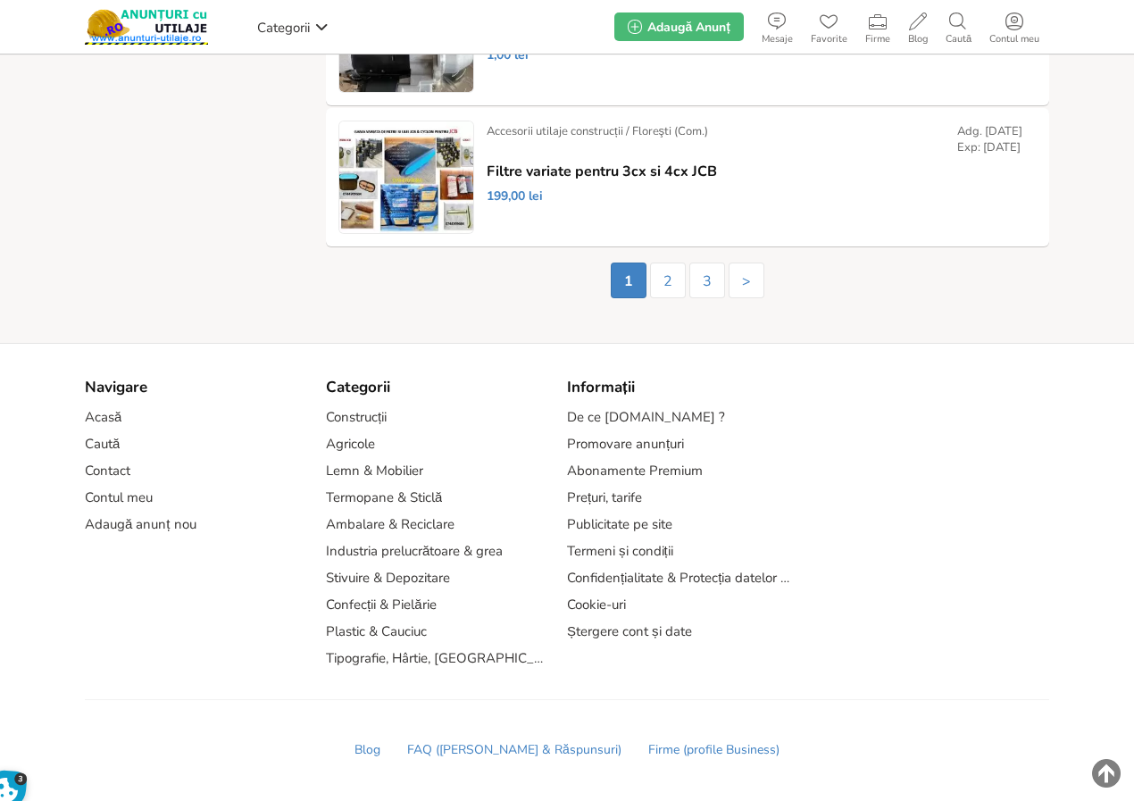
scroll to position [3309, 0]
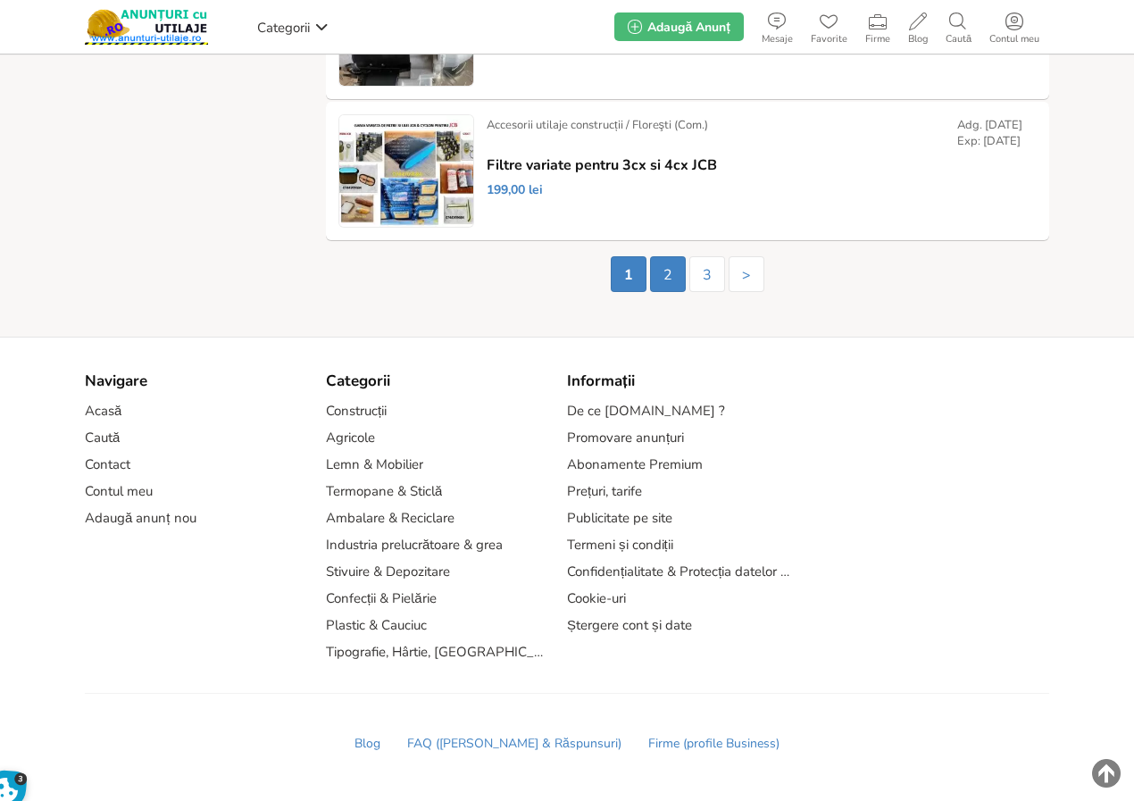
click at [671, 271] on link "2" at bounding box center [668, 274] width 36 height 36
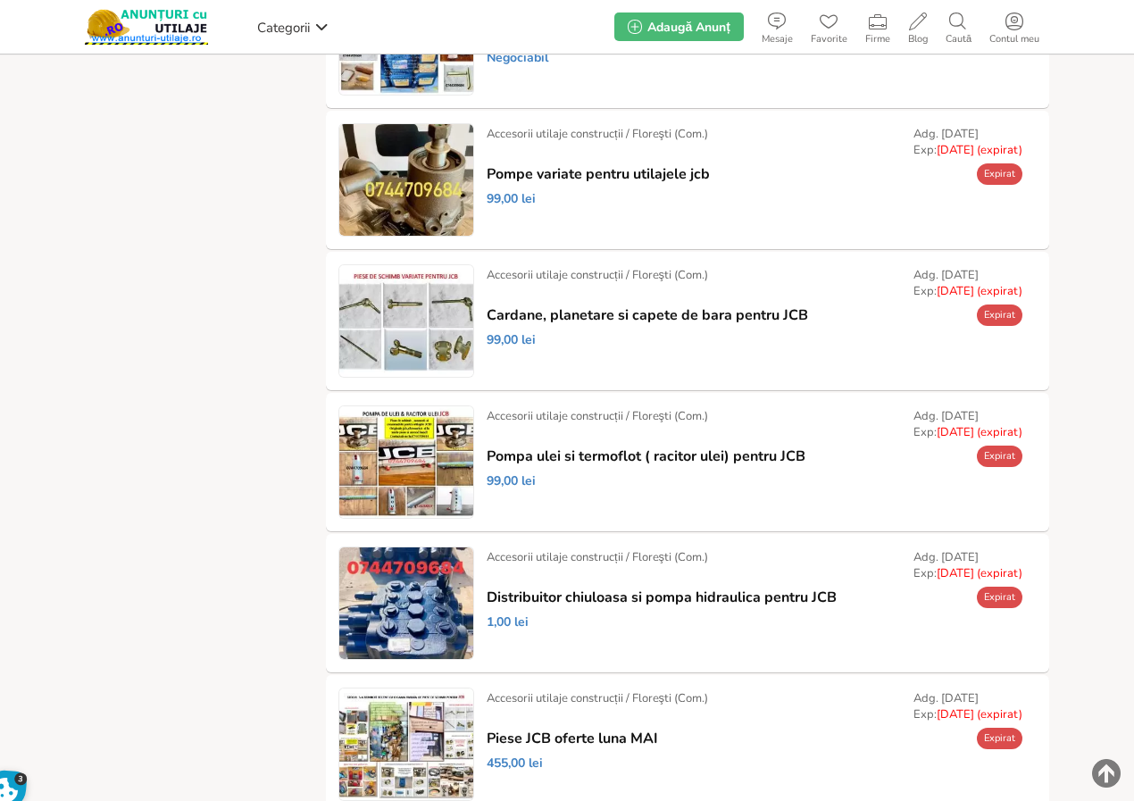
scroll to position [2326, 0]
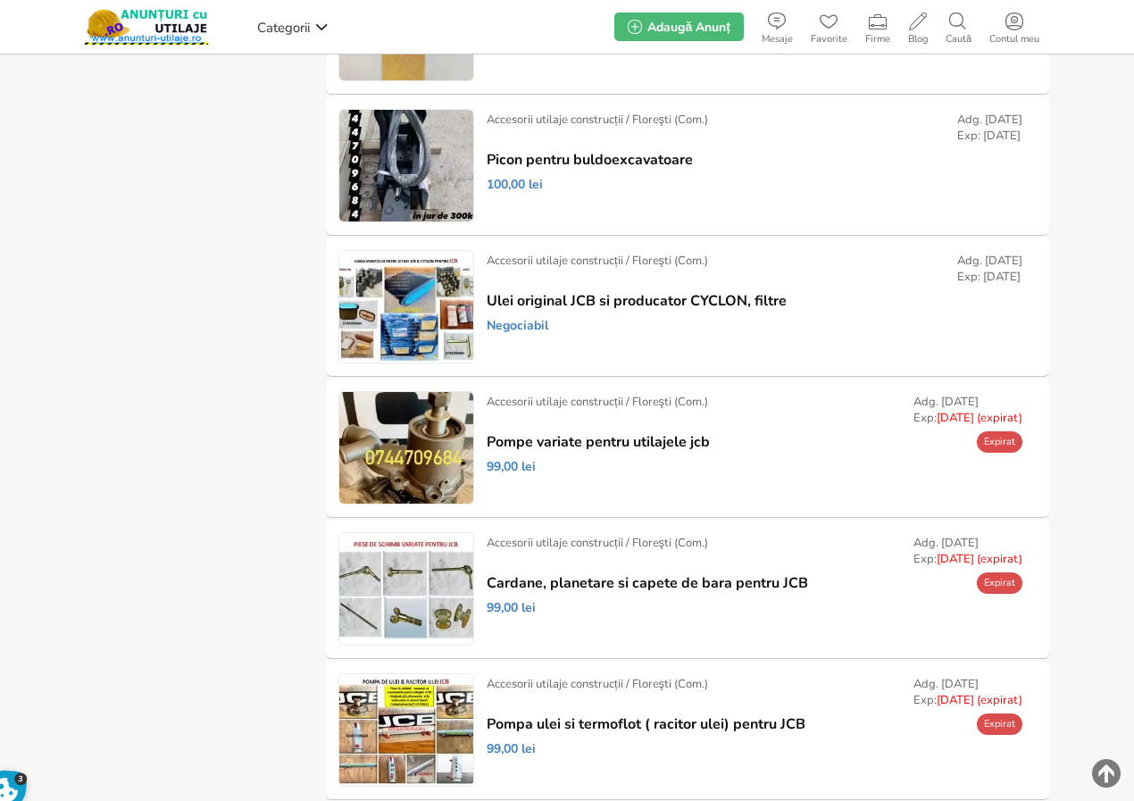
click at [0, 0] on link "Prelungește" at bounding box center [0, 0] width 0 height 0
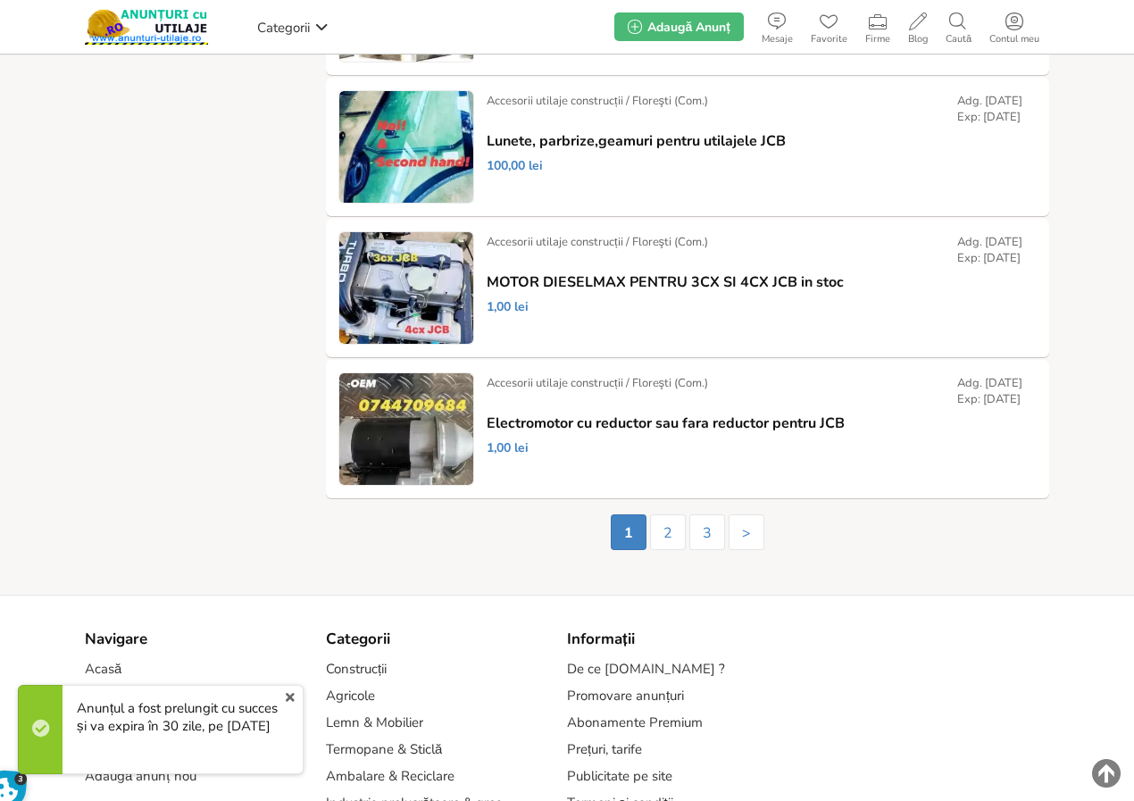
scroll to position [3309, 0]
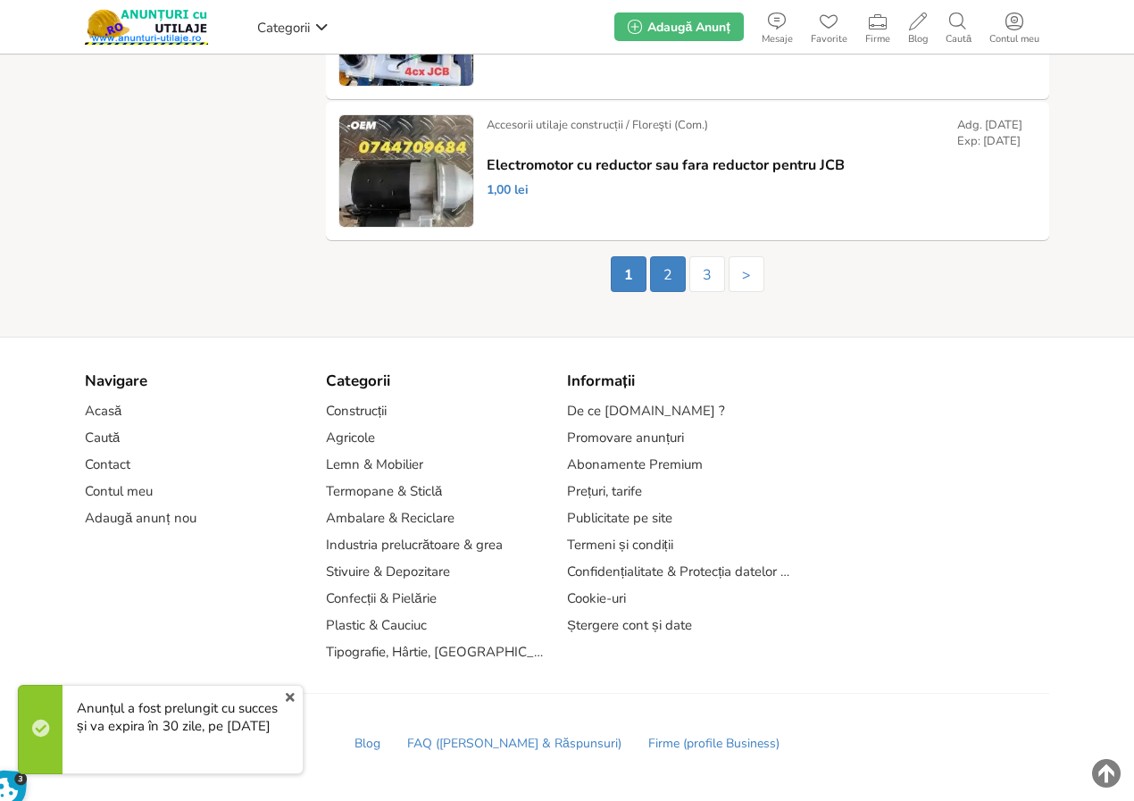
click at [665, 279] on link "2" at bounding box center [668, 274] width 36 height 36
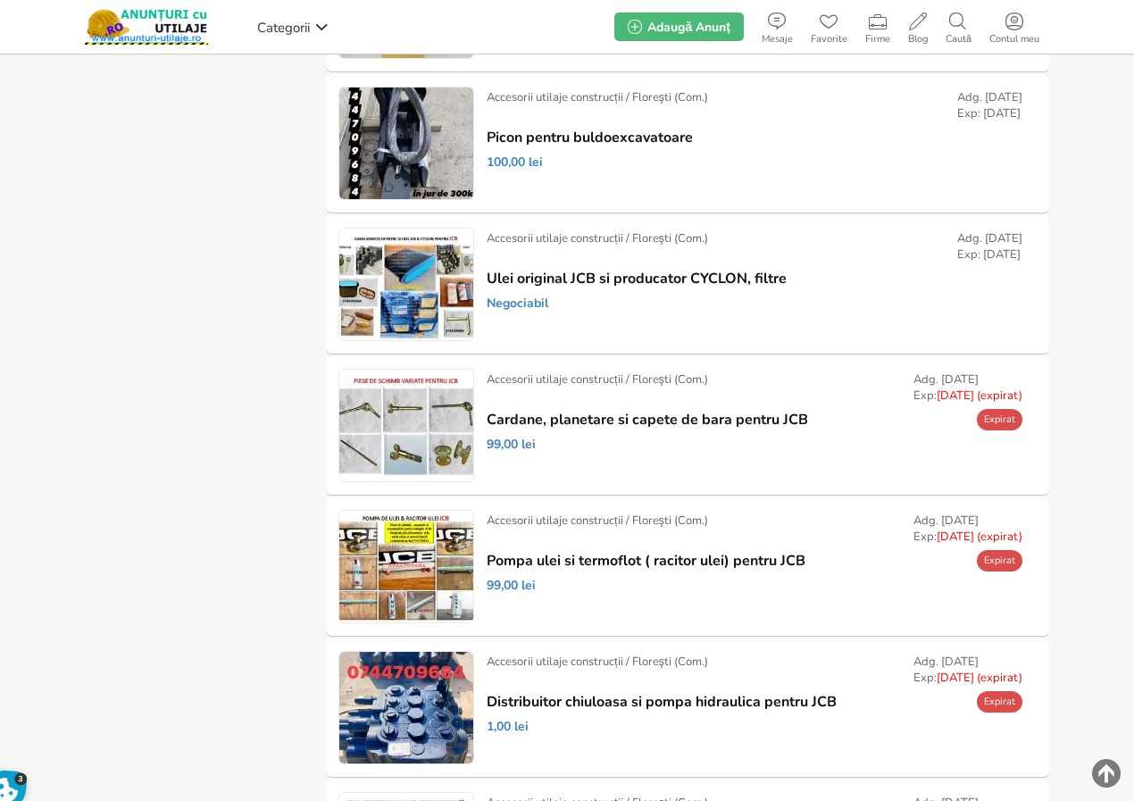
scroll to position [2480, 0]
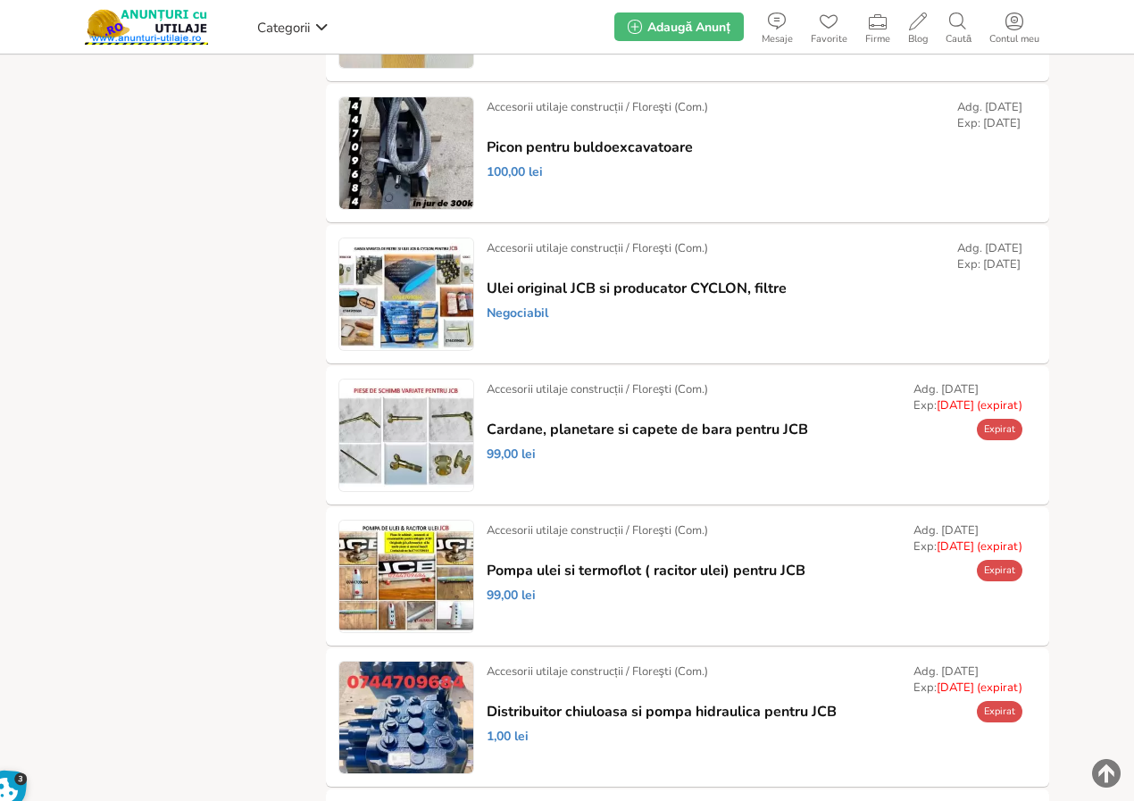
click at [0, 0] on link "Prelungește" at bounding box center [0, 0] width 0 height 0
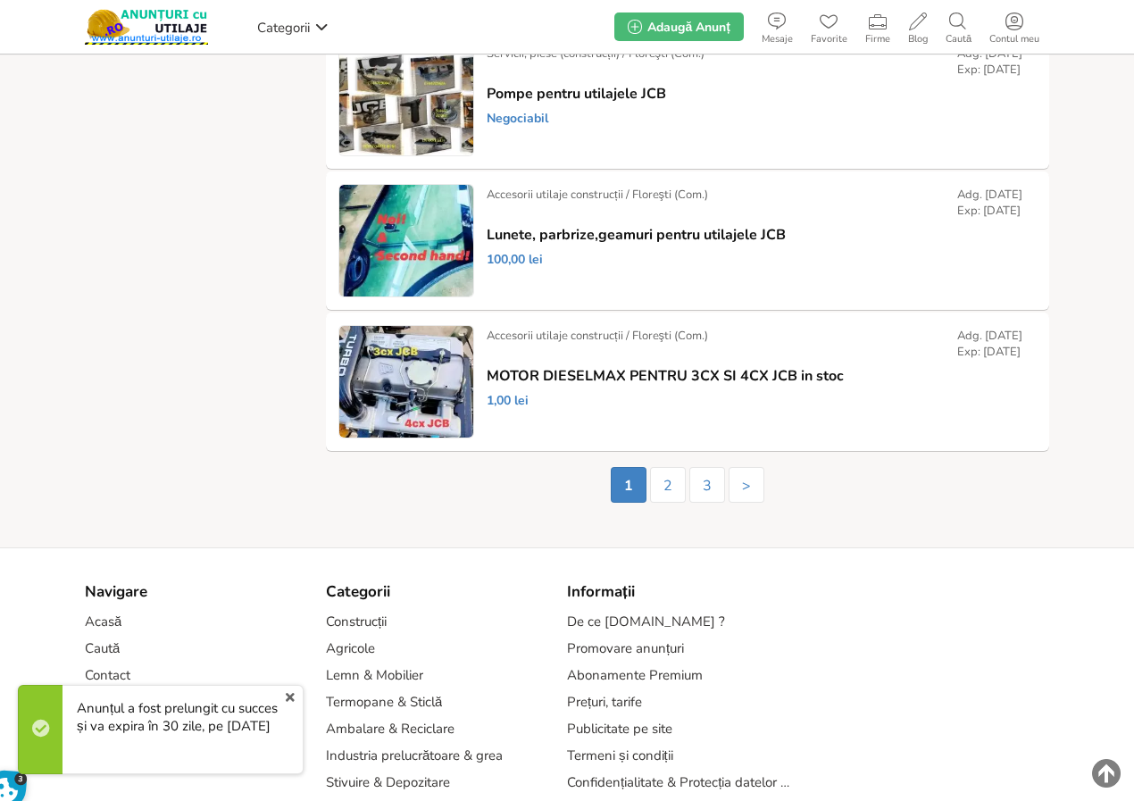
scroll to position [3309, 0]
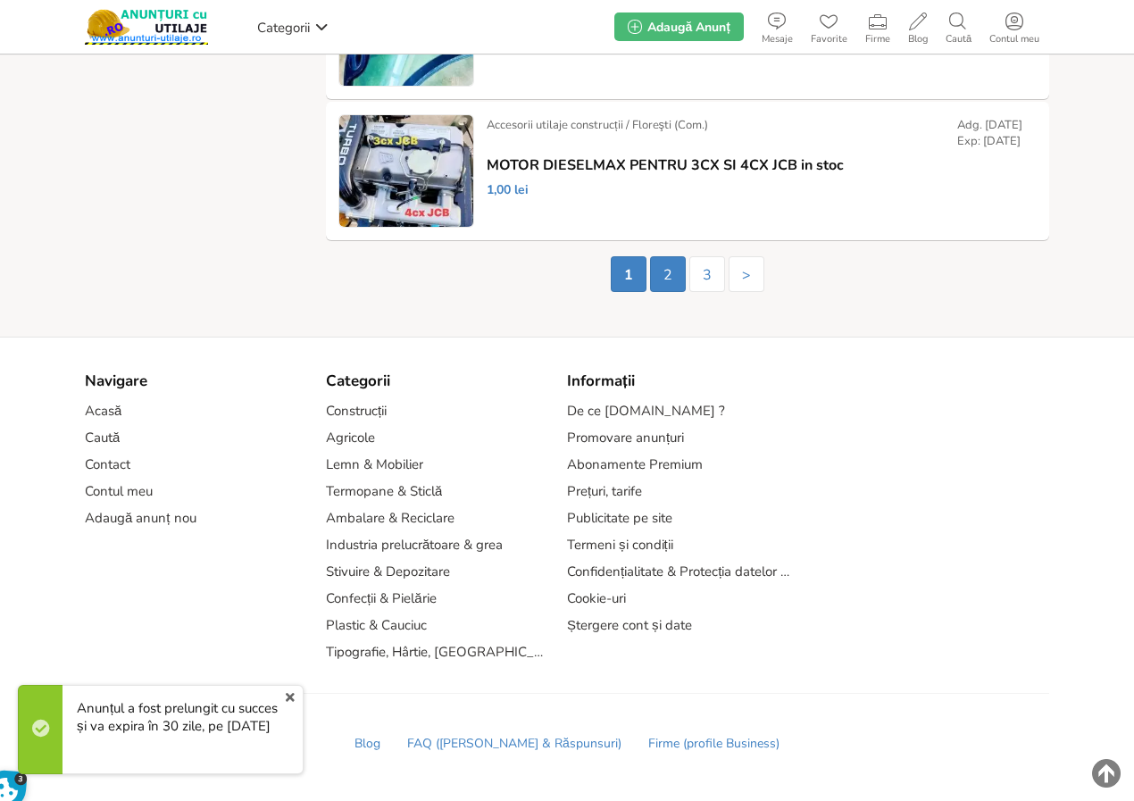
click at [666, 279] on link "2" at bounding box center [668, 274] width 36 height 36
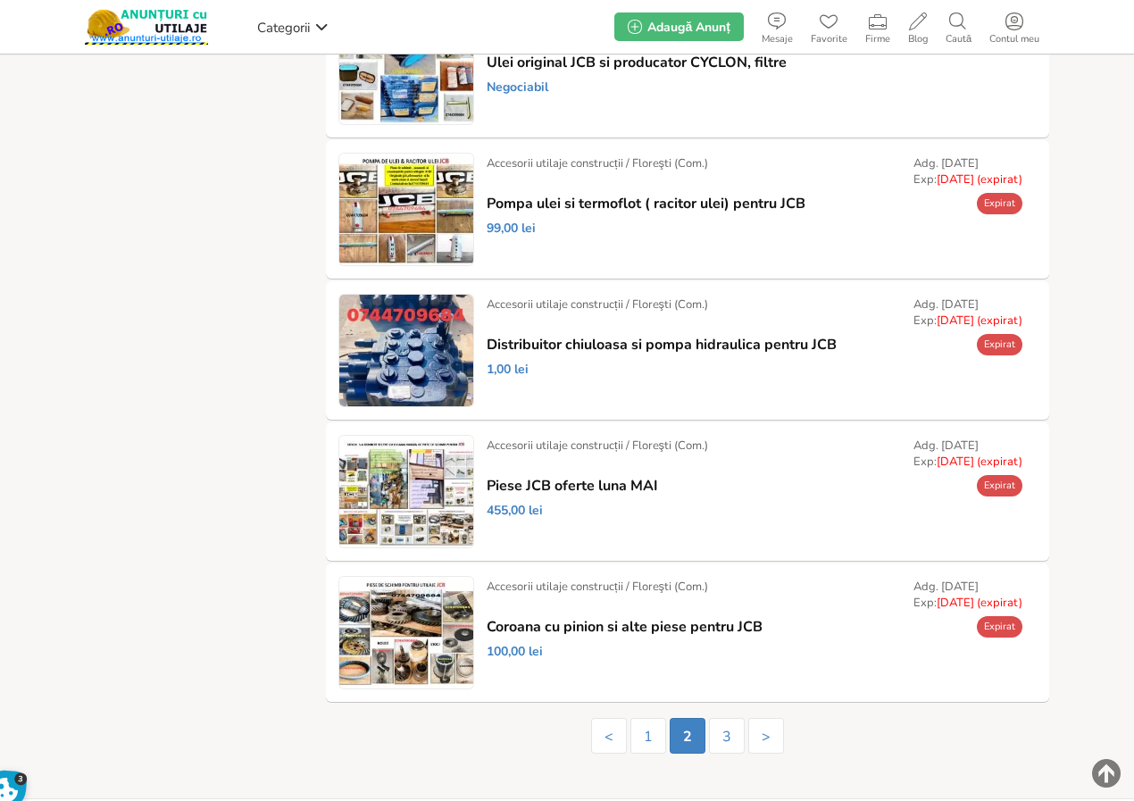
scroll to position [2837, 0]
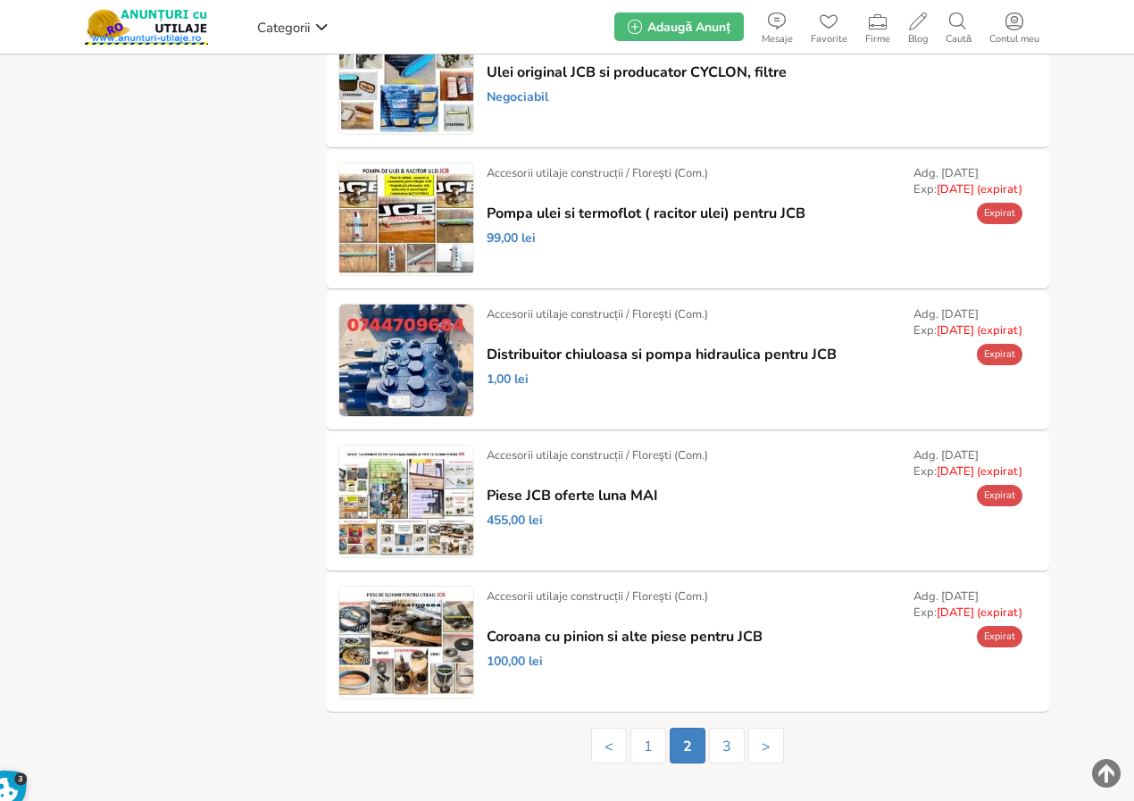
click at [0, 0] on link "Prelungește" at bounding box center [0, 0] width 0 height 0
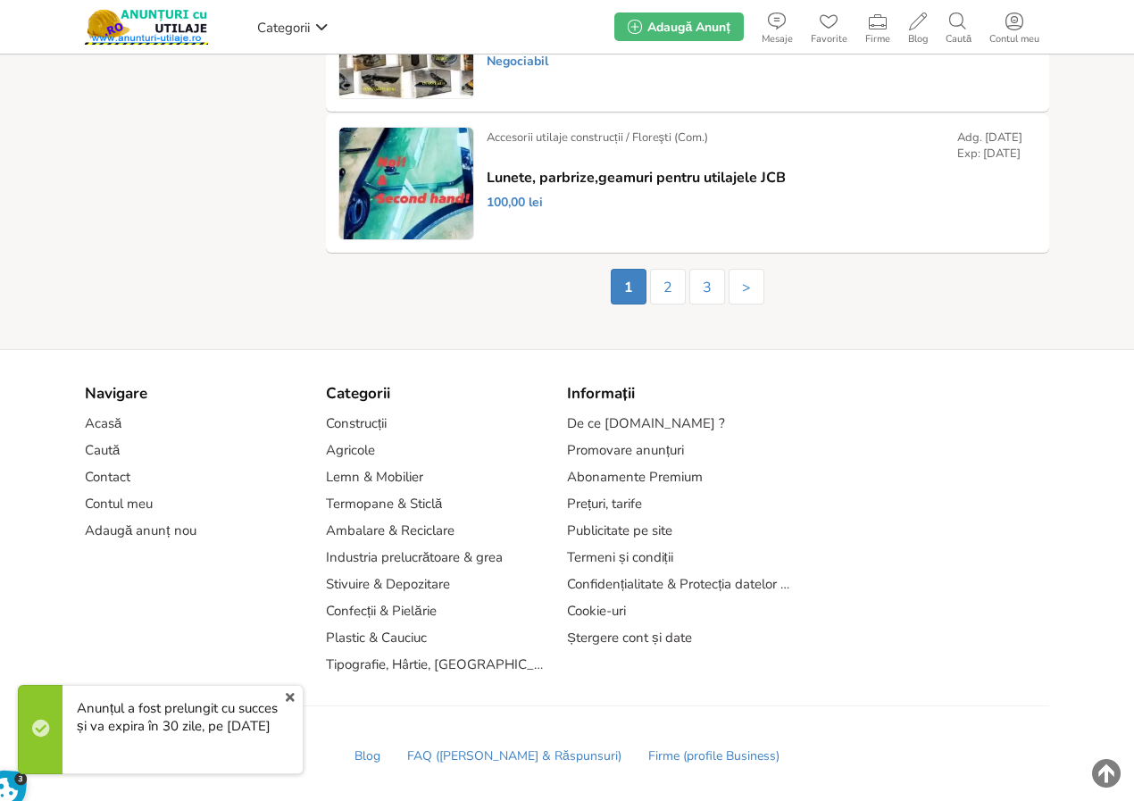
scroll to position [3309, 0]
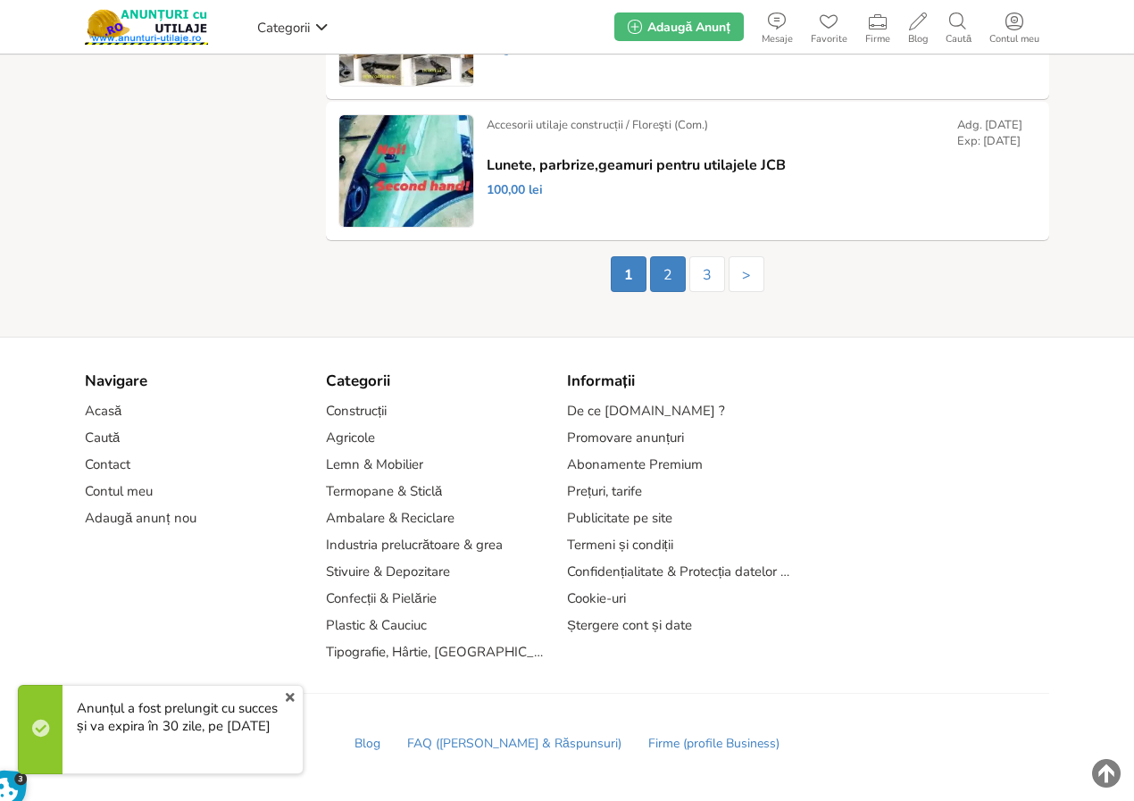
click at [662, 274] on link "2" at bounding box center [668, 274] width 36 height 36
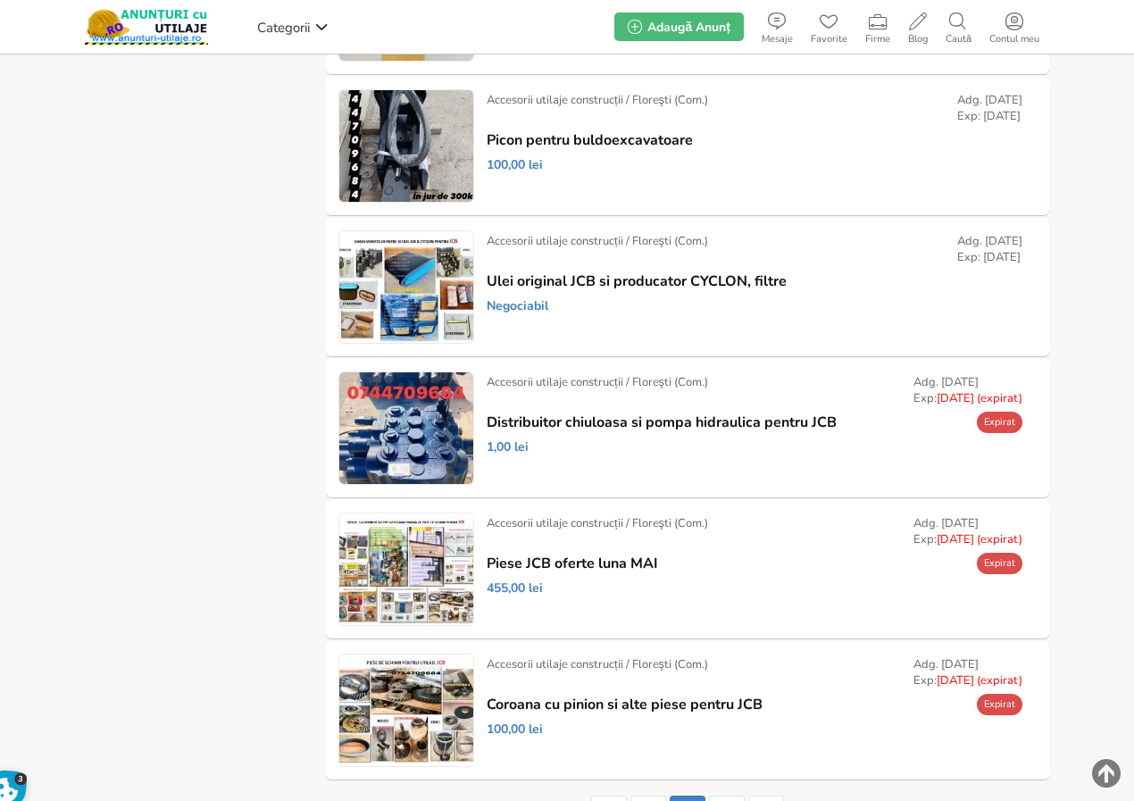
scroll to position [2748, 0]
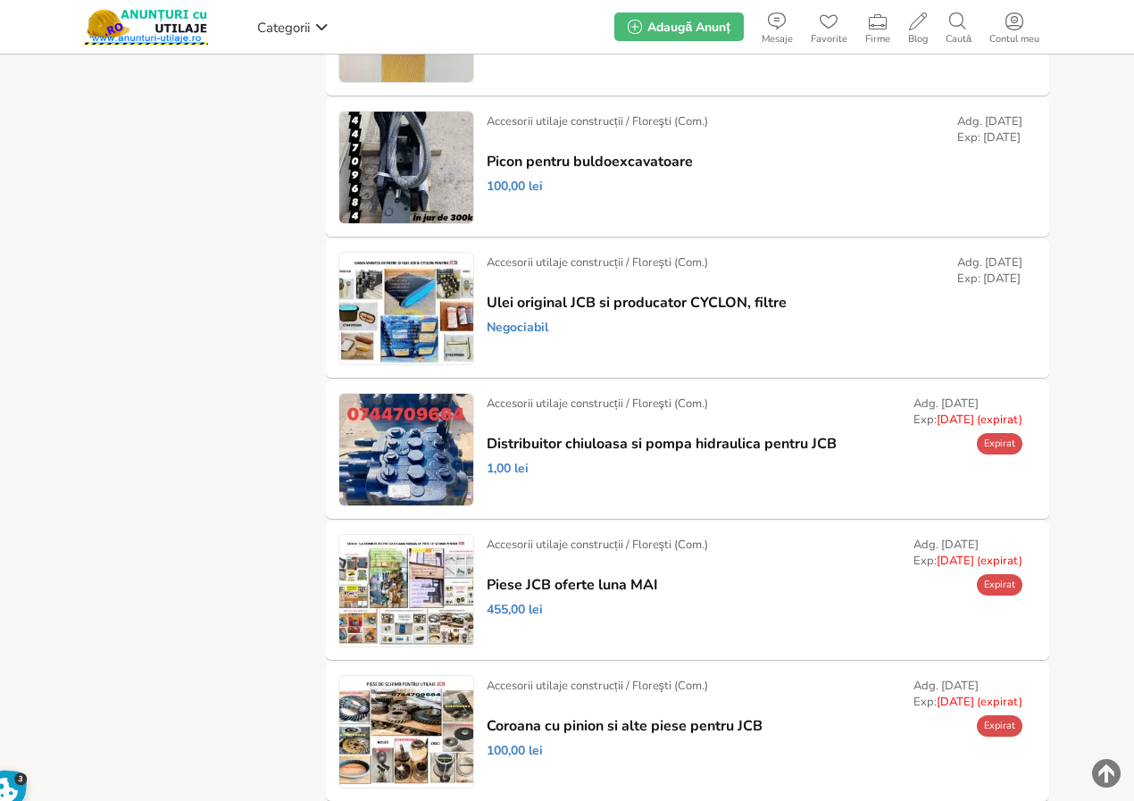
click at [0, 0] on link "Prelungește" at bounding box center [0, 0] width 0 height 0
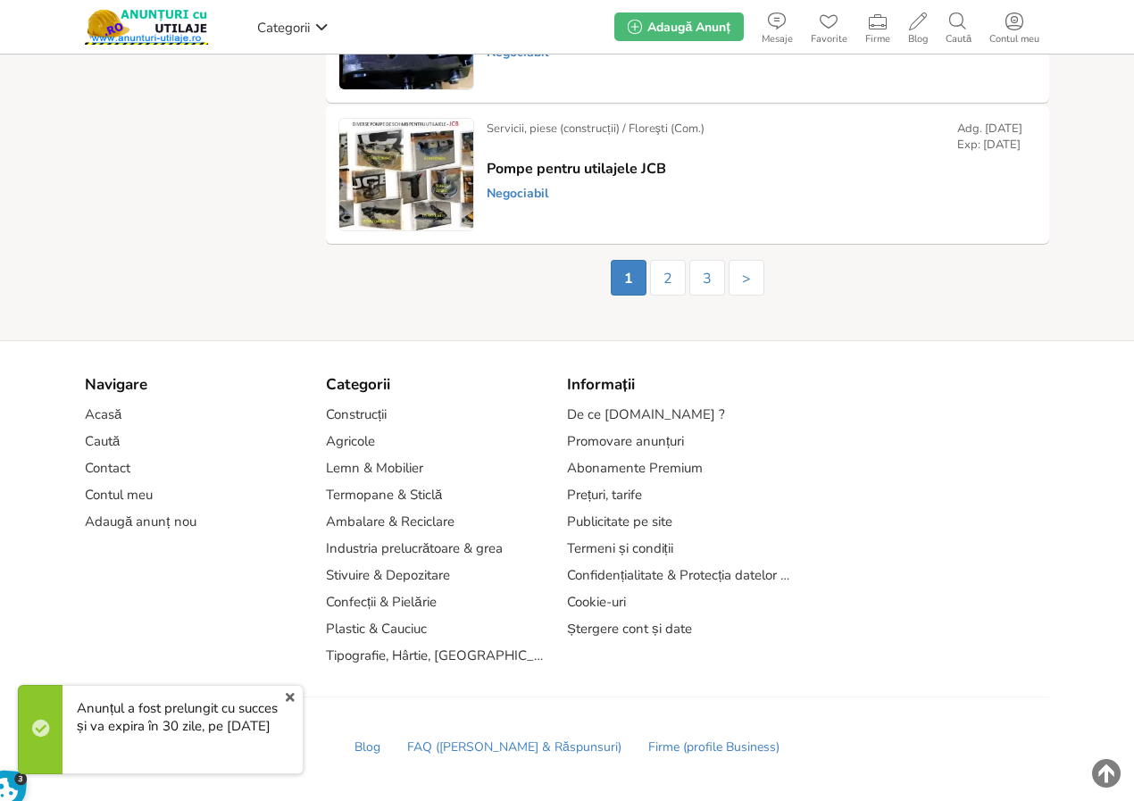
scroll to position [3309, 0]
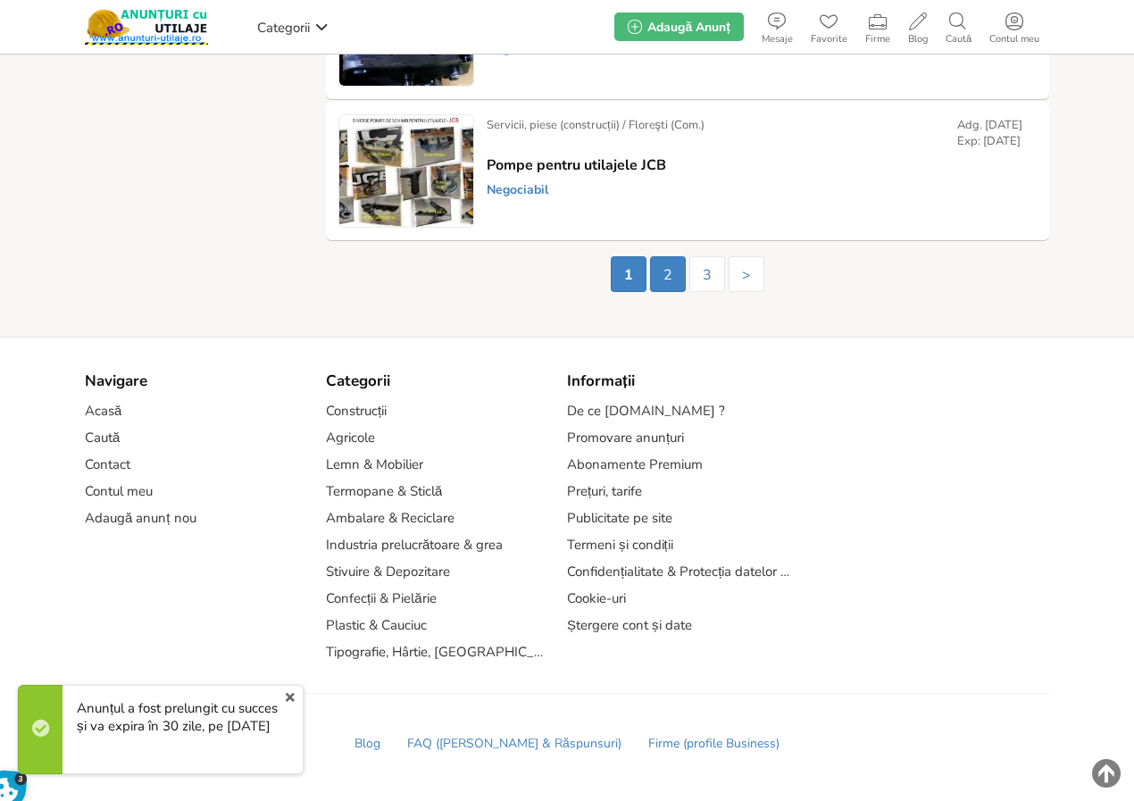
click at [670, 279] on link "2" at bounding box center [668, 274] width 36 height 36
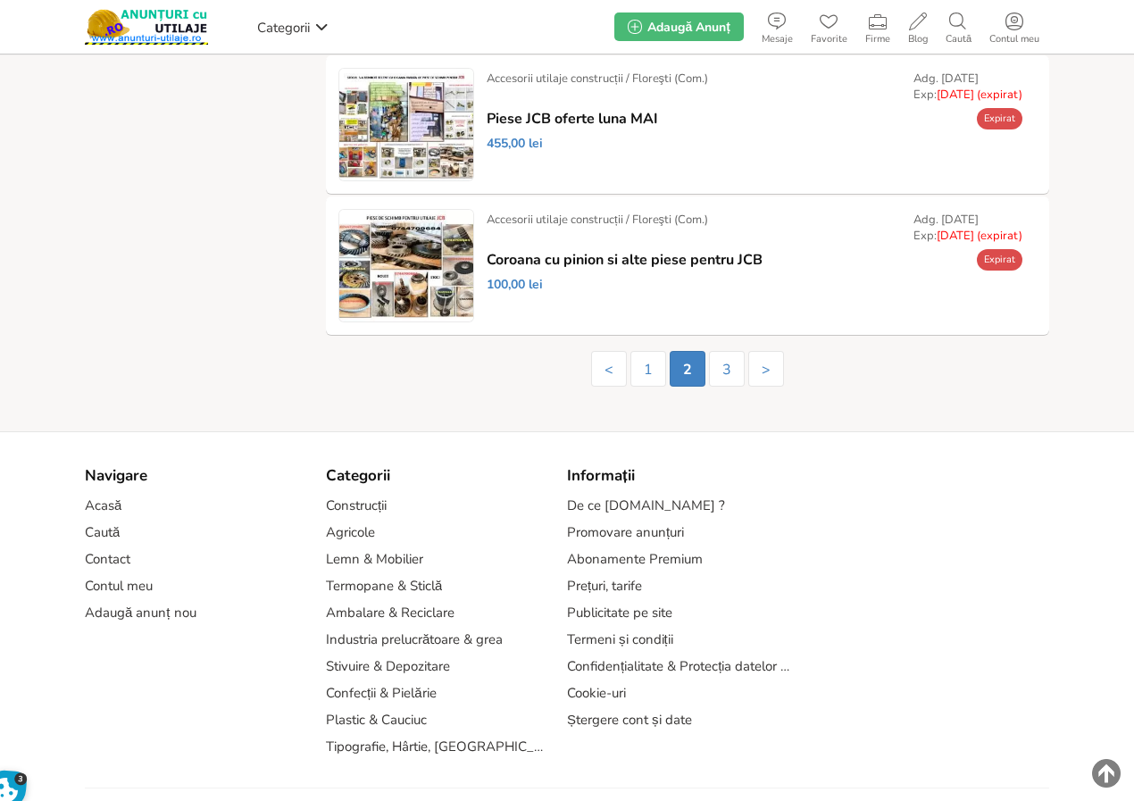
scroll to position [3204, 0]
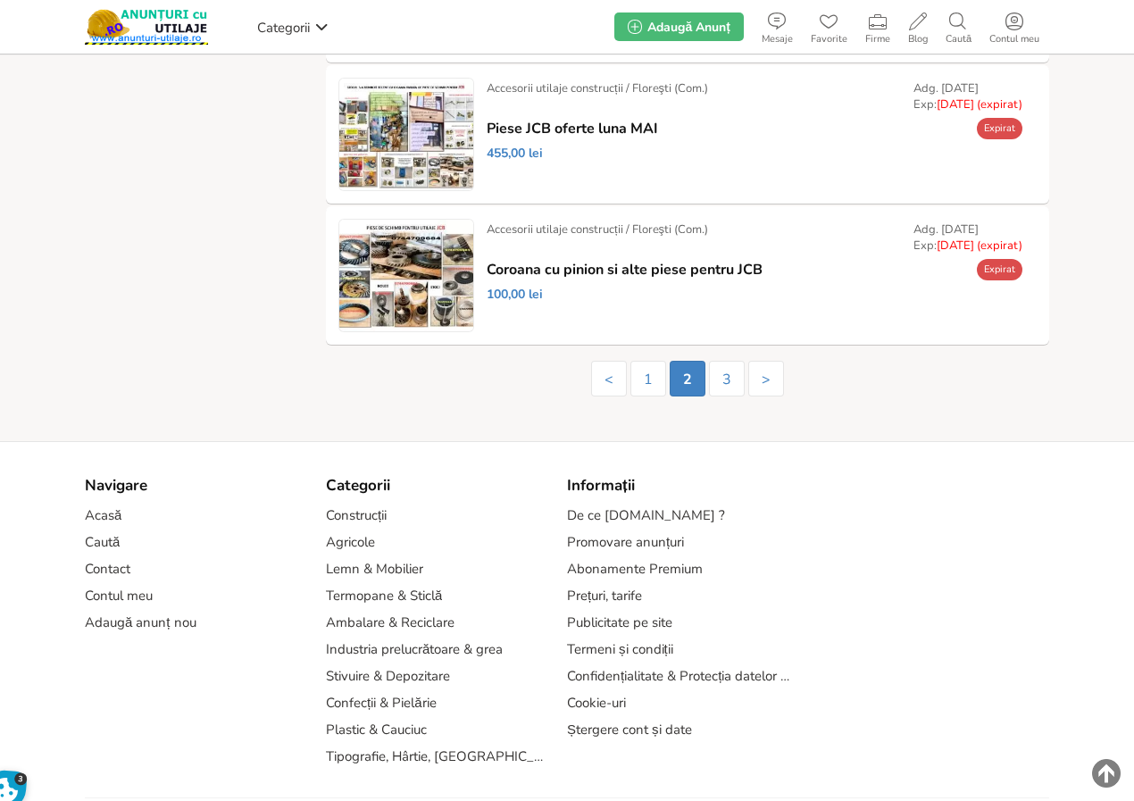
click at [0, 0] on link "Prelungește" at bounding box center [0, 0] width 0 height 0
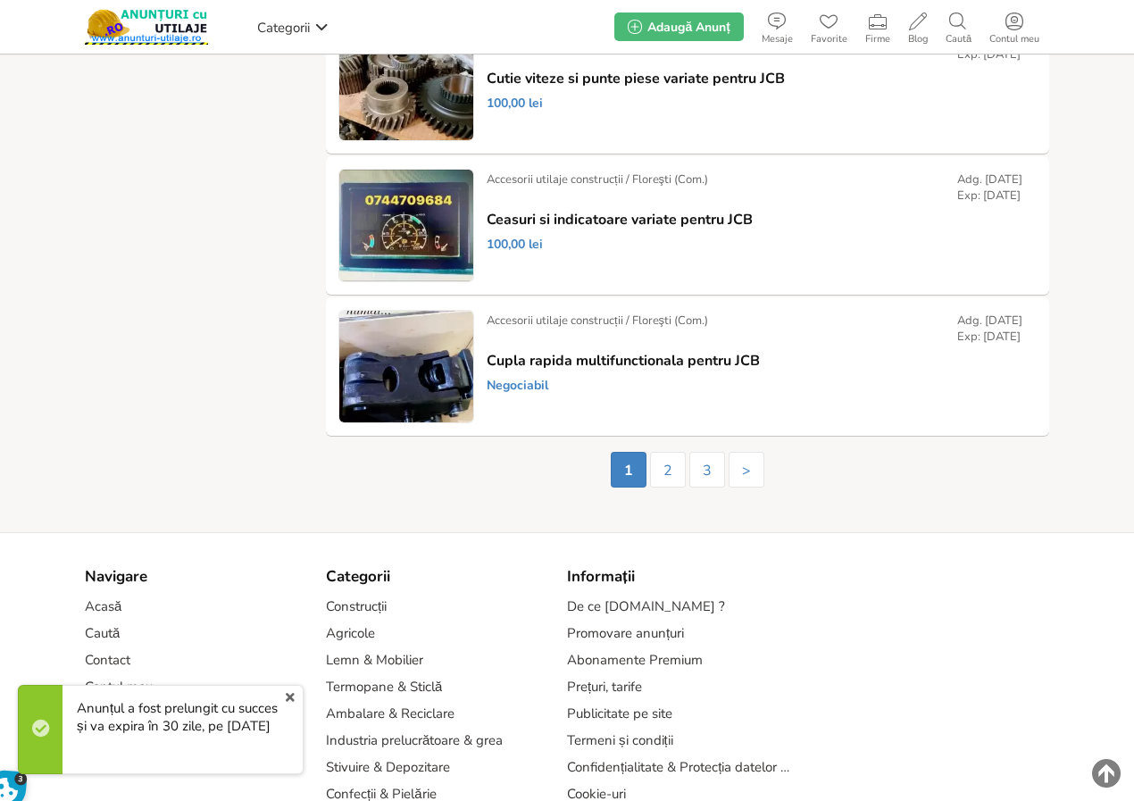
scroll to position [3309, 0]
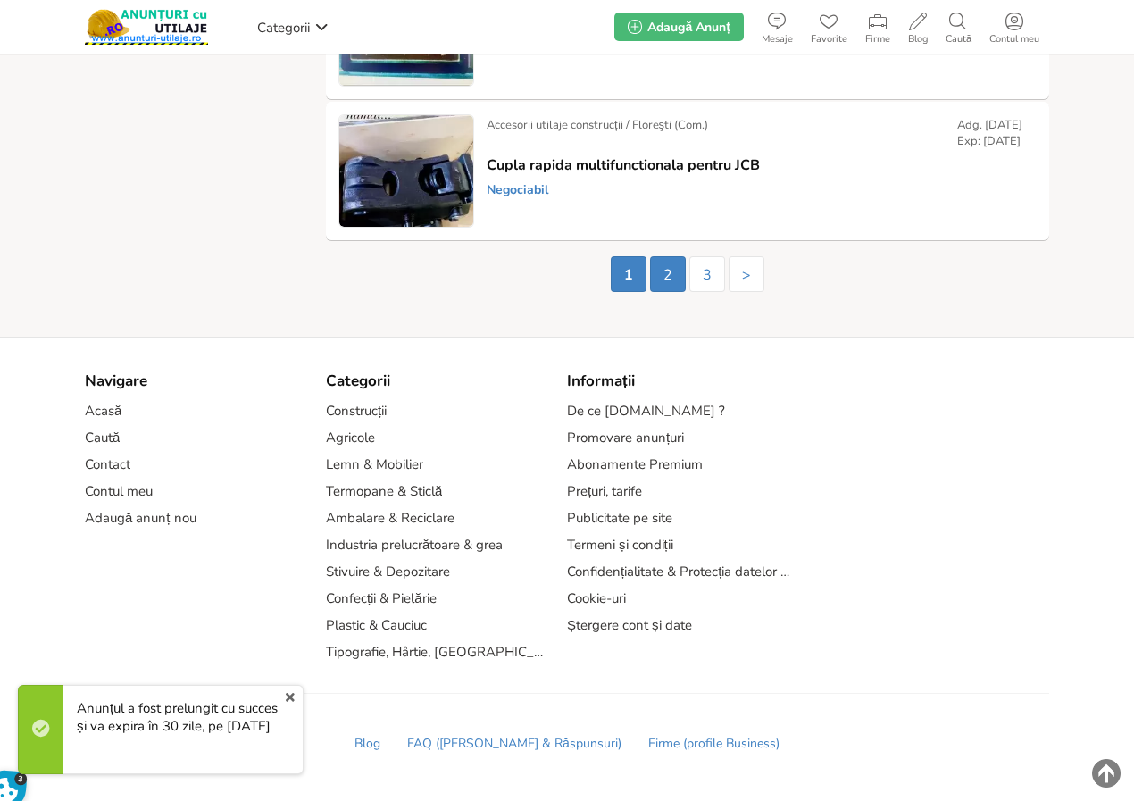
click at [664, 275] on link "2" at bounding box center [668, 274] width 36 height 36
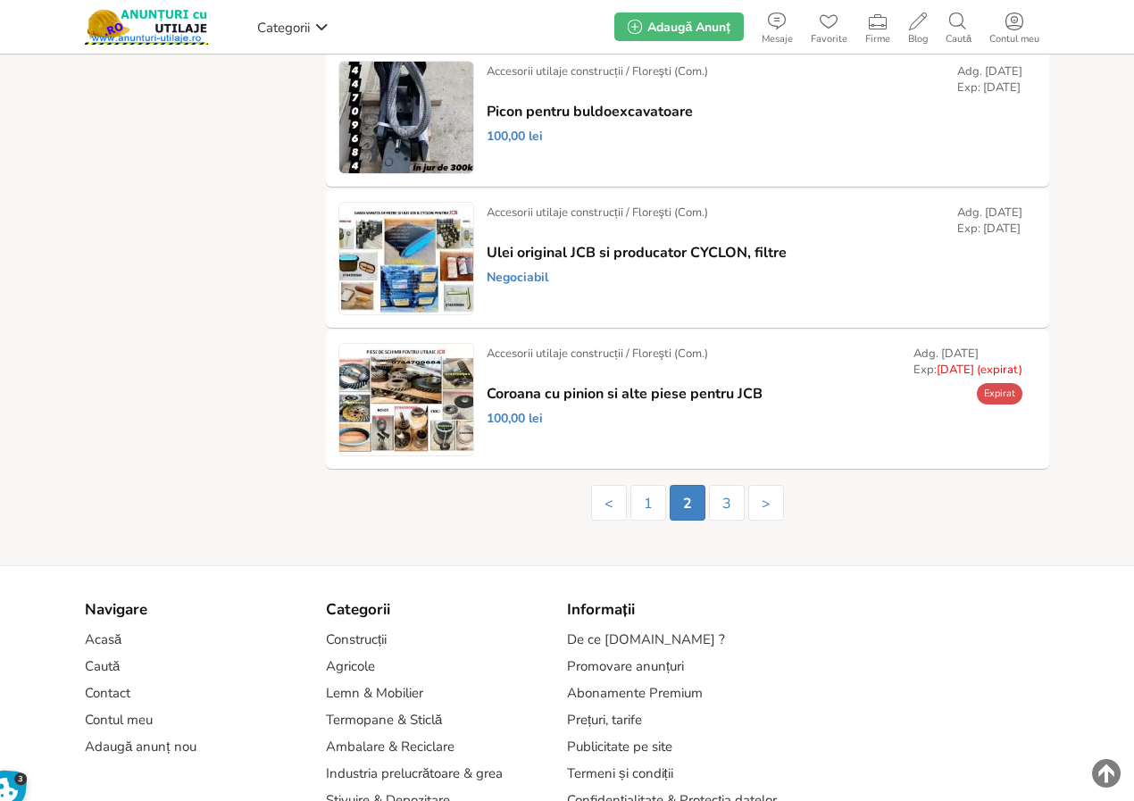
scroll to position [3303, 0]
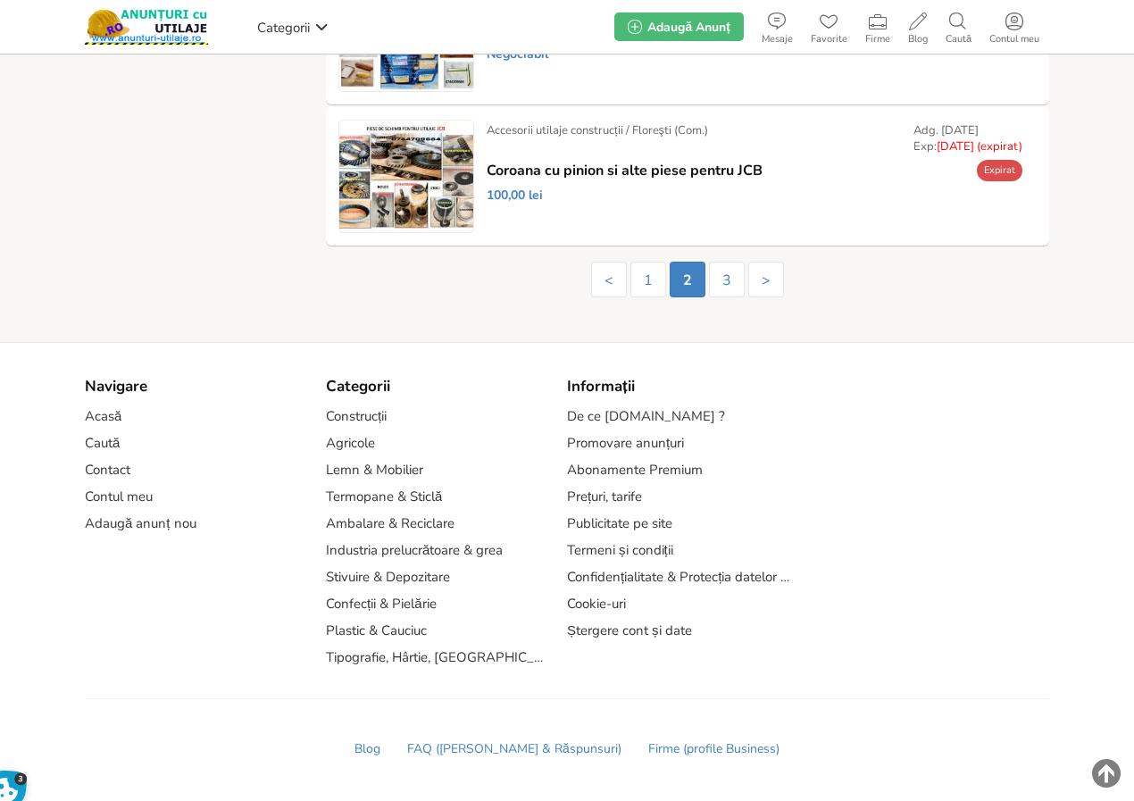
click at [0, 0] on link "Prelungește" at bounding box center [0, 0] width 0 height 0
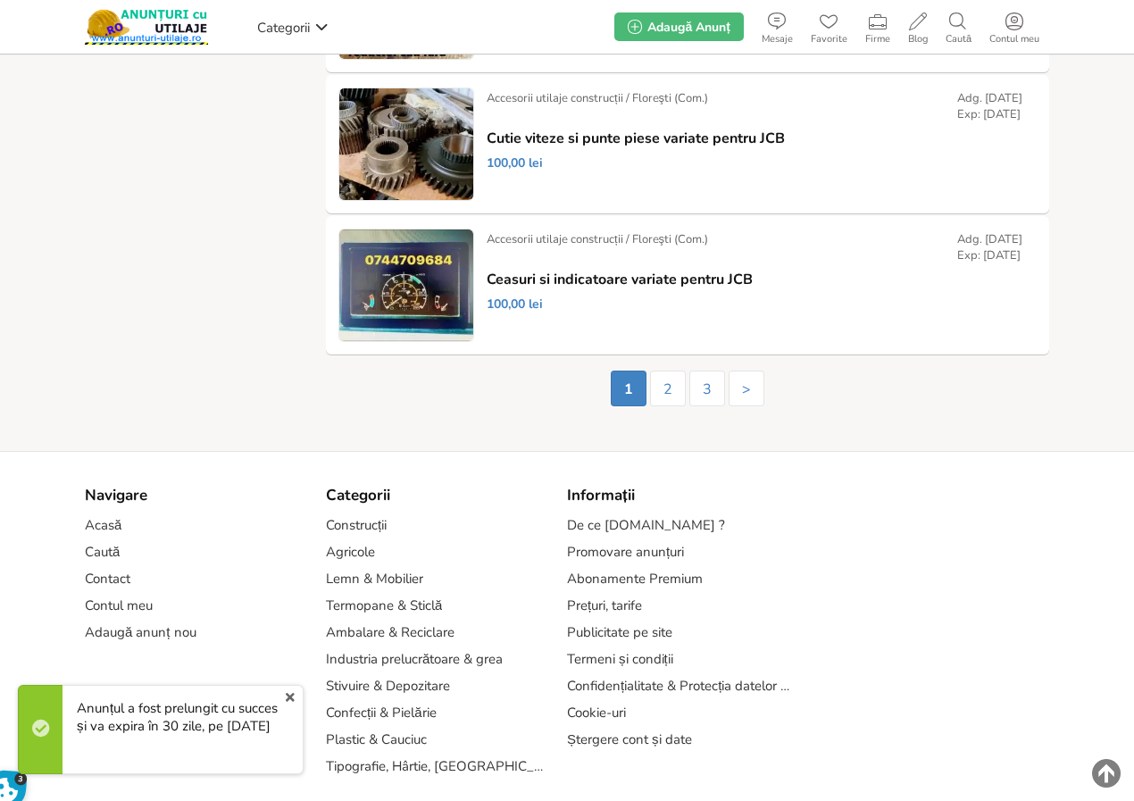
scroll to position [3309, 0]
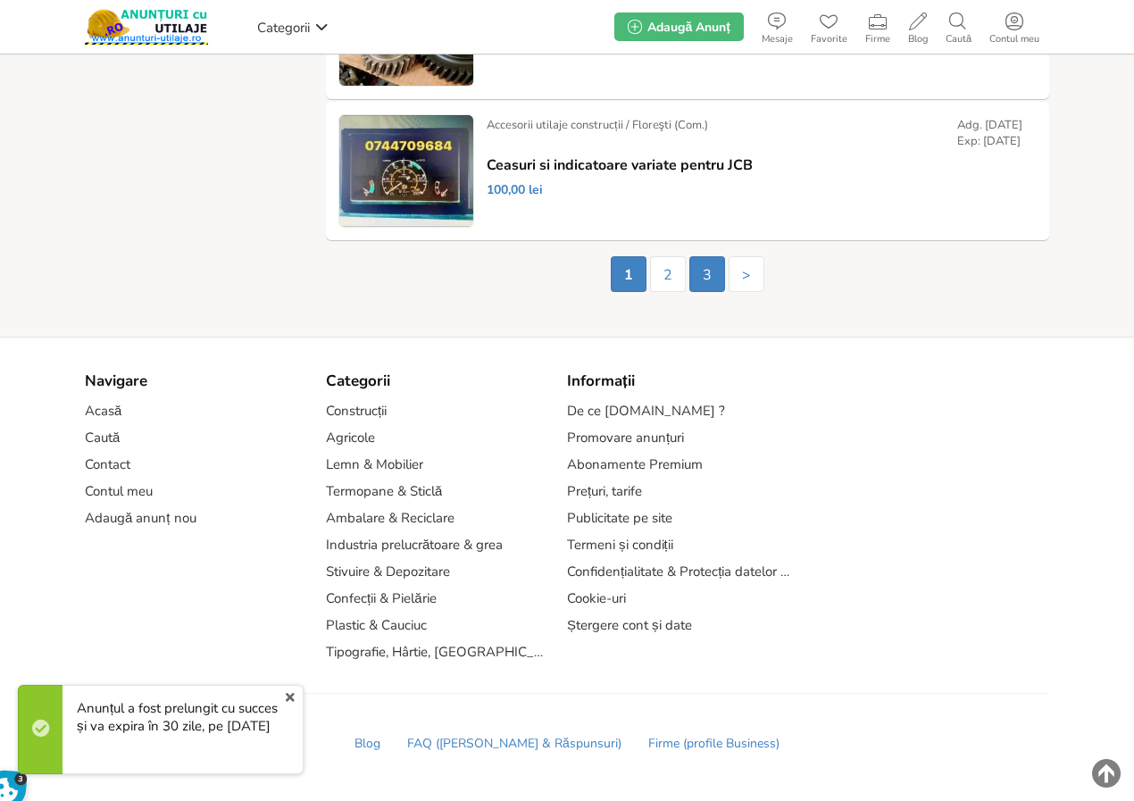
click at [712, 273] on link "3" at bounding box center [707, 274] width 36 height 36
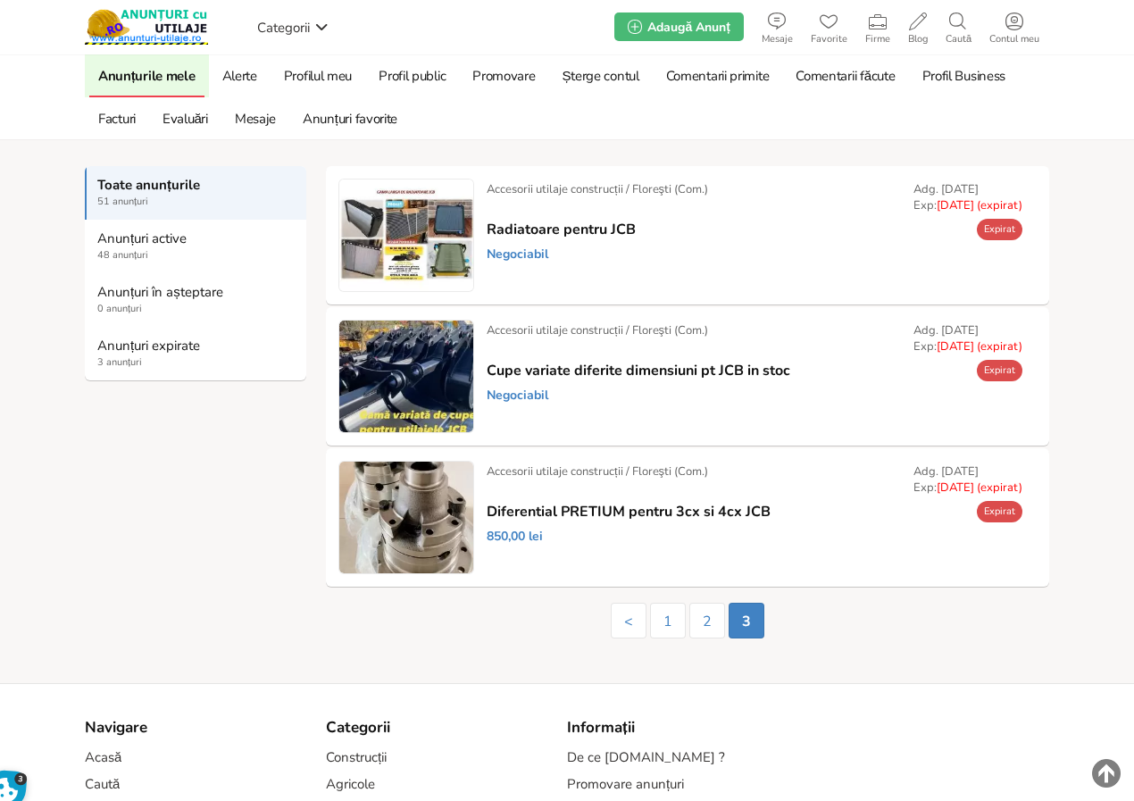
click at [0, 0] on link "Prelungește" at bounding box center [0, 0] width 0 height 0
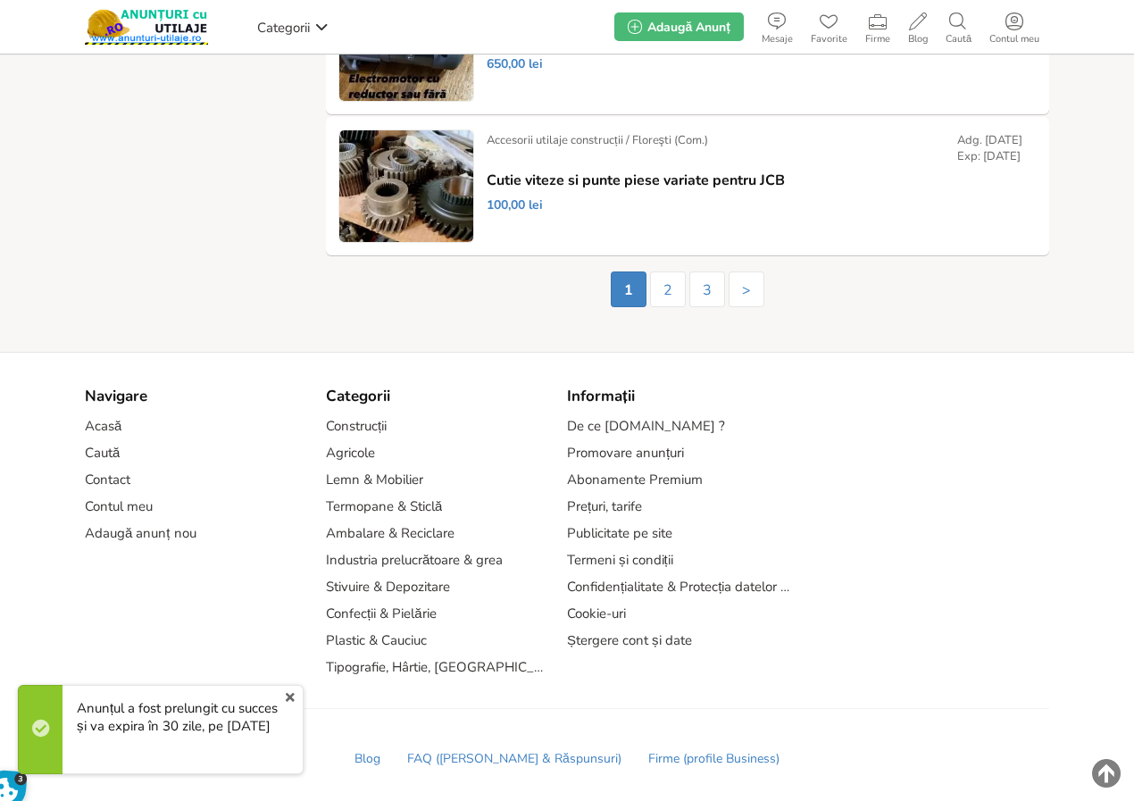
scroll to position [3309, 0]
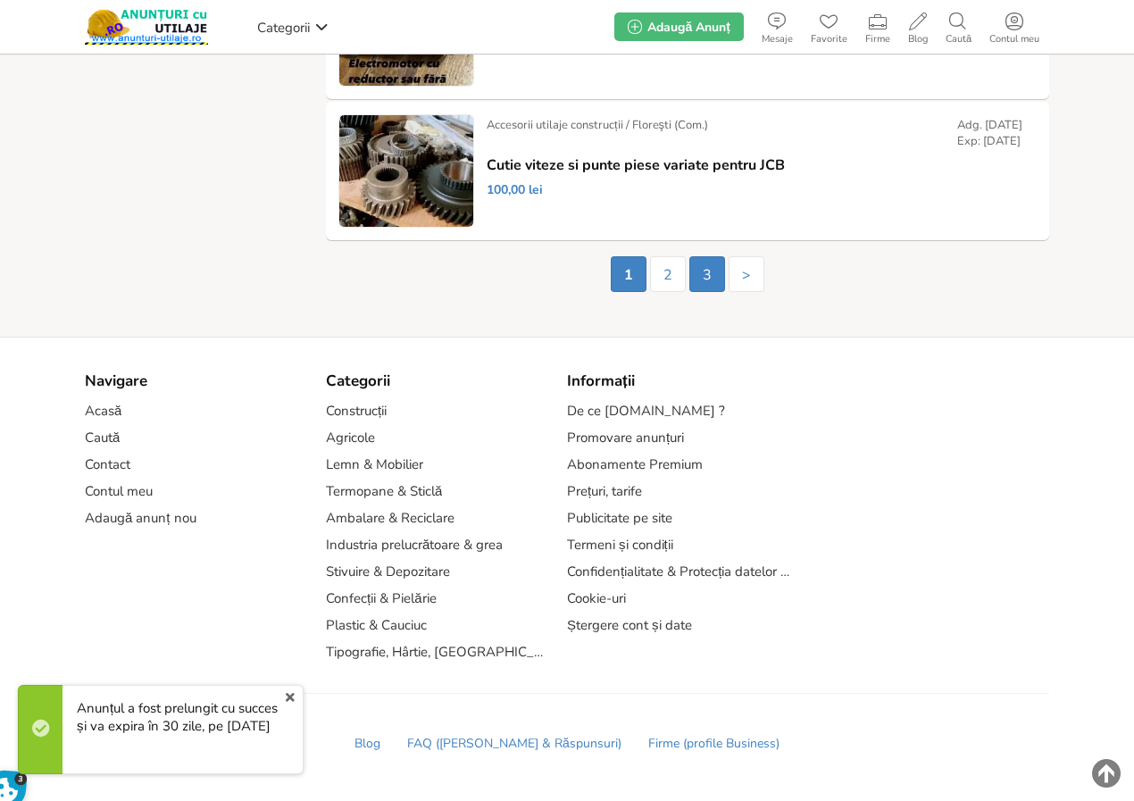
click at [707, 276] on link "3" at bounding box center [707, 274] width 36 height 36
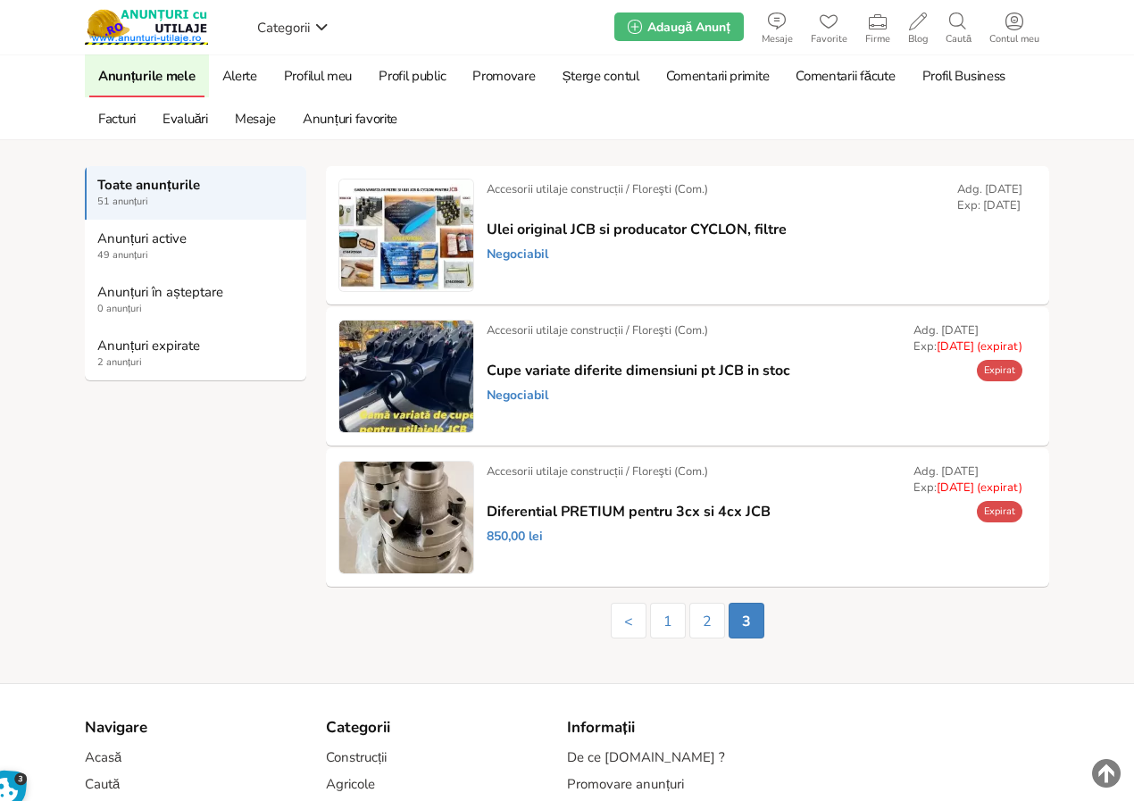
click at [0, 0] on link "Prelungește" at bounding box center [0, 0] width 0 height 0
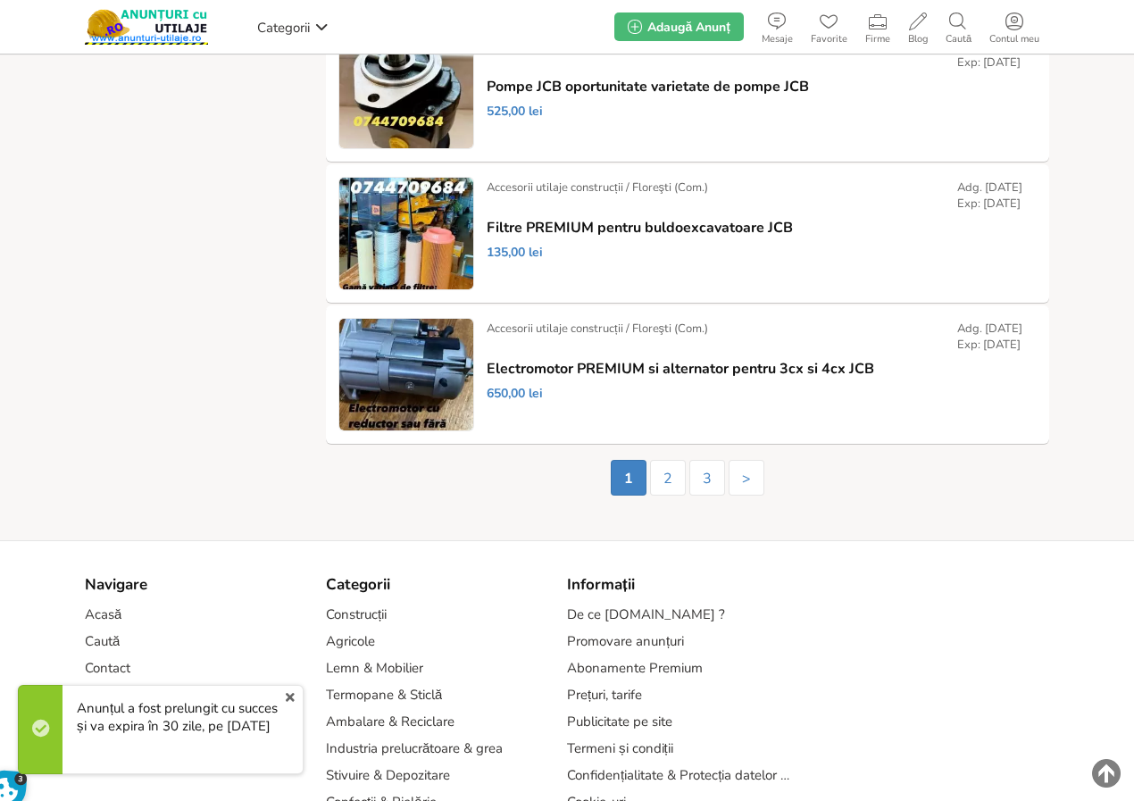
scroll to position [3309, 0]
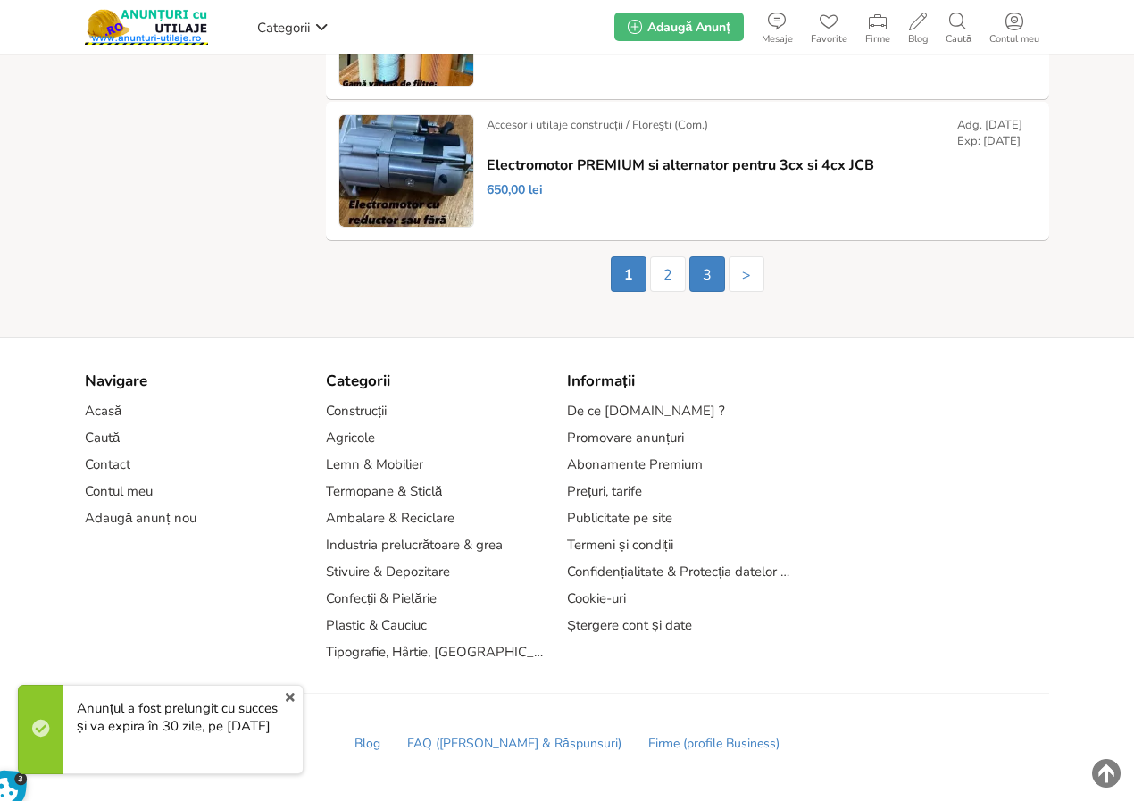
click at [710, 273] on link "3" at bounding box center [707, 274] width 36 height 36
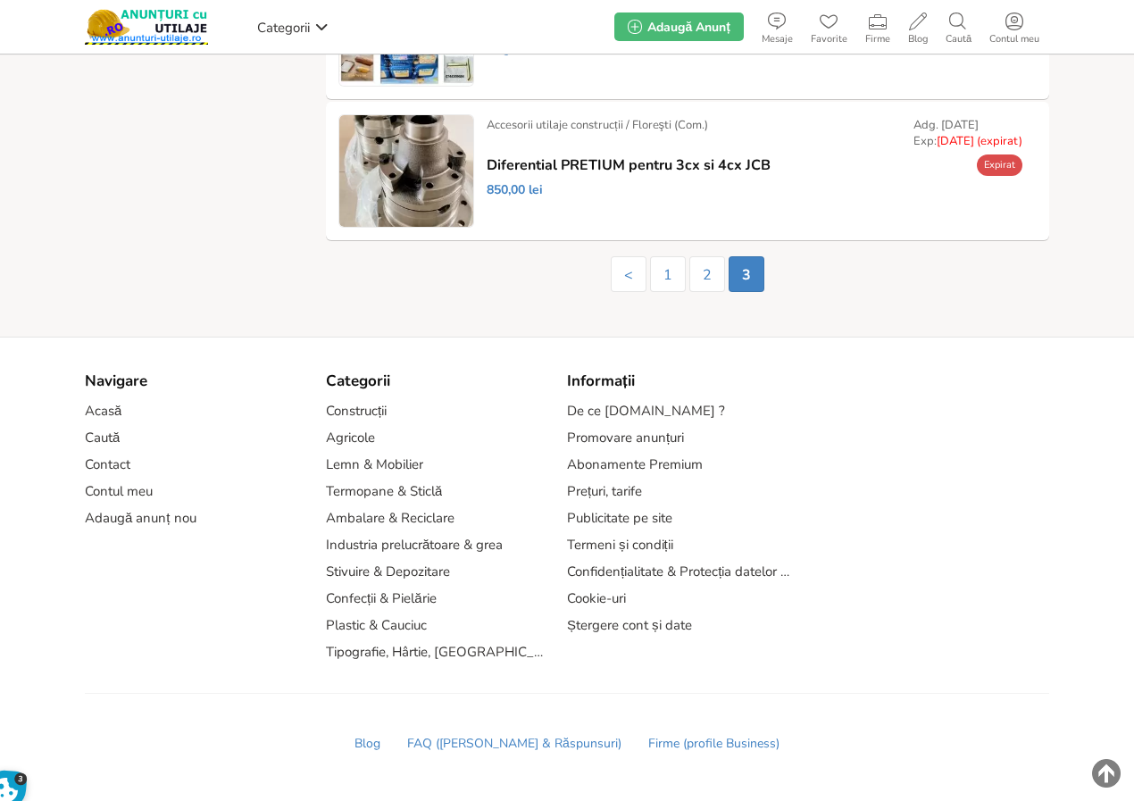
scroll to position [356, 0]
click at [0, 0] on link "Prelungește" at bounding box center [0, 0] width 0 height 0
